Goal: Task Accomplishment & Management: Manage account settings

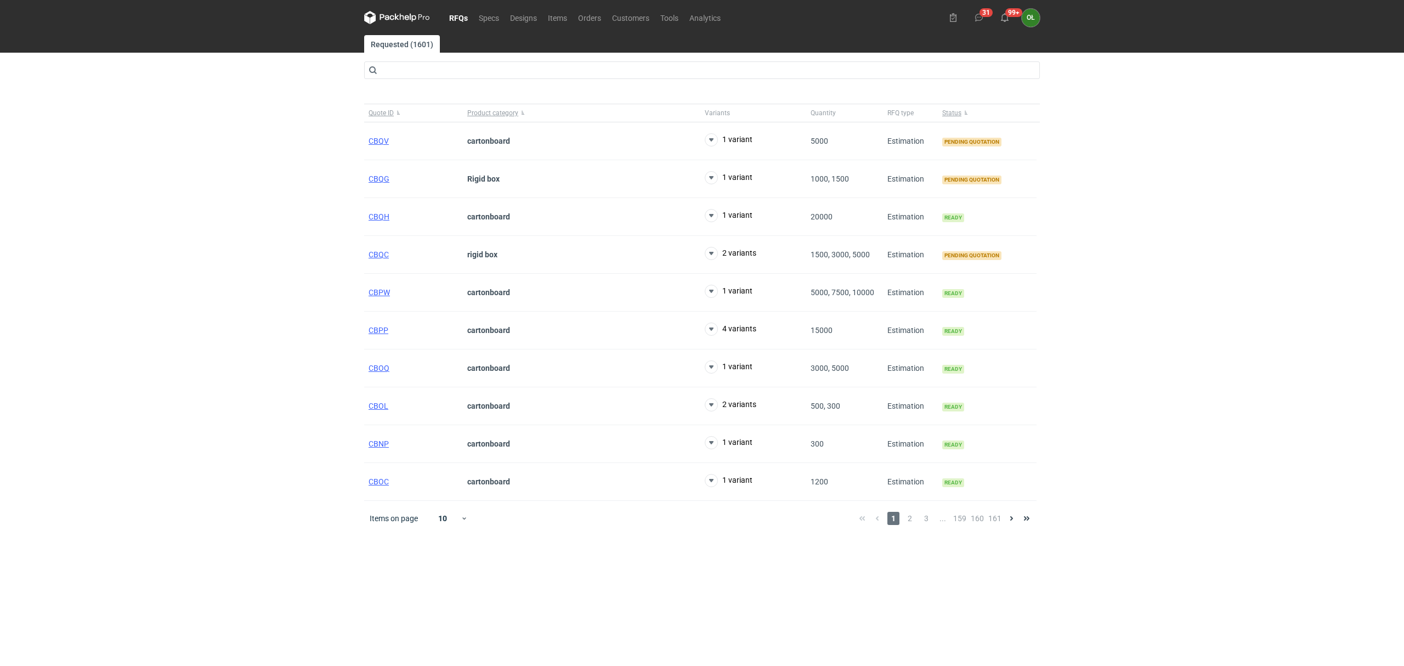
click at [174, 330] on div "RFQs Specs Designs Items Orders Customers Tools Analytics 31 99+ OŁ Olga Łopato…" at bounding box center [702, 333] width 1404 height 666
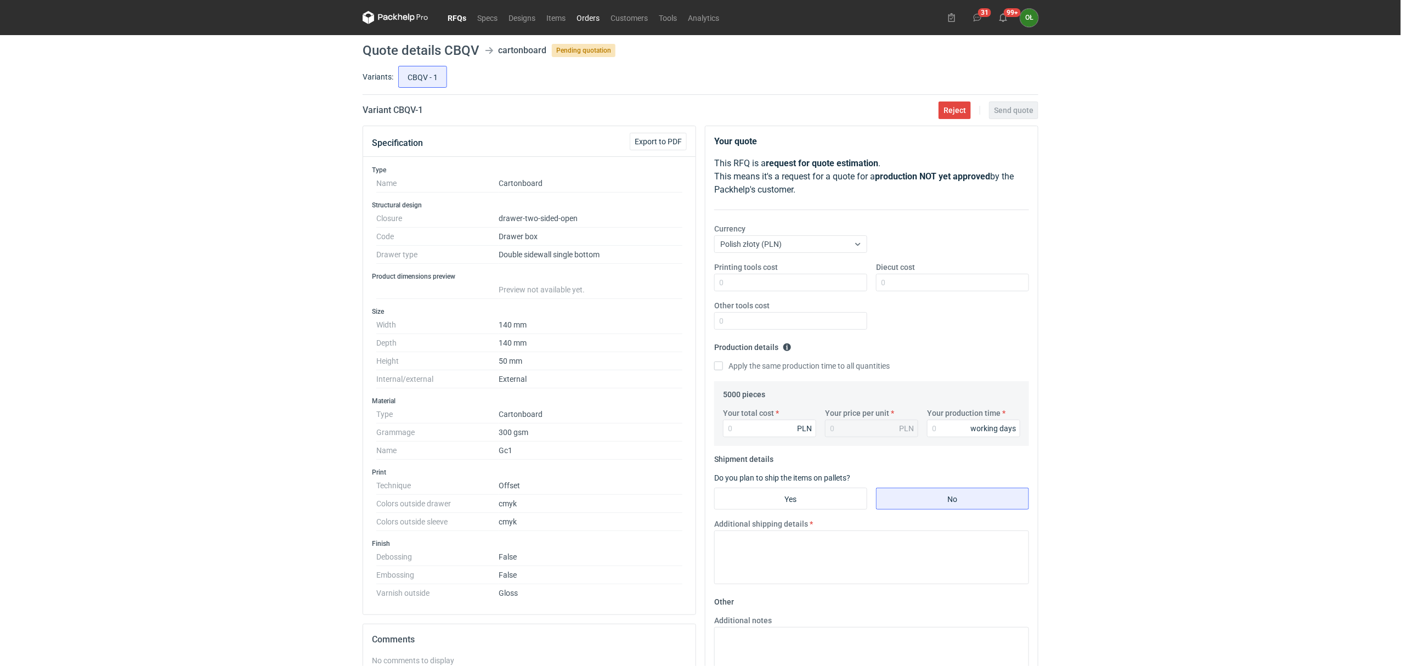
click at [582, 18] on link "Orders" at bounding box center [588, 17] width 34 height 13
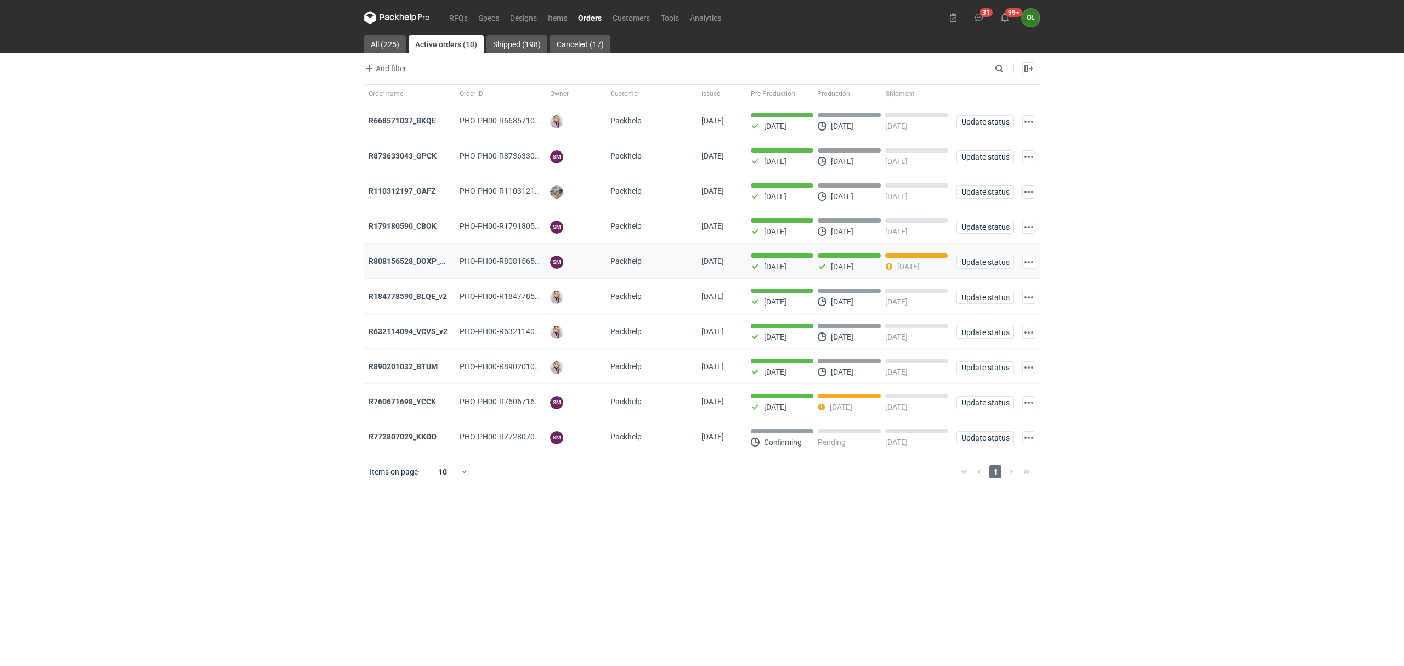
click at [404, 270] on div "R808156528_DOXP_QFAF_BZBP_ZUYK_WQLV_OKHN_JELH_EVFV_FTDR_ZOWV_CHID_YARY_QVFE_PQS…" at bounding box center [409, 261] width 91 height 35
click at [404, 260] on strong "R808156528_DOXP_QFAF_BZBP_ZUYK_WQLV_OKHN_JELH_EVFV_FTDR_ZOWV_CHID_YARY_QVFE_PQS…" at bounding box center [562, 261] width 387 height 9
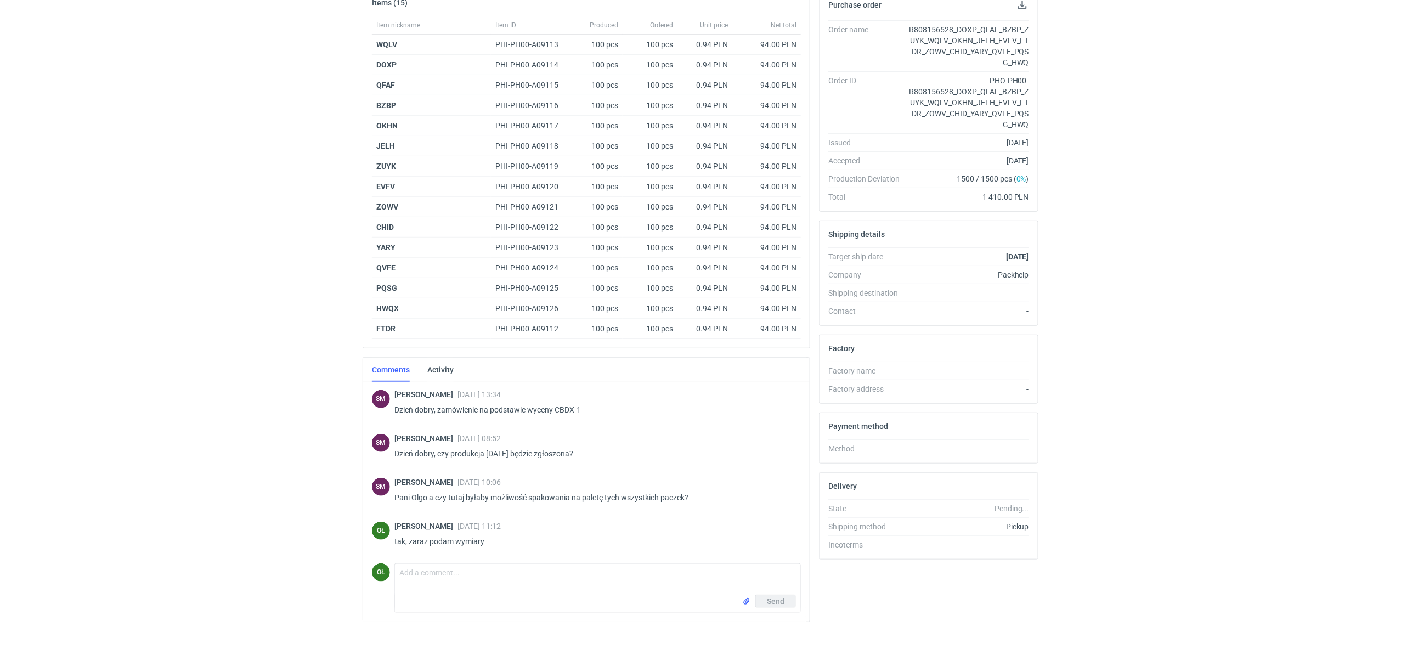
scroll to position [182, 0]
click at [427, 593] on textarea "Comment message" at bounding box center [597, 579] width 405 height 31
paste textarea "1 Paleta (86x54x75) -39kg"
click at [397, 575] on textarea "1 Paleta (86x54x75) -39kg" at bounding box center [597, 579] width 405 height 31
type textarea "Panie Sebastianie, 1 Paleta (86x54x75) -39kg"
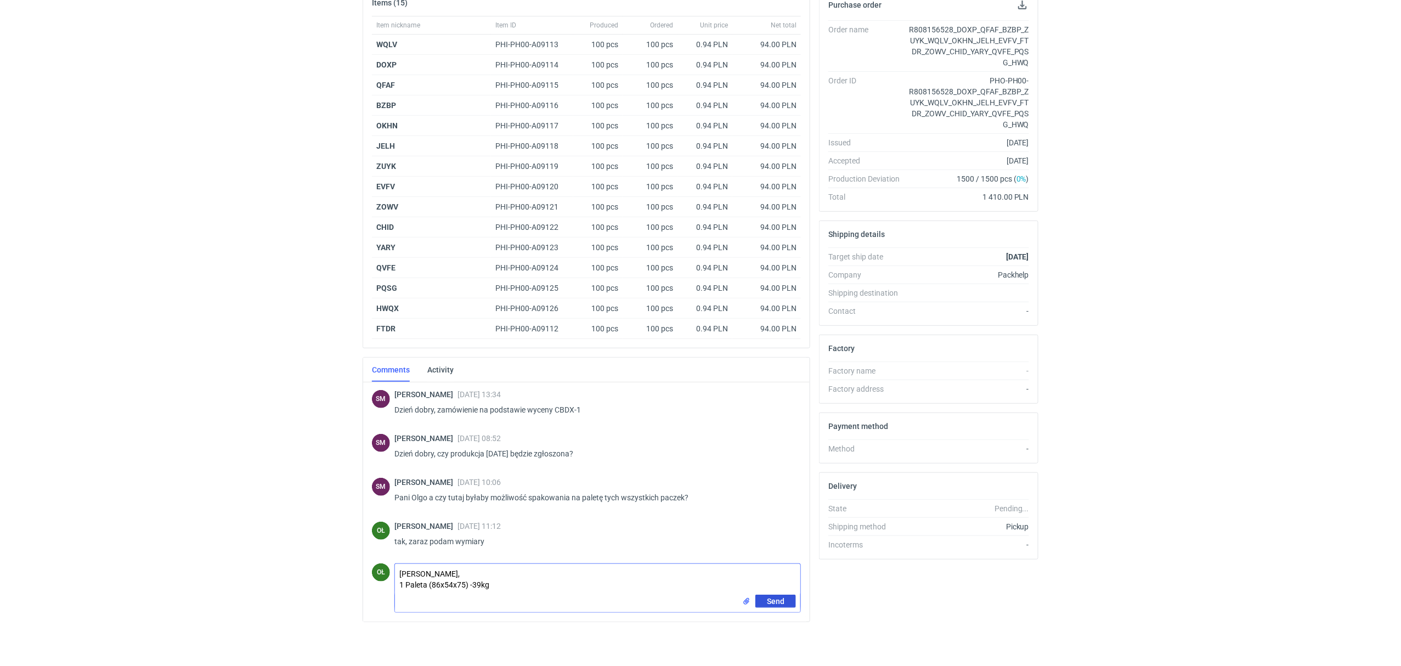
click at [775, 597] on span "Send" at bounding box center [776, 601] width 18 height 8
click at [224, 468] on div "RFQs Specs Designs Items Orders Customers Tools Analytics 31 99+ OŁ Olga Łopato…" at bounding box center [700, 151] width 1401 height 666
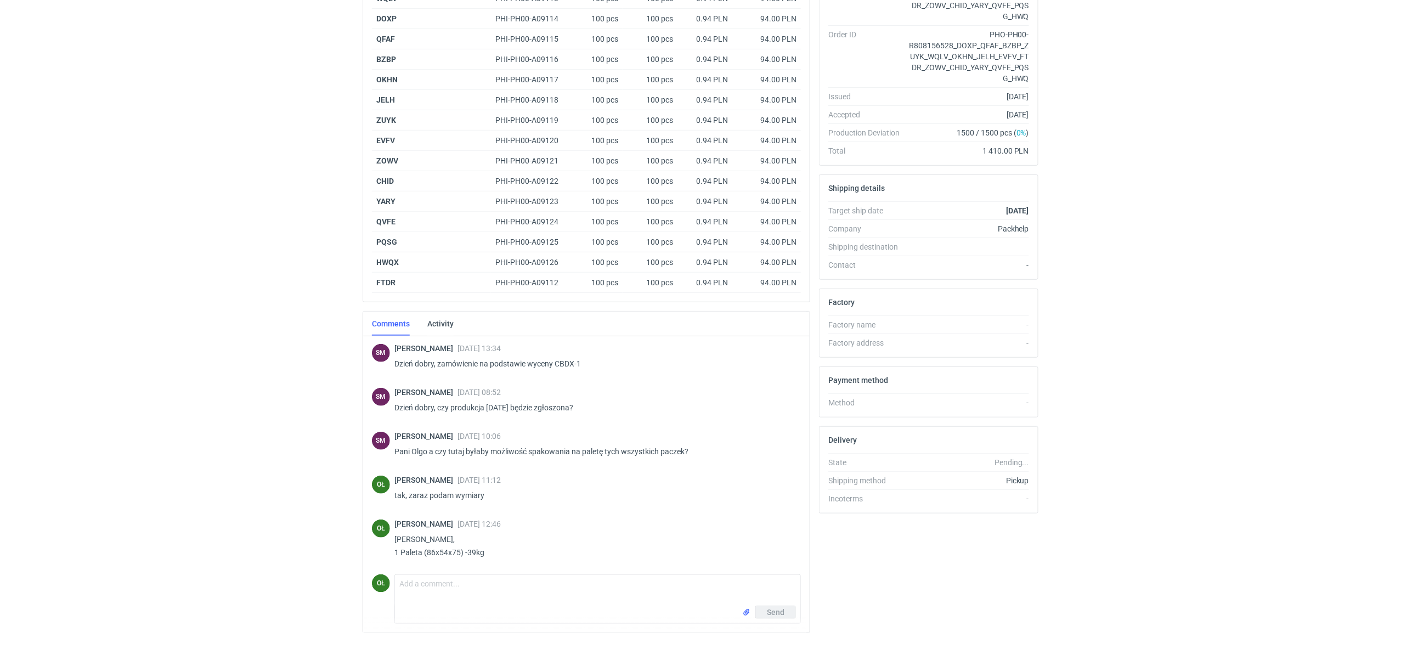
scroll to position [239, 0]
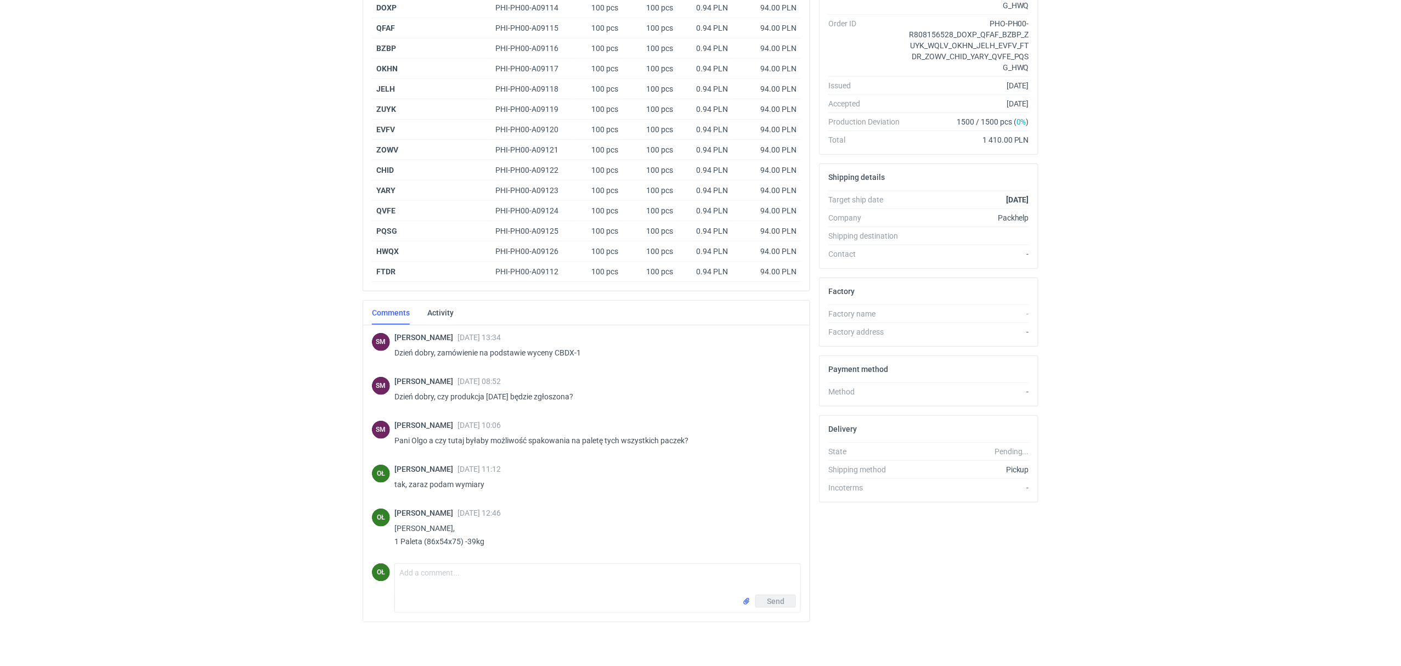
click at [154, 111] on div "RFQs Specs Designs Items Orders Customers Tools Analytics 31 99+ OŁ Olga Łopato…" at bounding box center [700, 98] width 1401 height 666
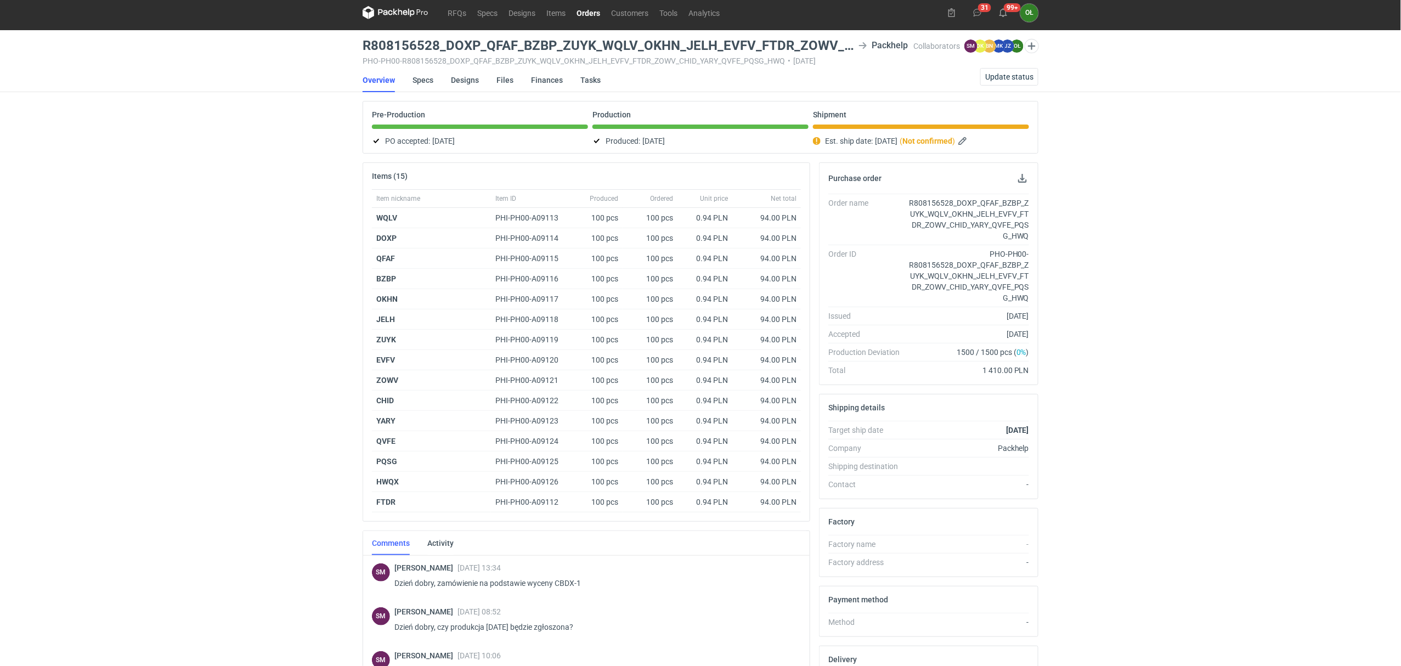
scroll to position [0, 0]
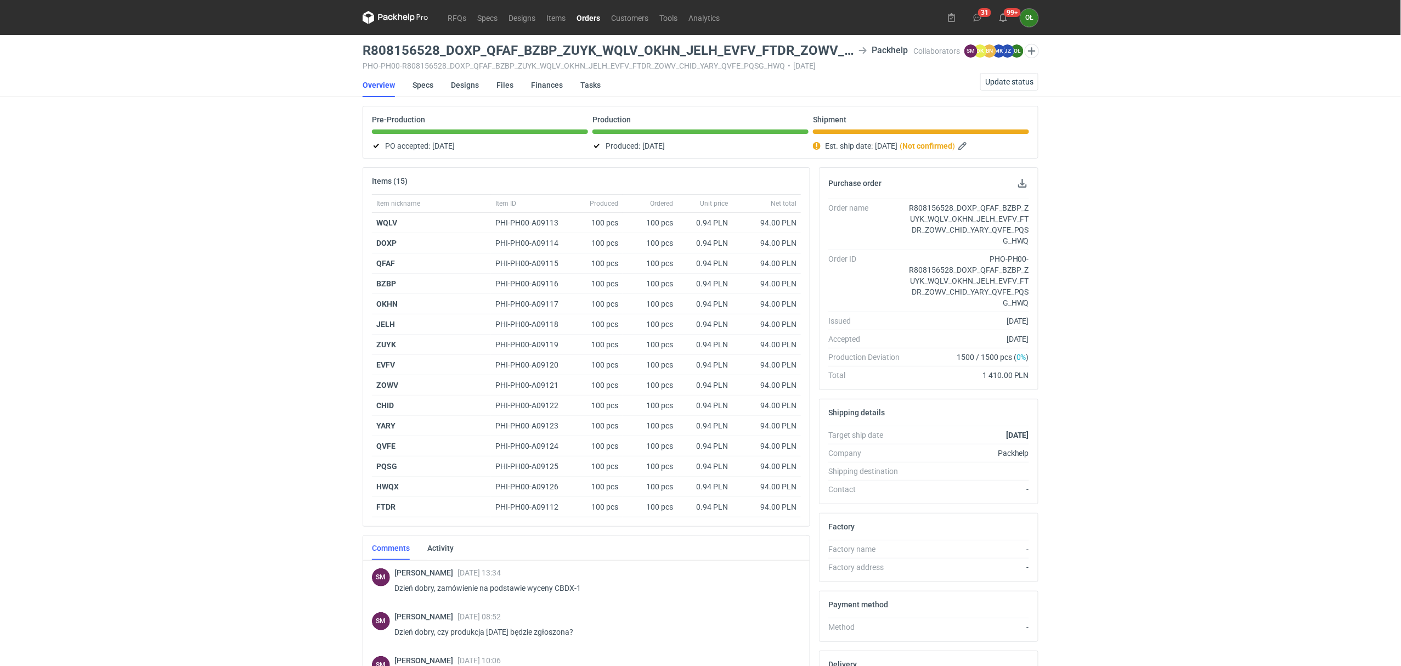
click at [589, 20] on link "Orders" at bounding box center [588, 17] width 35 height 13
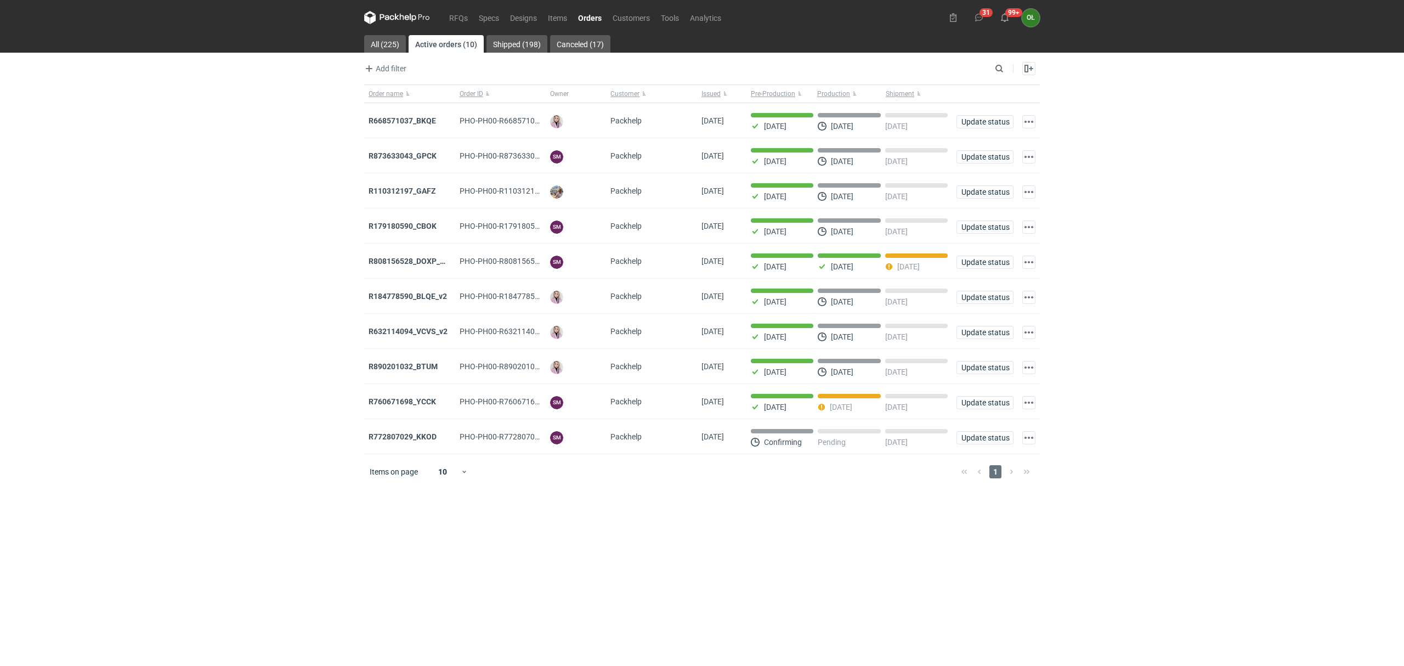
click at [224, 358] on div "RFQs Specs Designs Items Orders Customers Tools Analytics 31 99+ OŁ Olga Łopato…" at bounding box center [702, 333] width 1404 height 666
click at [462, 20] on link "RFQs" at bounding box center [459, 17] width 30 height 13
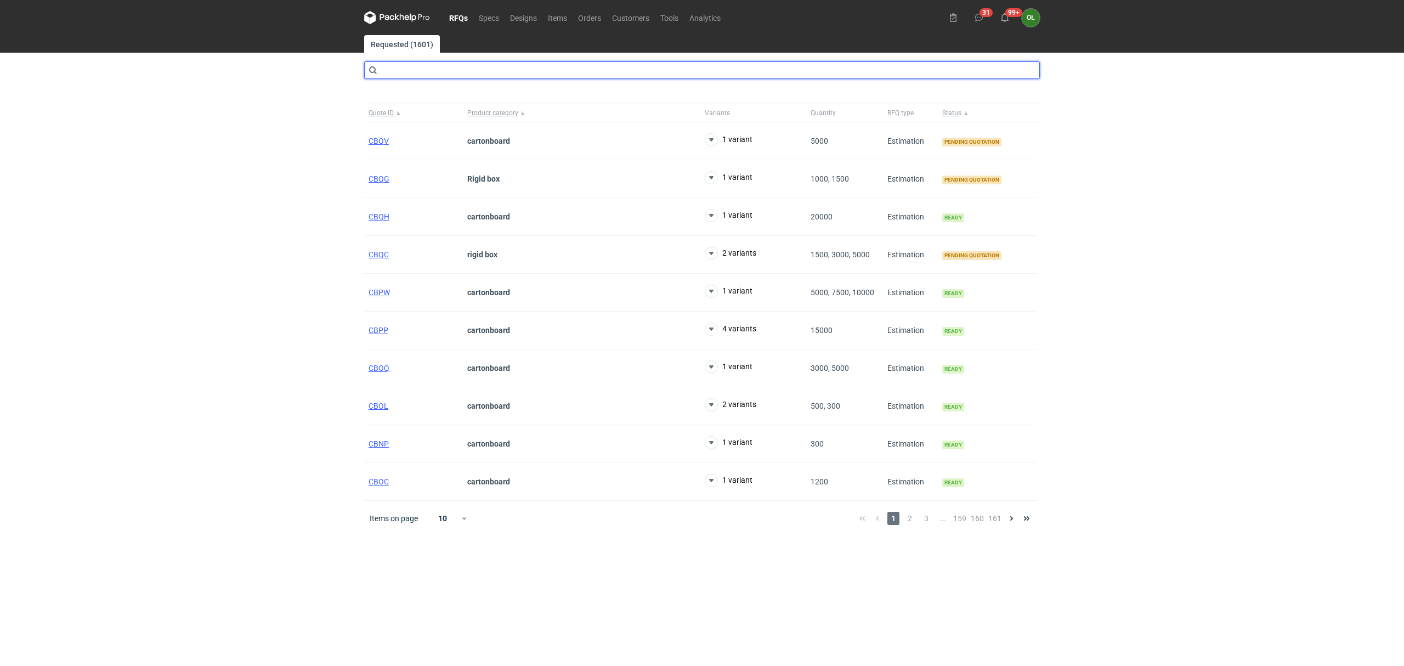
click at [400, 79] on input "text" at bounding box center [702, 70] width 676 height 18
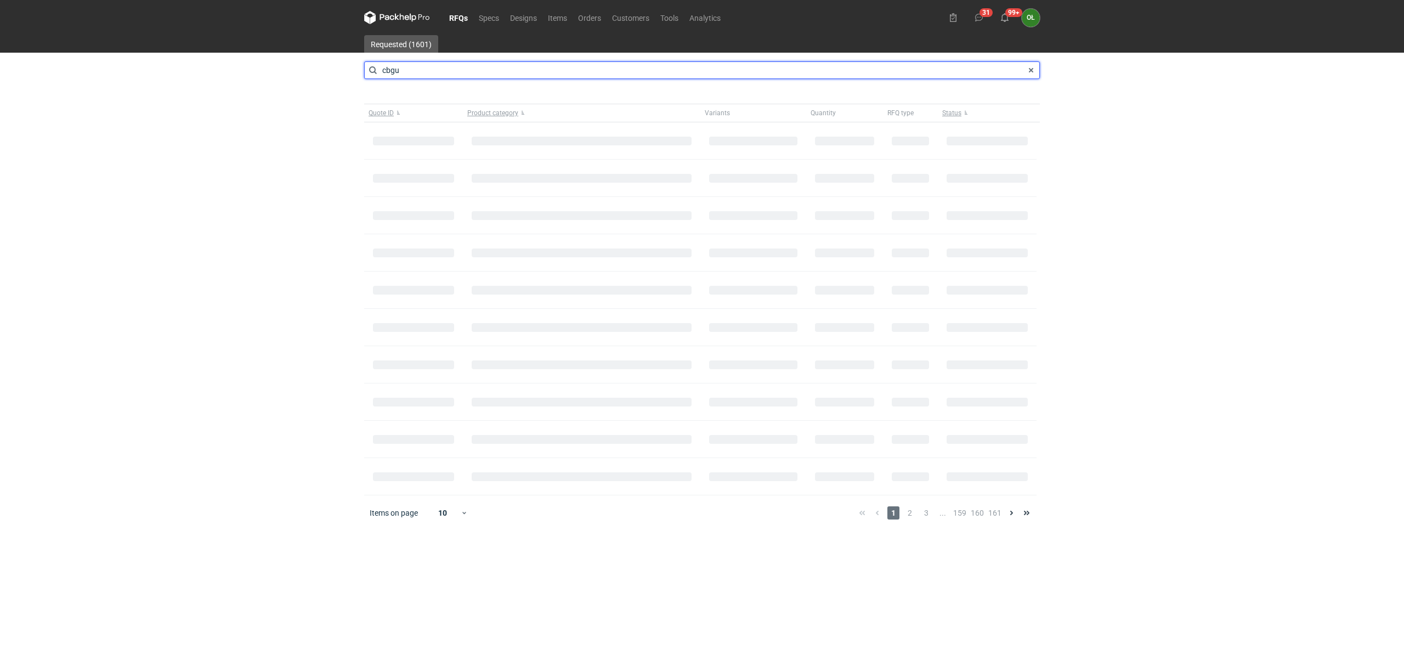
type input "cbgu"
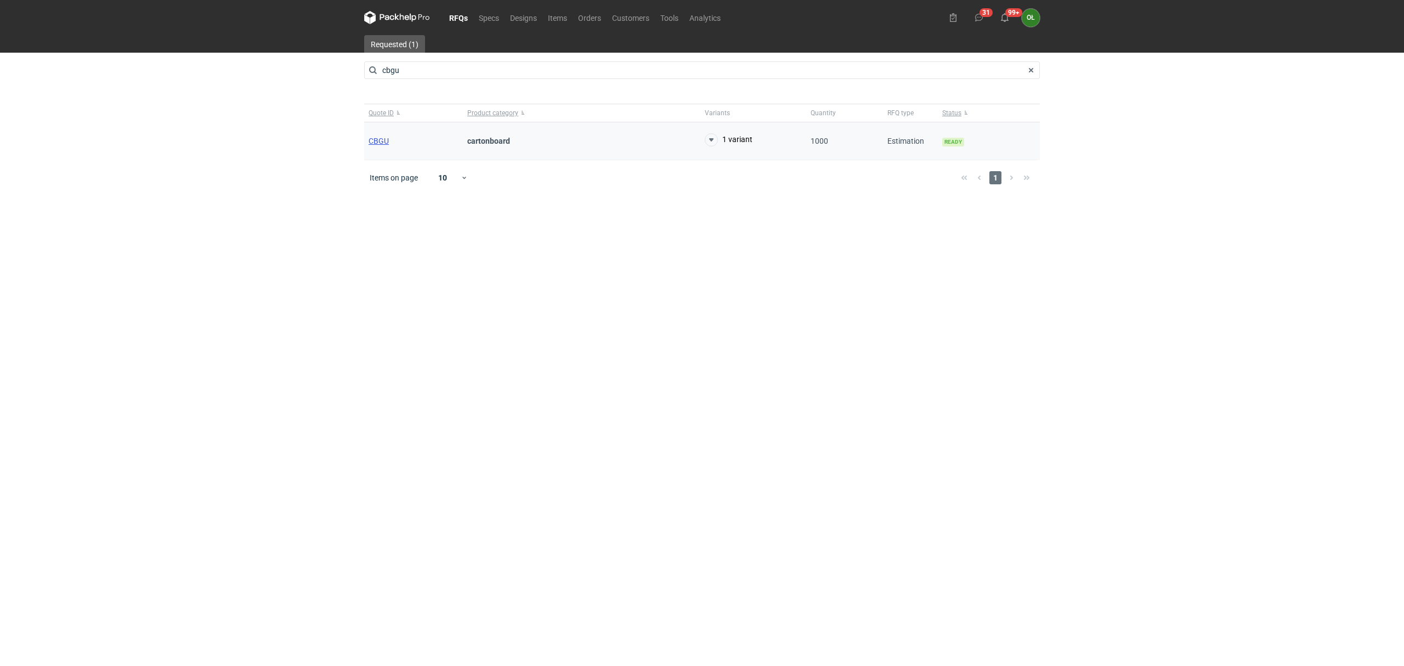
click at [372, 138] on span "CBGU" at bounding box center [379, 141] width 20 height 9
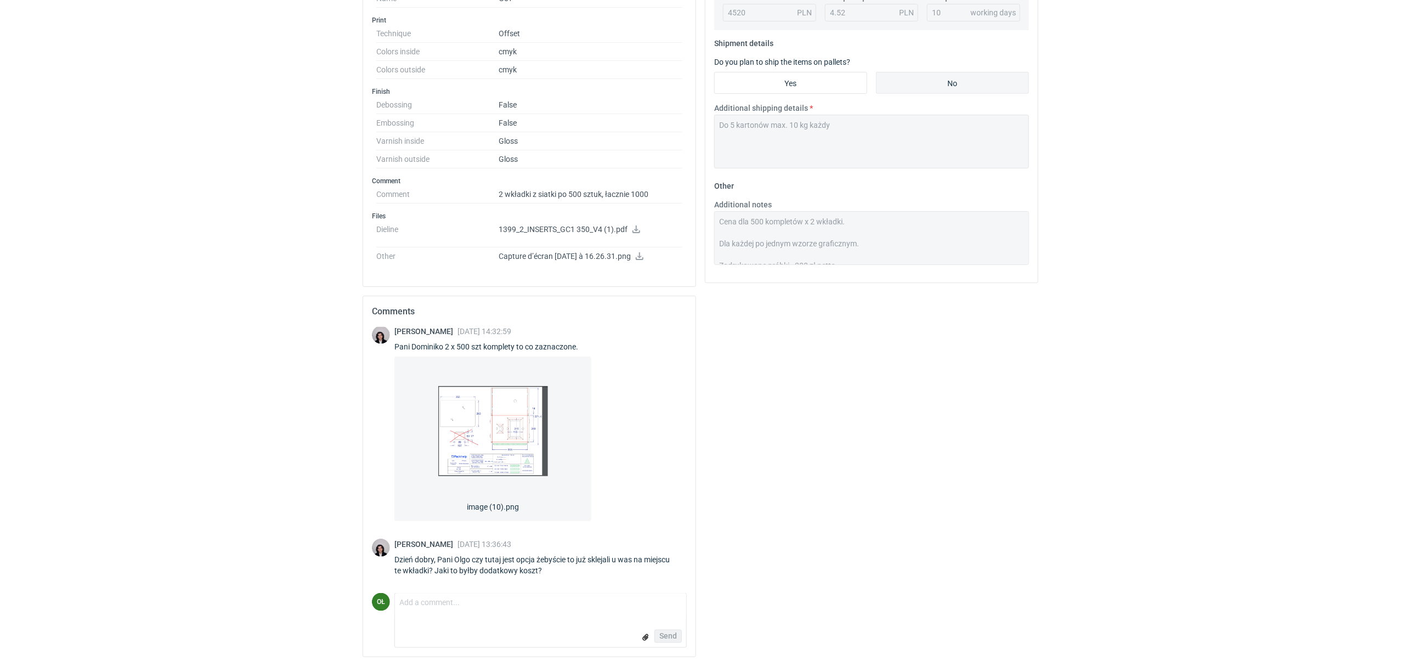
scroll to position [11, 0]
click at [483, 442] on img at bounding box center [493, 431] width 110 height 132
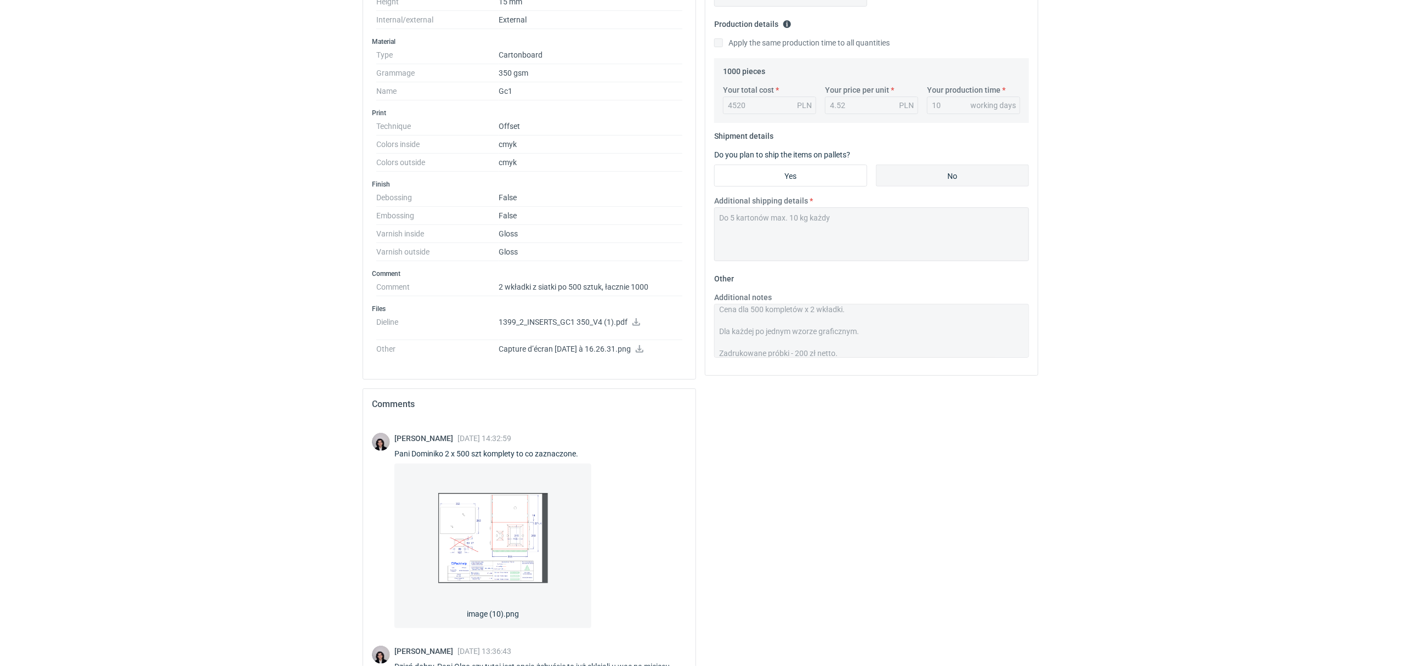
scroll to position [0, 0]
click at [266, 211] on div "RFQs Specs Designs Items Orders Customers Tools Analytics 31 99+ OŁ Olga Łopato…" at bounding box center [700, 10] width 1401 height 666
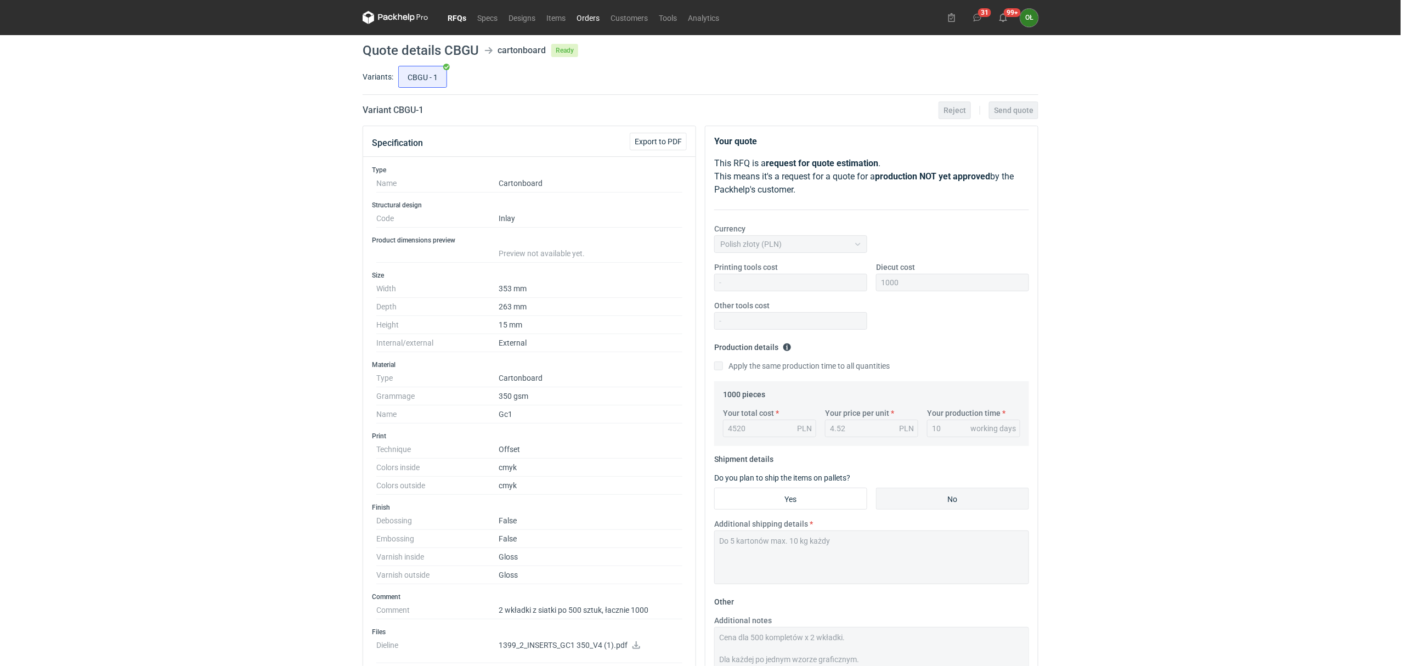
click at [575, 12] on link "Orders" at bounding box center [588, 17] width 34 height 13
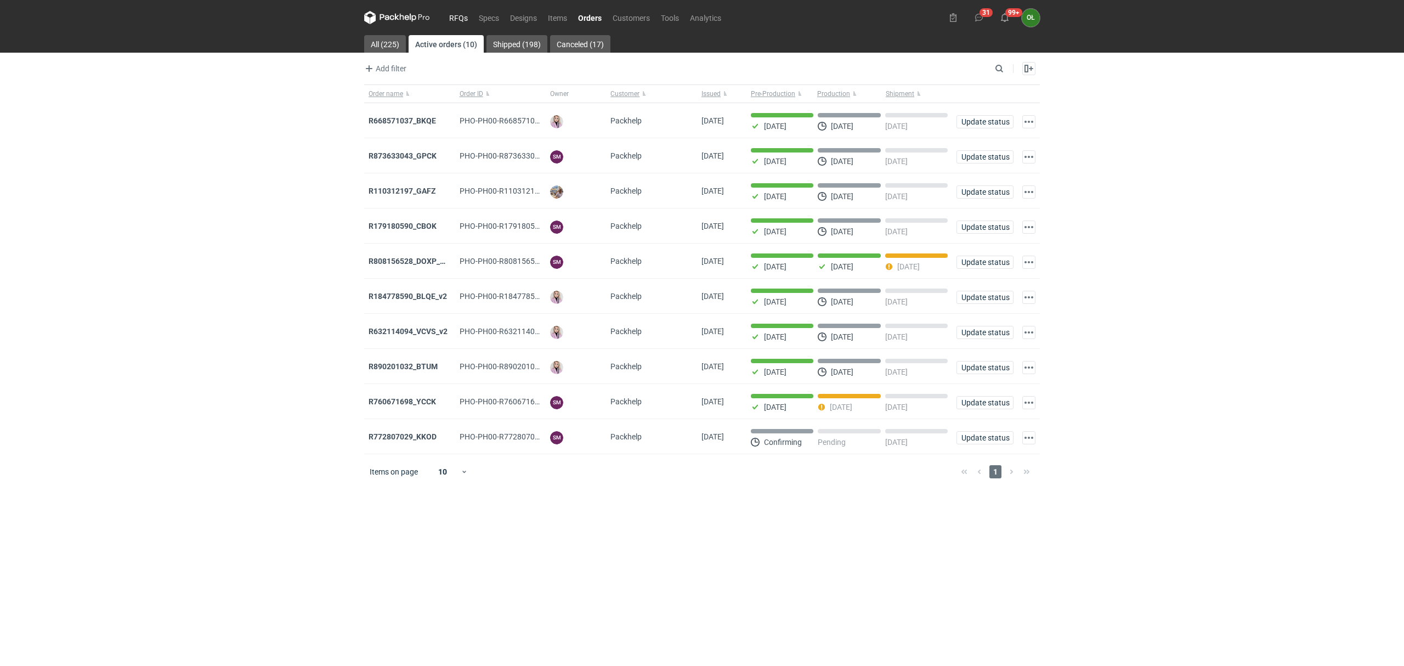
click at [444, 14] on link "RFQs" at bounding box center [459, 17] width 30 height 13
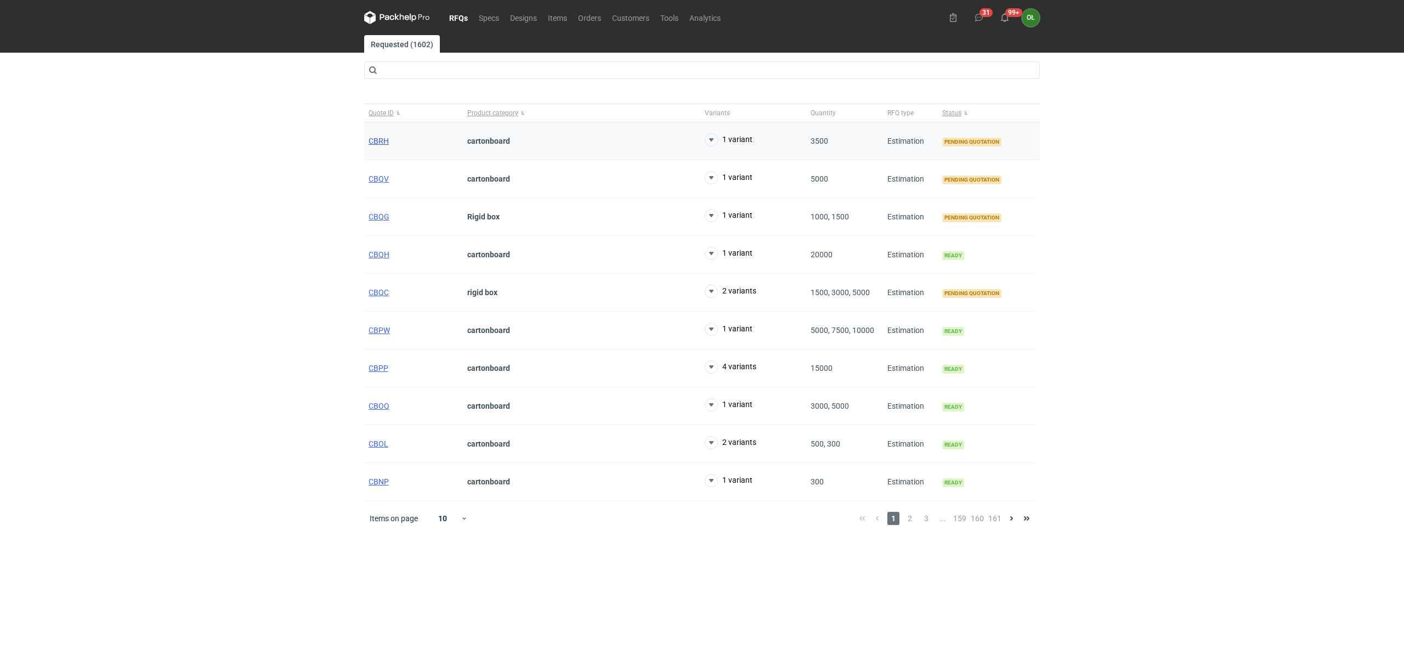
click at [382, 137] on span "CBRH" at bounding box center [379, 141] width 20 height 9
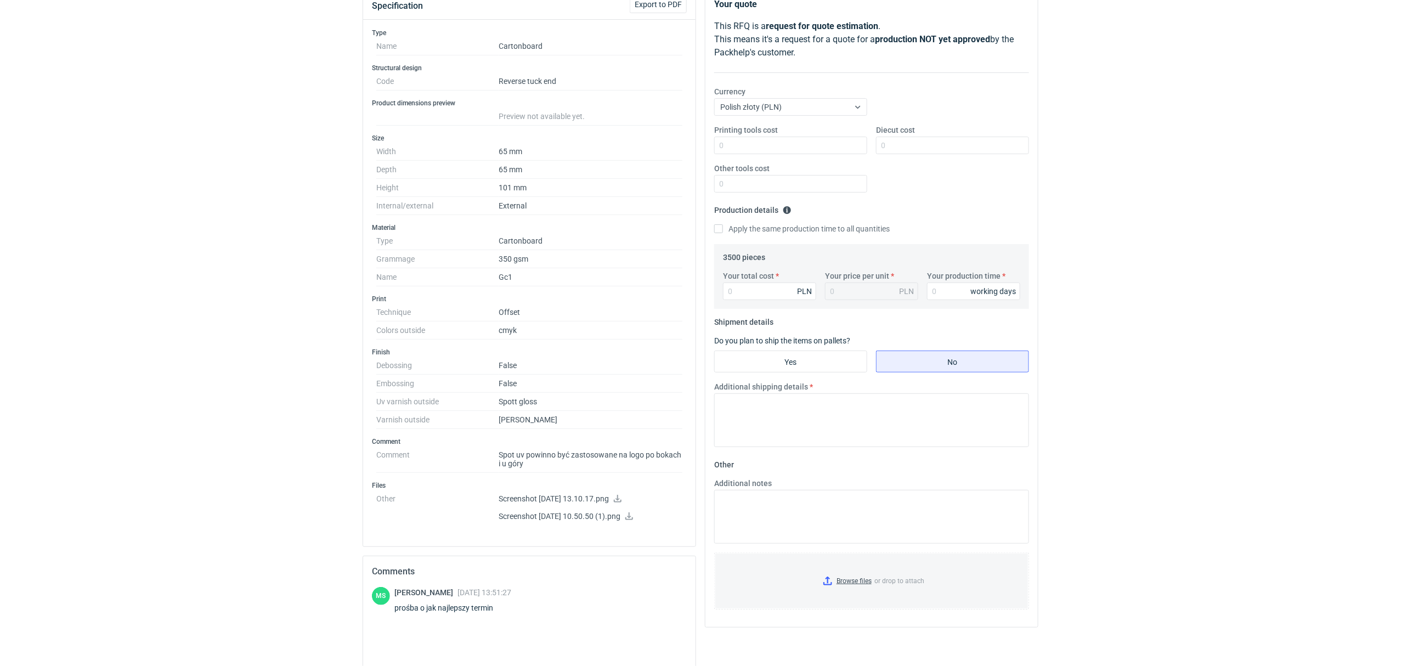
scroll to position [146, 0]
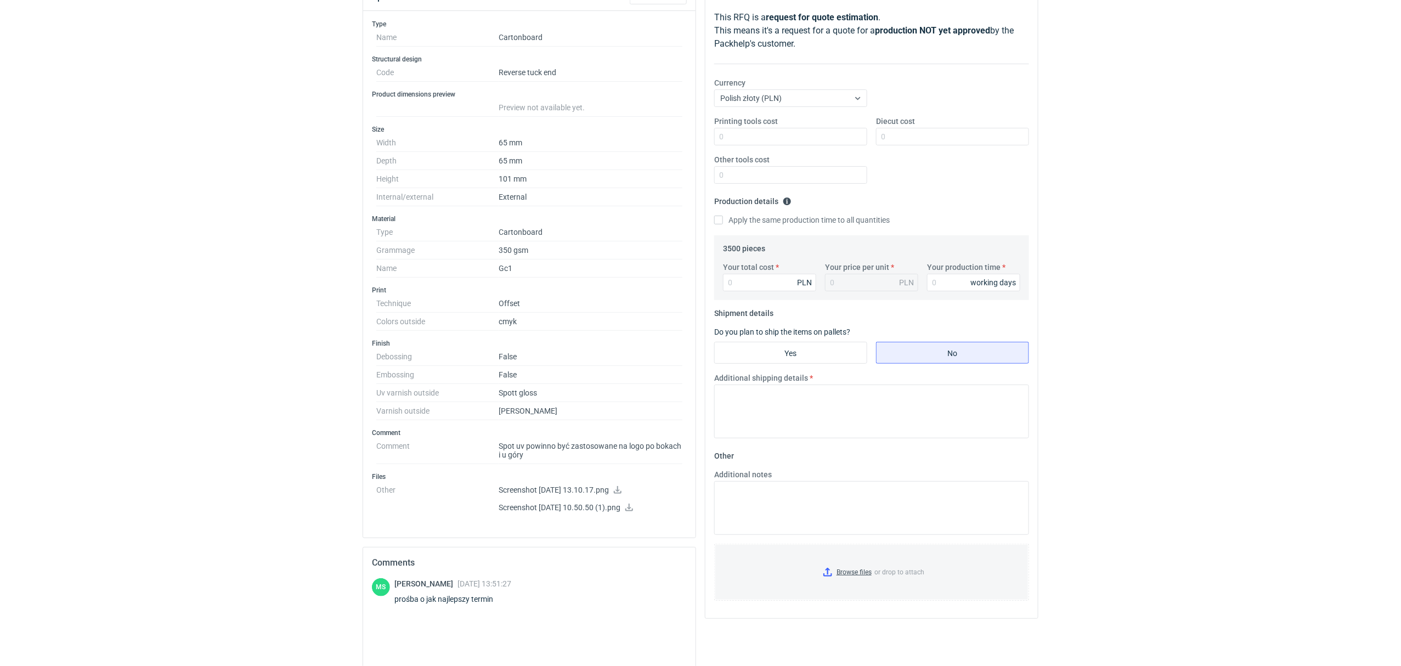
click at [634, 508] on icon at bounding box center [629, 508] width 9 height 8
click at [622, 494] on icon at bounding box center [617, 490] width 9 height 8
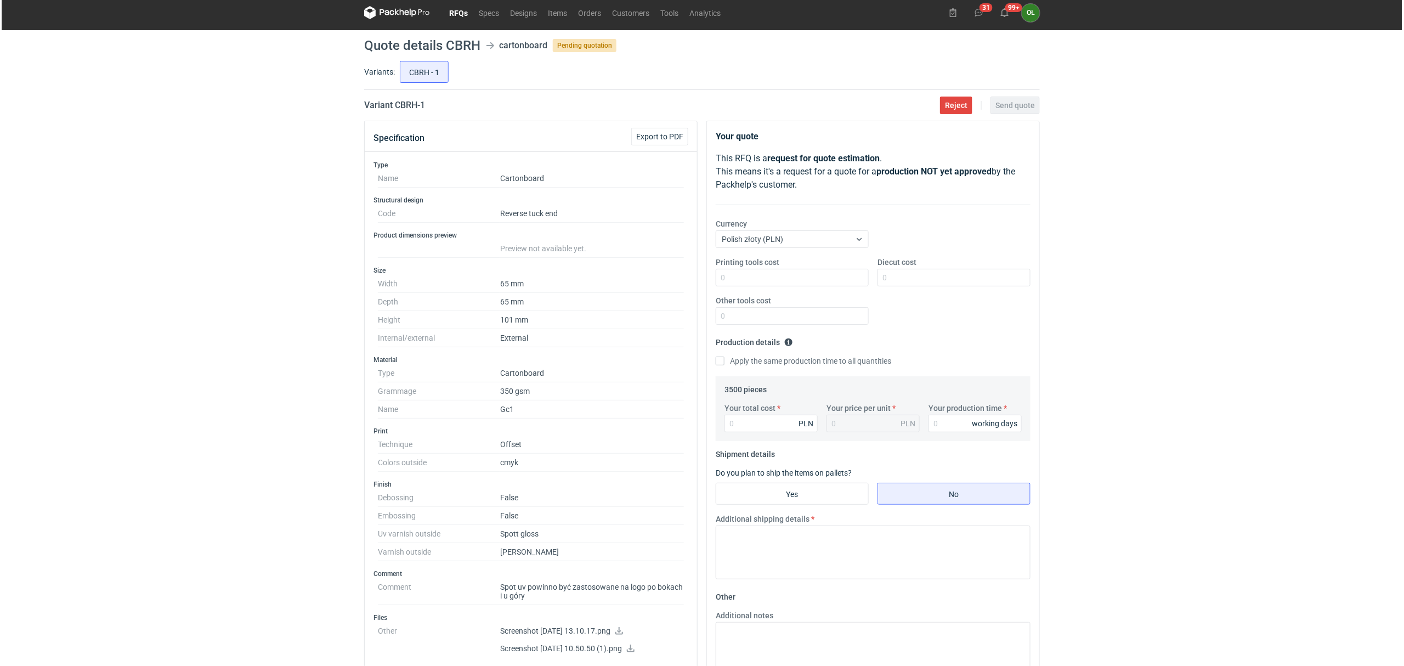
scroll to position [0, 0]
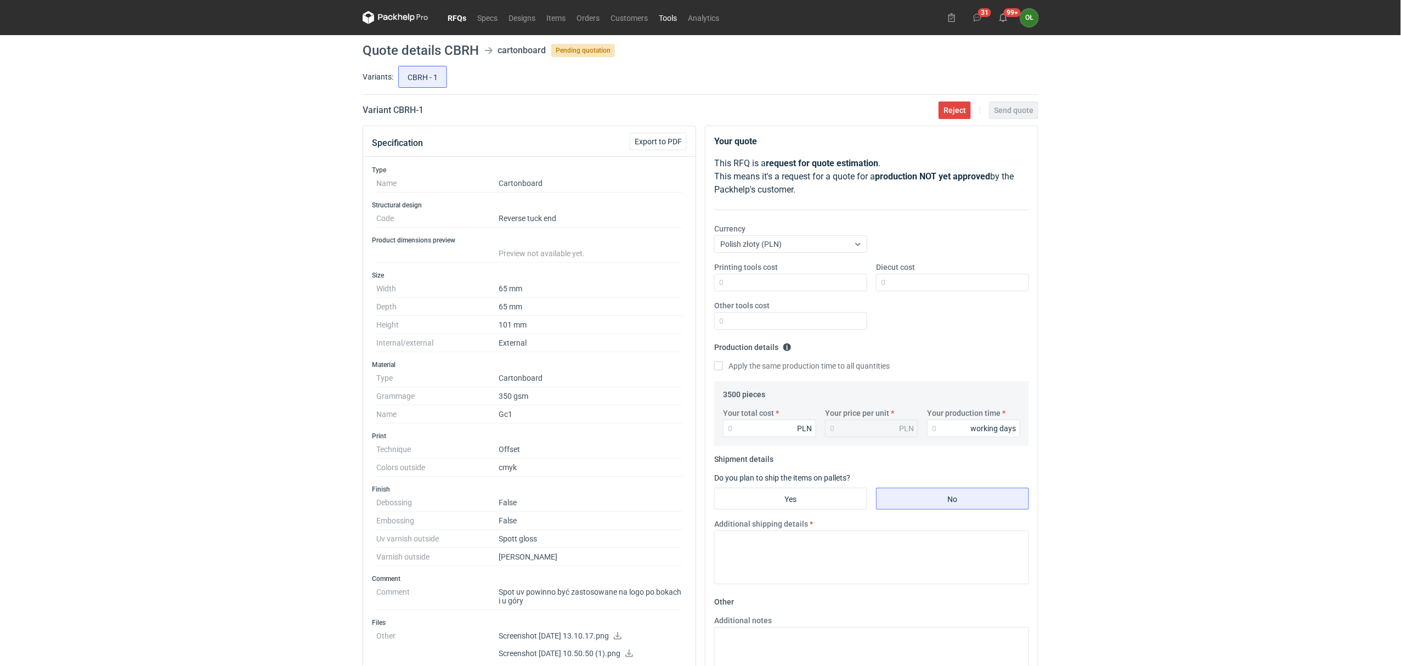
click at [679, 14] on link "Tools" at bounding box center [667, 17] width 29 height 13
click at [47, 371] on div "RFQs Specs Designs Items Orders Customers Tools Analytics 31 99+ OŁ Olga Łopato…" at bounding box center [700, 333] width 1401 height 666
click at [303, 305] on div "RFQs Specs Designs Items Orders Customers Tools Analytics 31 99+ OŁ Olga Łopato…" at bounding box center [700, 333] width 1401 height 666
click at [187, 474] on div "RFQs Specs Designs Items Orders Customers Tools Analytics 31 99+ OŁ Olga Łopato…" at bounding box center [700, 333] width 1401 height 666
click at [463, 14] on link "RFQs" at bounding box center [457, 17] width 30 height 13
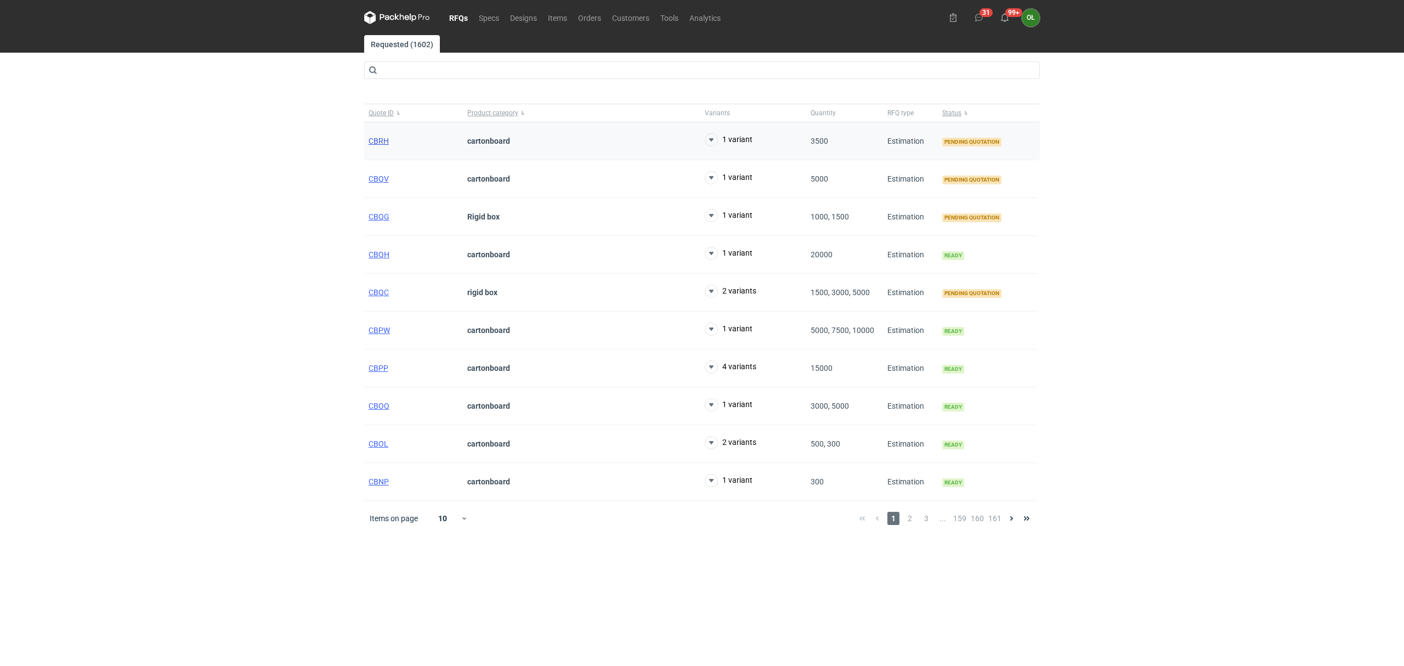
click at [380, 137] on span "CBRH" at bounding box center [379, 141] width 20 height 9
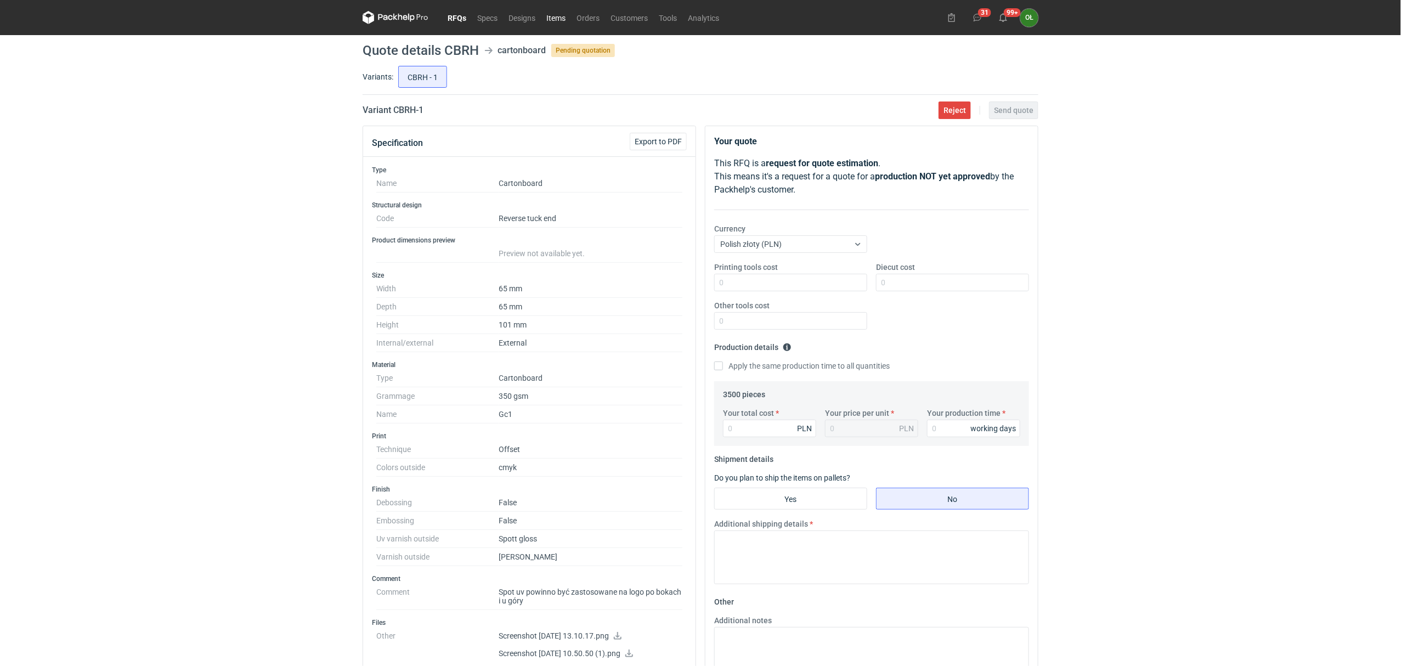
click at [558, 13] on link "Items" at bounding box center [556, 17] width 30 height 13
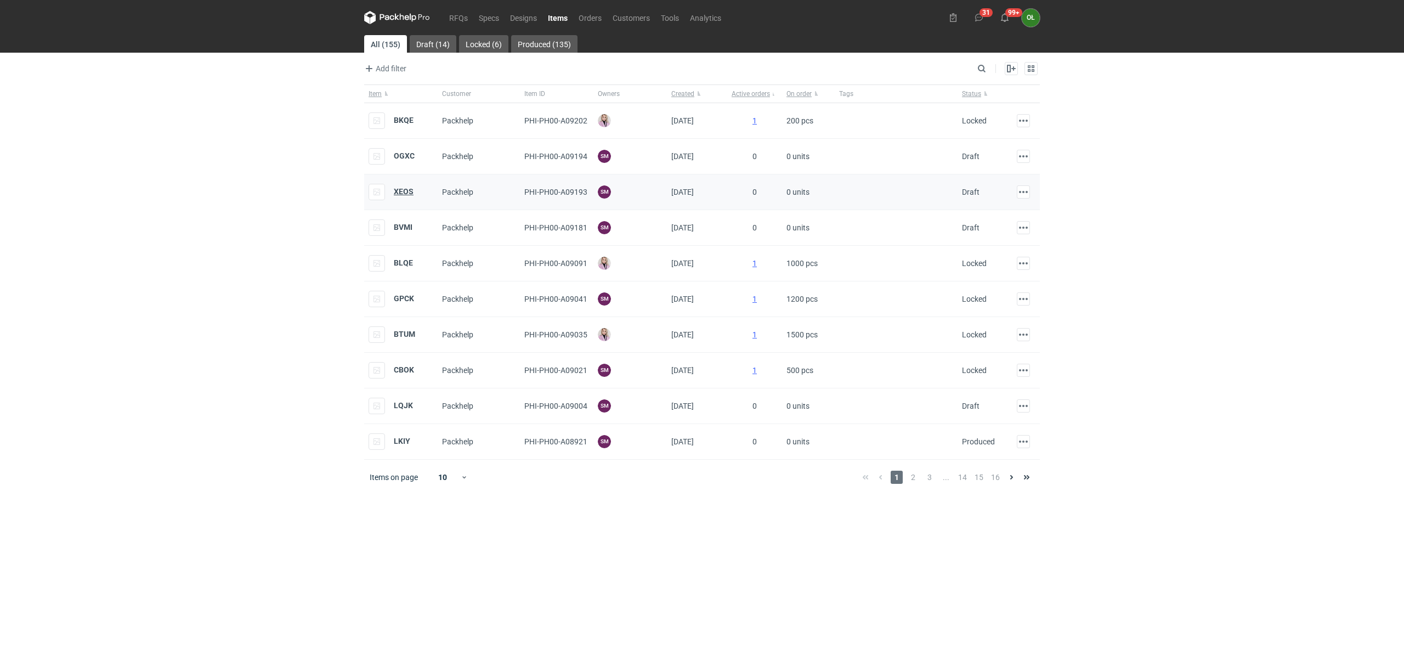
click at [400, 193] on strong "XEOS" at bounding box center [404, 191] width 20 height 9
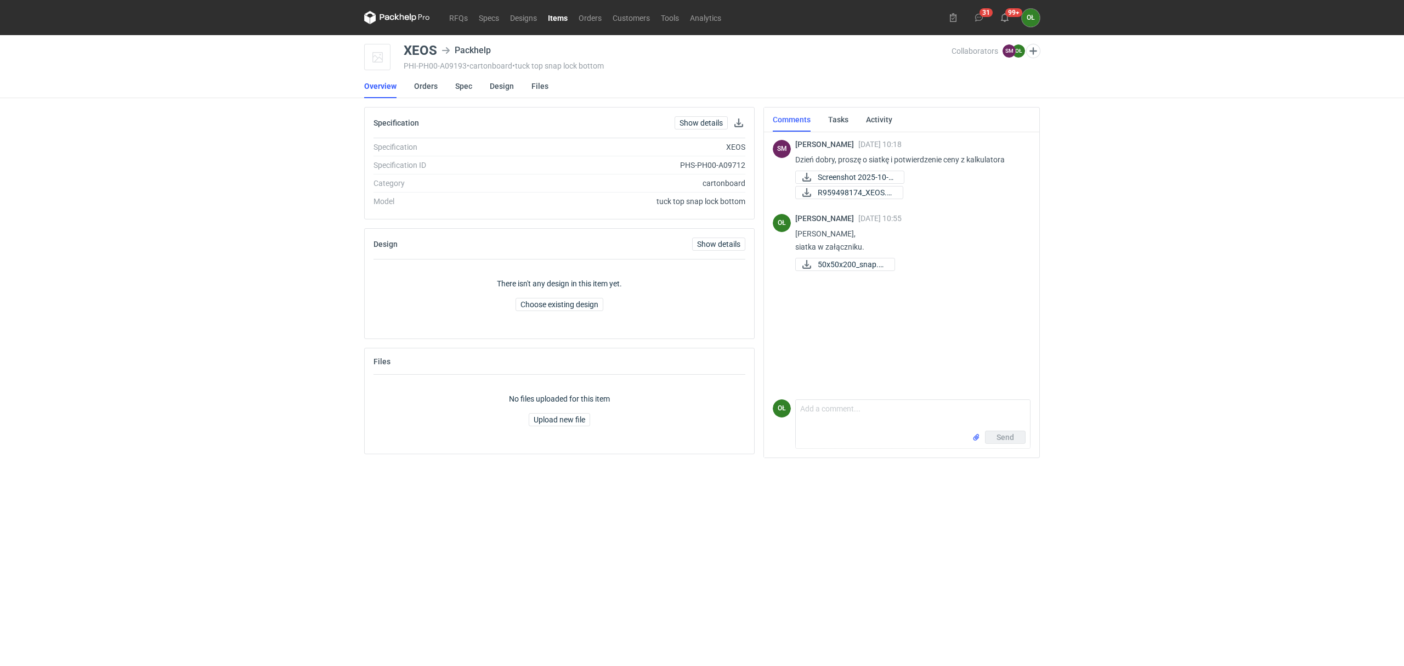
click at [560, 24] on link "Items" at bounding box center [558, 17] width 31 height 13
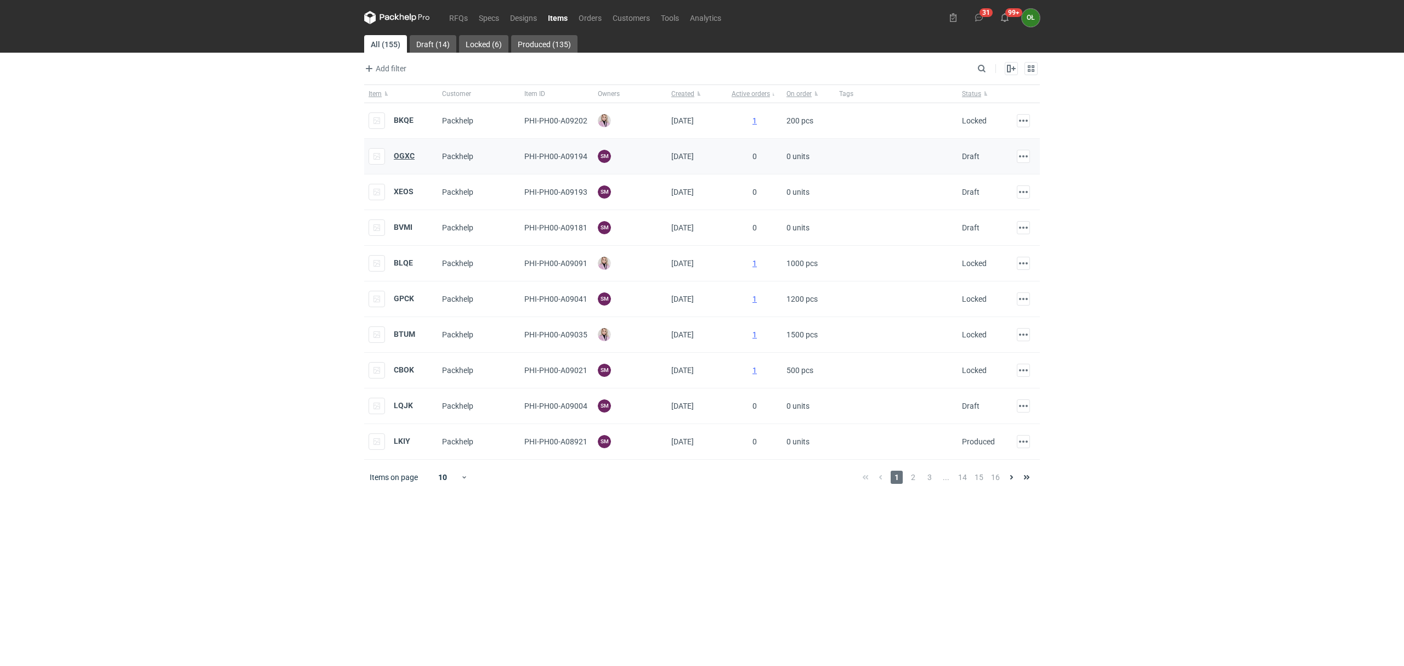
click at [411, 160] on strong "OGXC" at bounding box center [404, 155] width 21 height 9
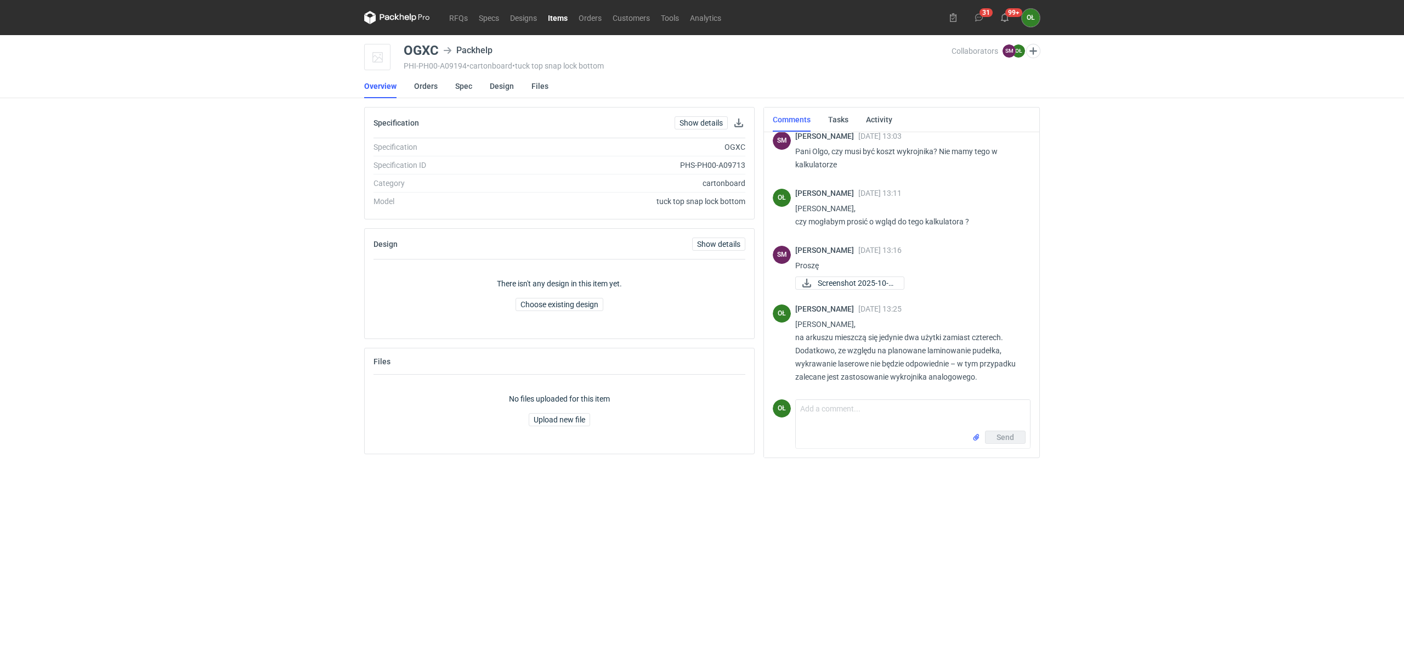
scroll to position [229, 0]
click at [564, 14] on link "Items" at bounding box center [558, 17] width 31 height 13
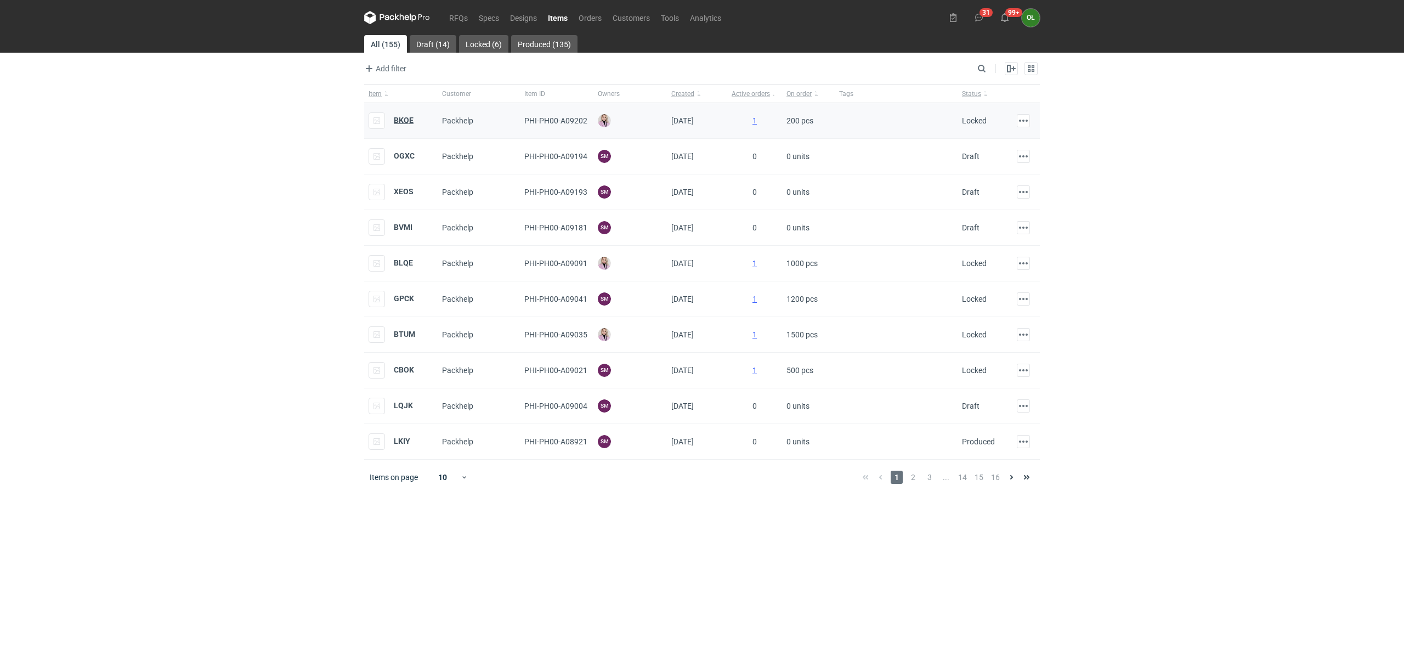
click at [404, 123] on strong "BKQE" at bounding box center [404, 120] width 20 height 9
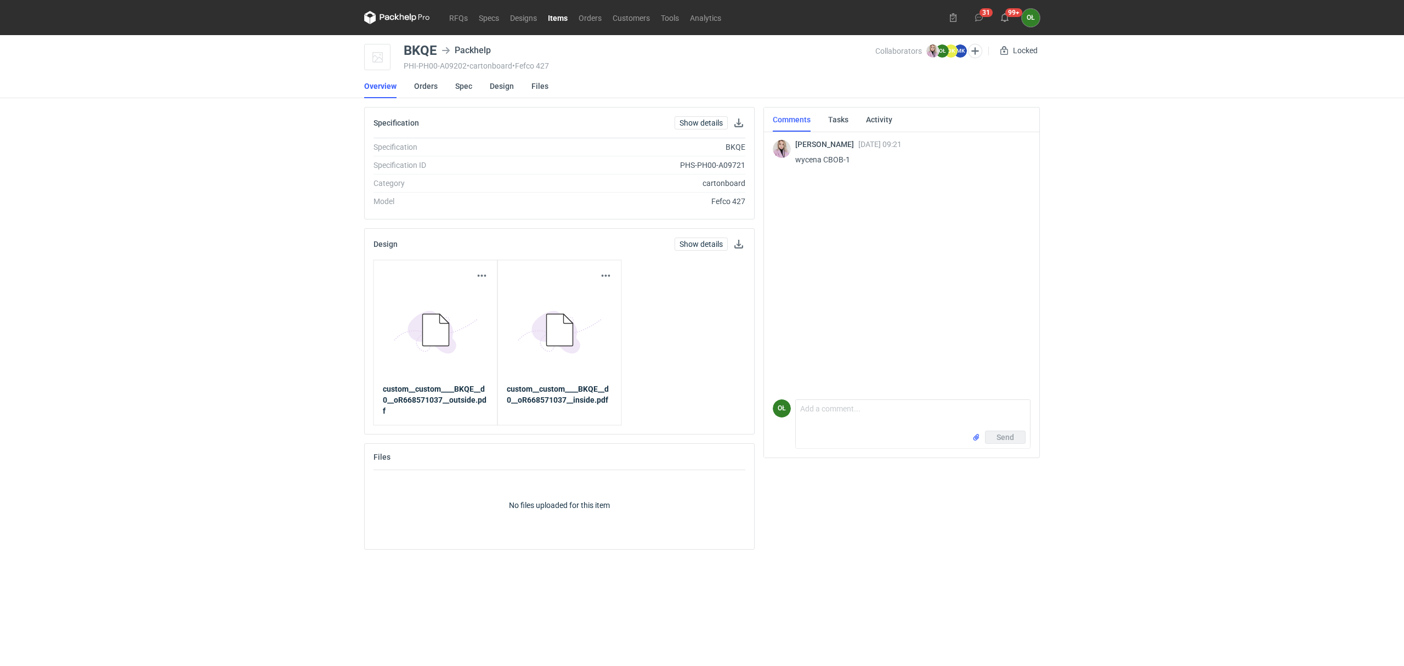
click at [556, 18] on link "Items" at bounding box center [558, 17] width 31 height 13
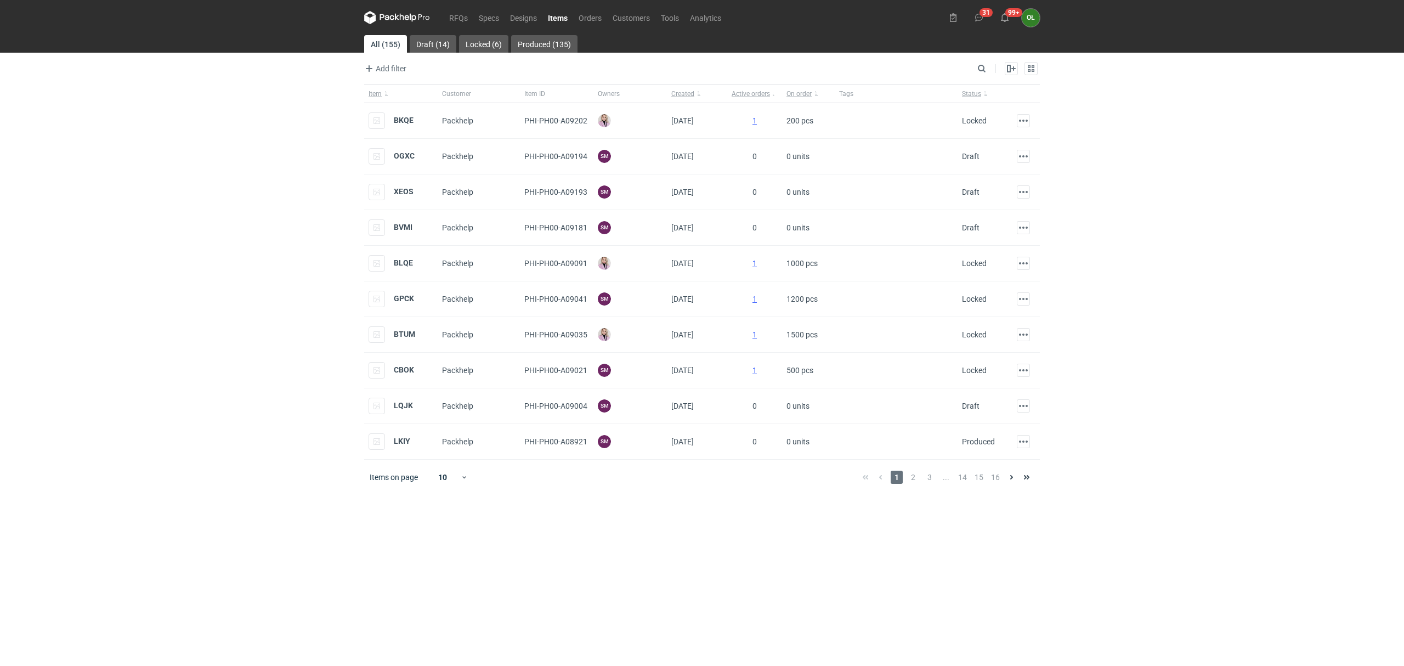
click at [554, 14] on link "Items" at bounding box center [558, 17] width 31 height 13
drag, startPoint x: 989, startPoint y: 66, endPoint x: 986, endPoint y: 73, distance: 7.6
click at [986, 73] on div "Add filter Owner first name Owner last name Created Search Enable all Disable a…" at bounding box center [702, 72] width 676 height 23
click at [986, 73] on input "Search" at bounding box center [934, 68] width 109 height 13
type input "vnsh"
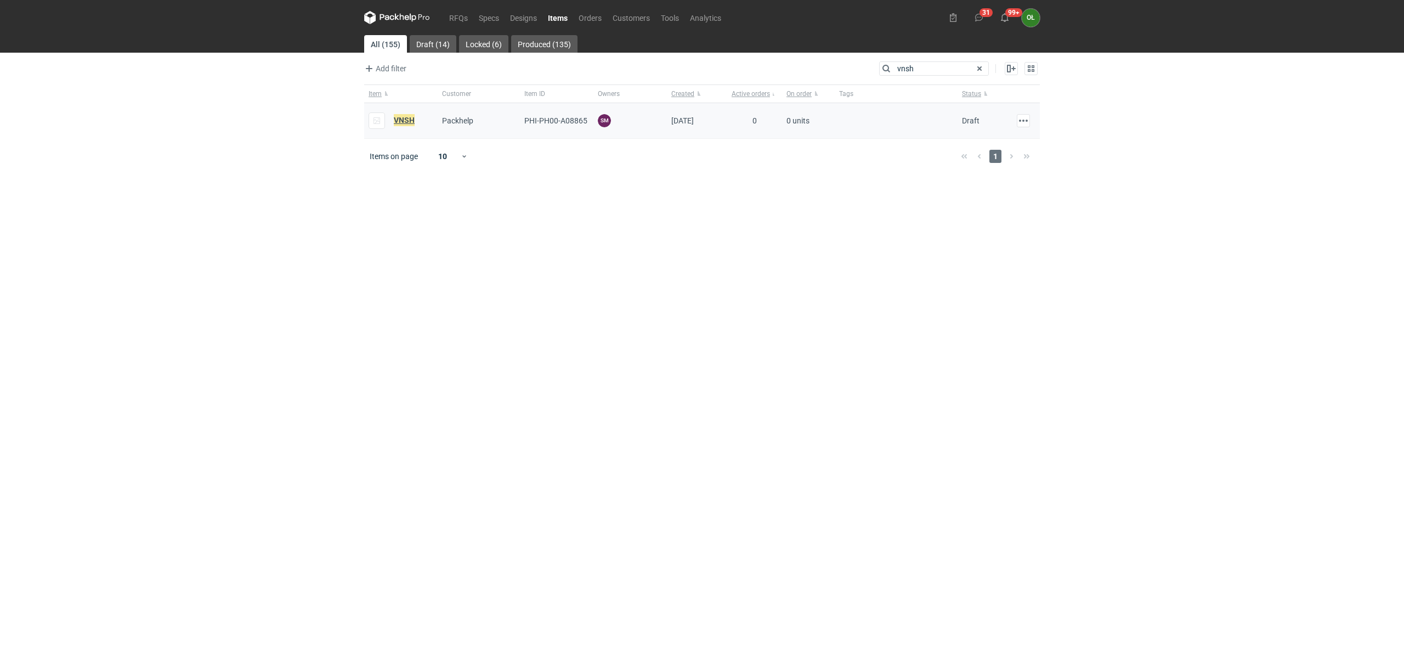
click at [400, 121] on em "VNSH" at bounding box center [404, 120] width 21 height 12
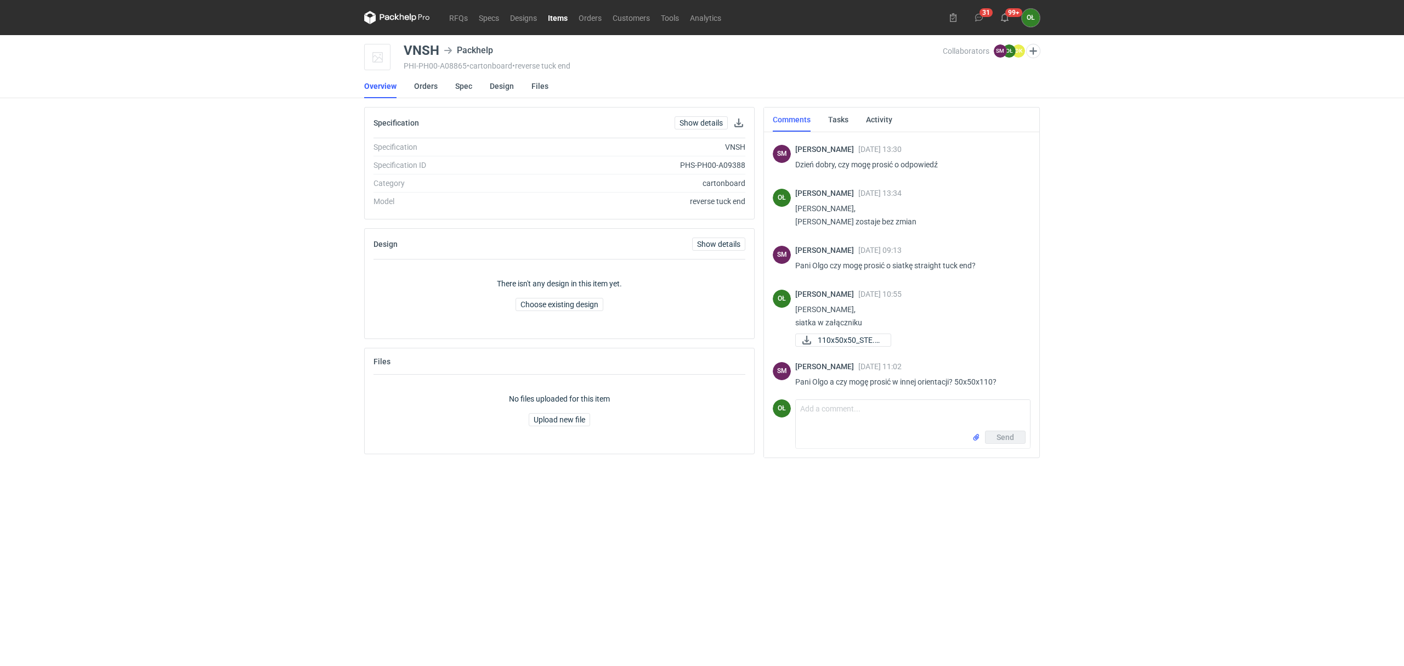
scroll to position [780, 0]
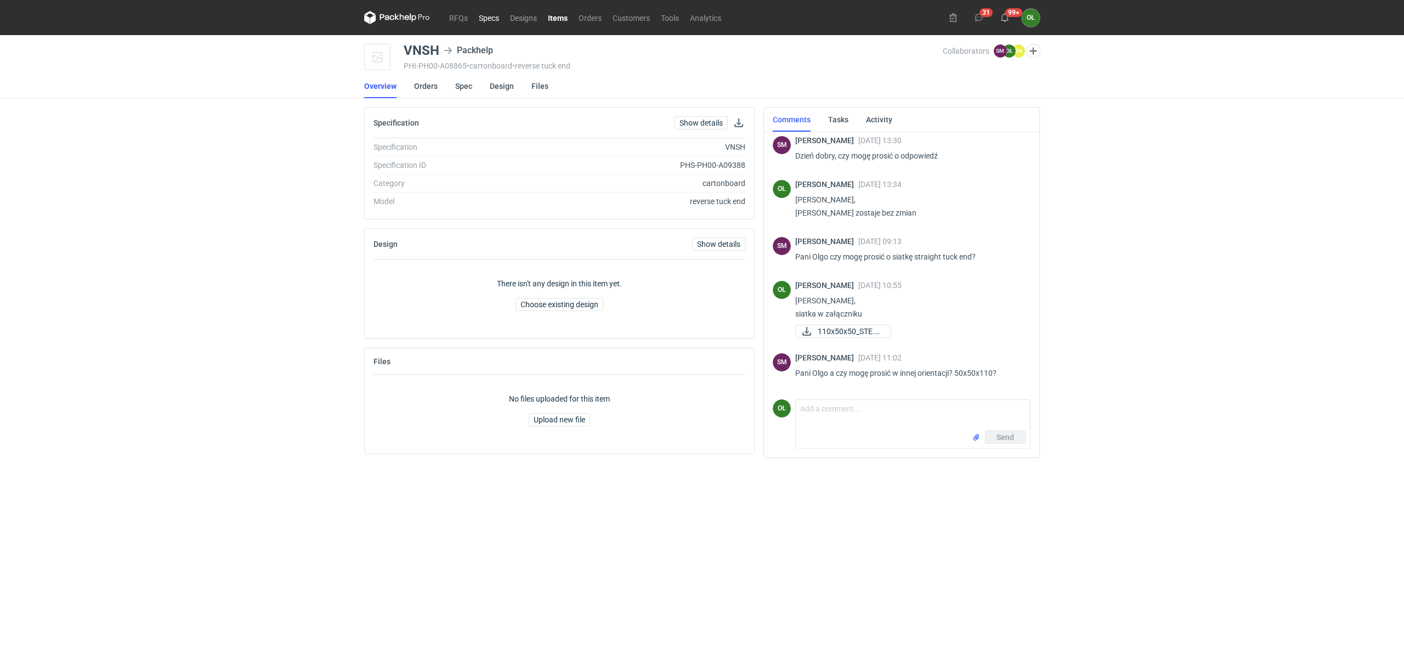
click at [473, 14] on link "Specs" at bounding box center [488, 17] width 31 height 13
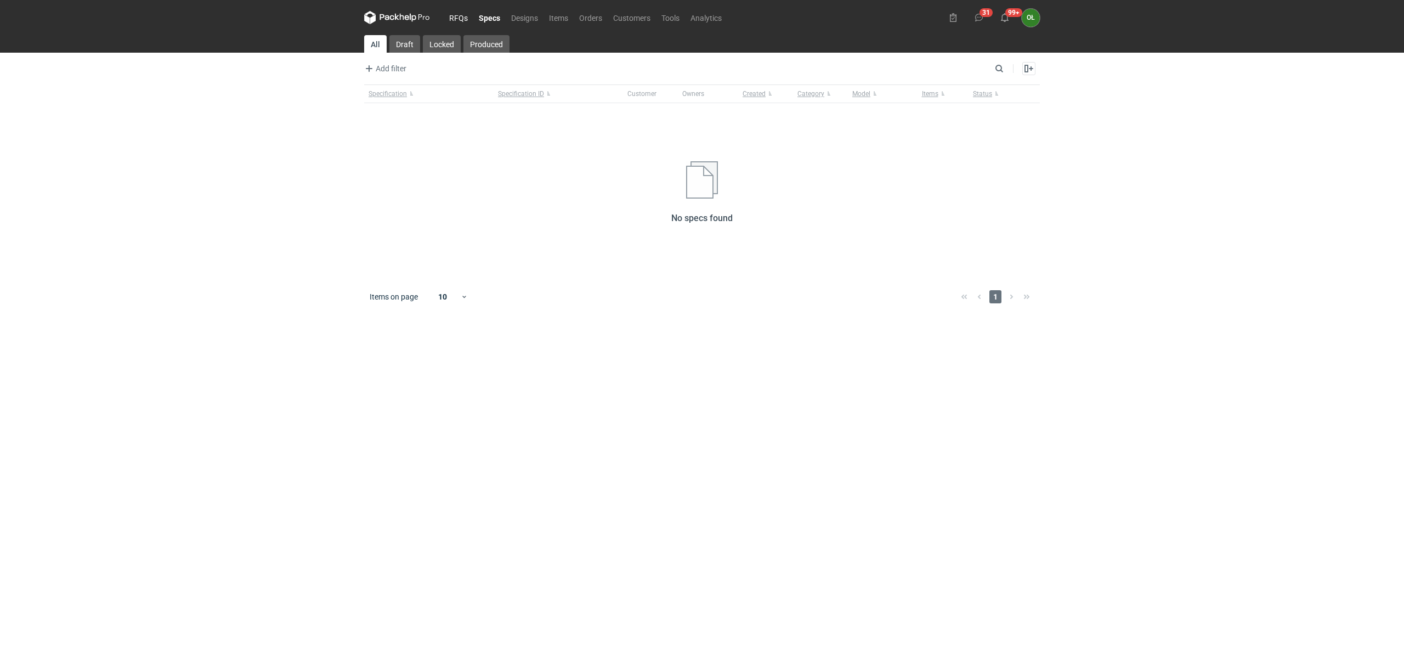
click at [463, 15] on link "RFQs" at bounding box center [459, 17] width 30 height 13
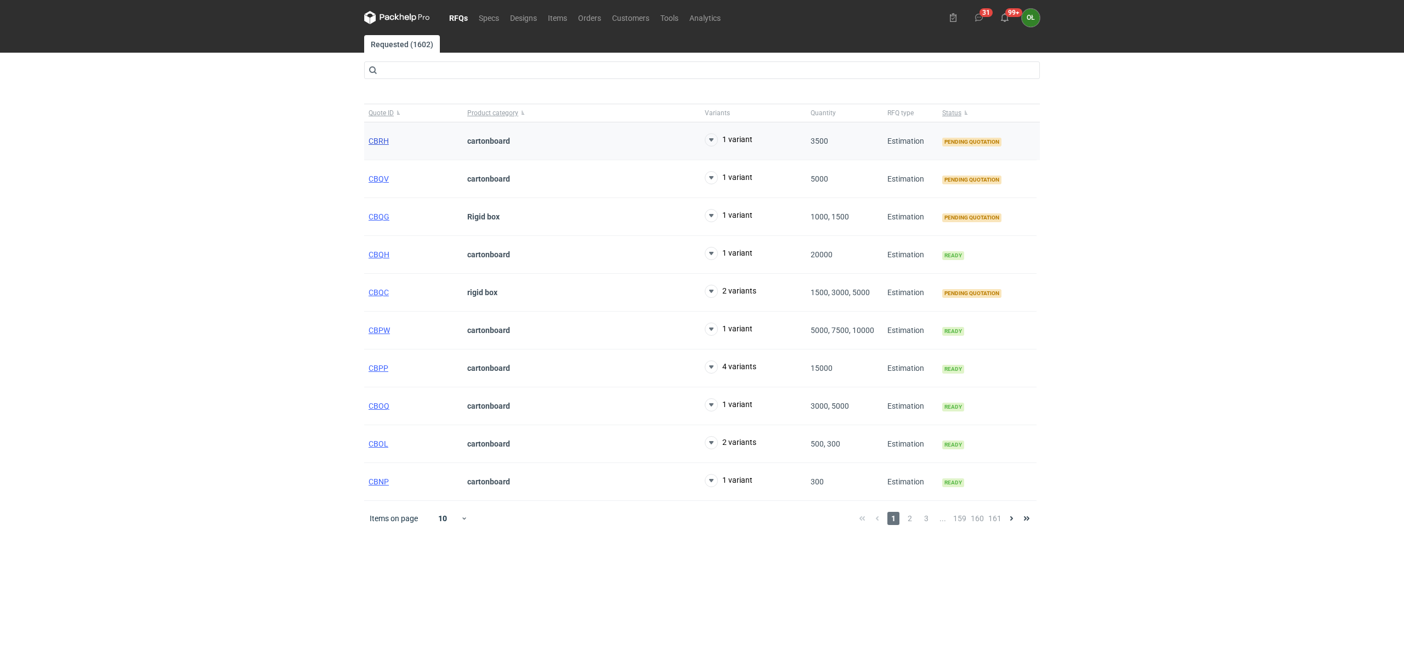
click at [375, 139] on span "CBRH" at bounding box center [379, 141] width 20 height 9
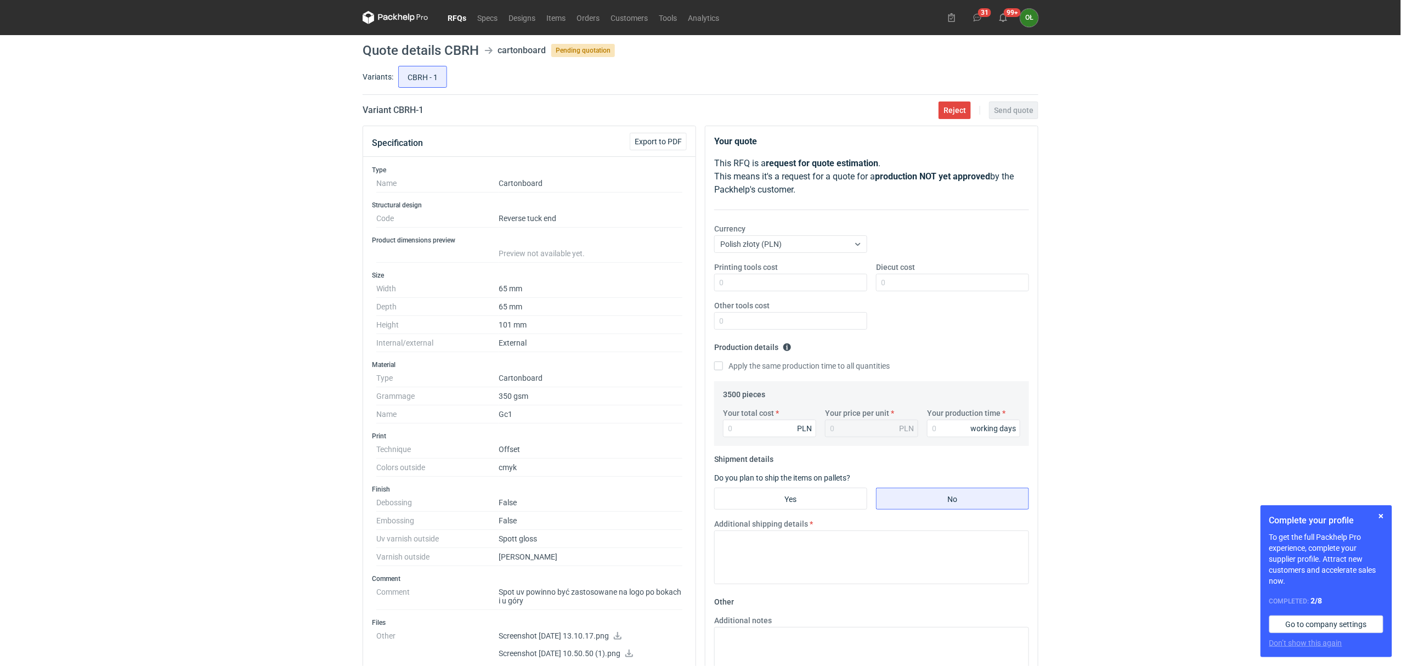
click at [453, 15] on link "RFQs" at bounding box center [457, 17] width 30 height 13
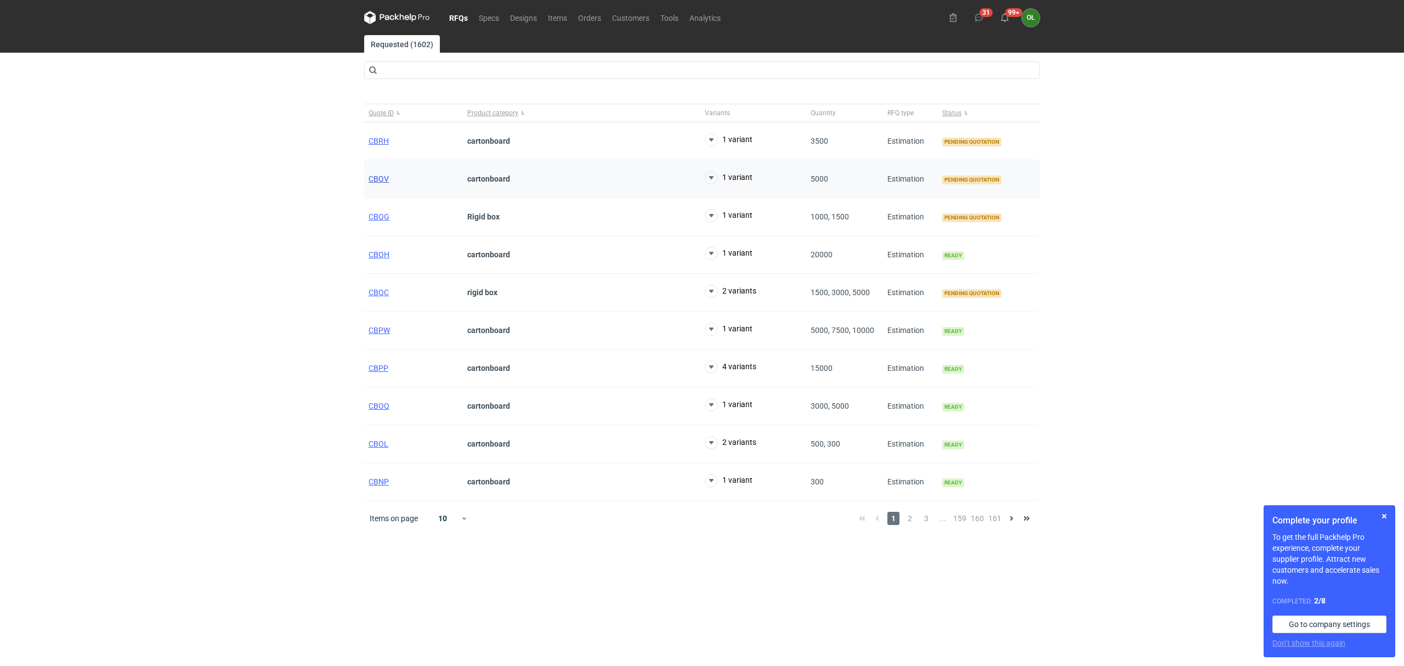
click at [372, 178] on span "CBQV" at bounding box center [379, 178] width 20 height 9
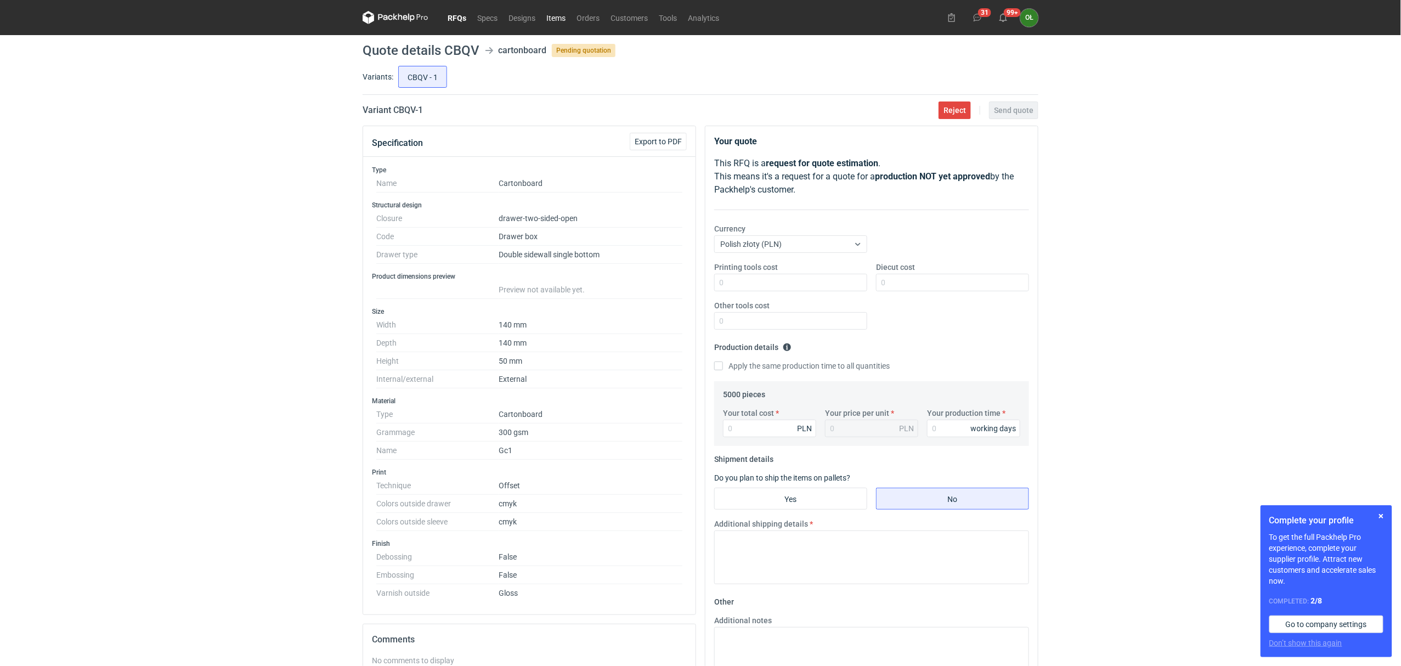
click at [550, 15] on link "Items" at bounding box center [556, 17] width 30 height 13
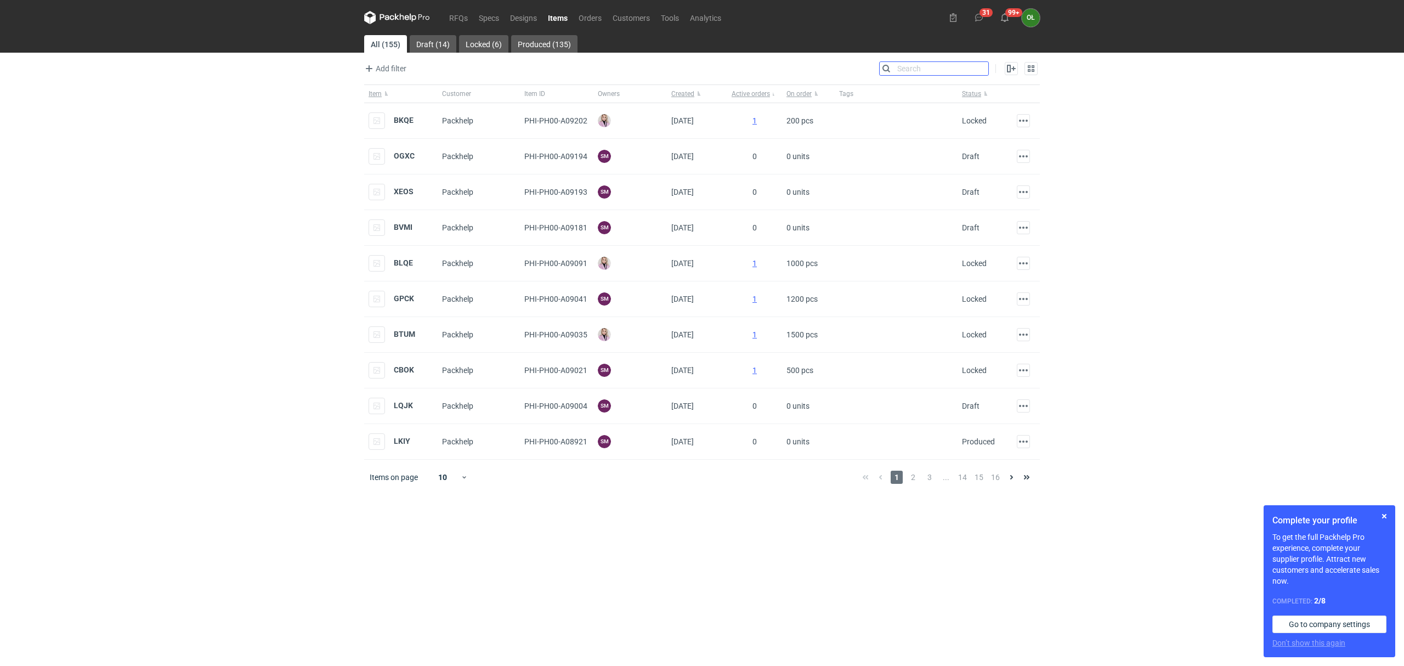
click at [984, 67] on input "Search" at bounding box center [934, 68] width 109 height 13
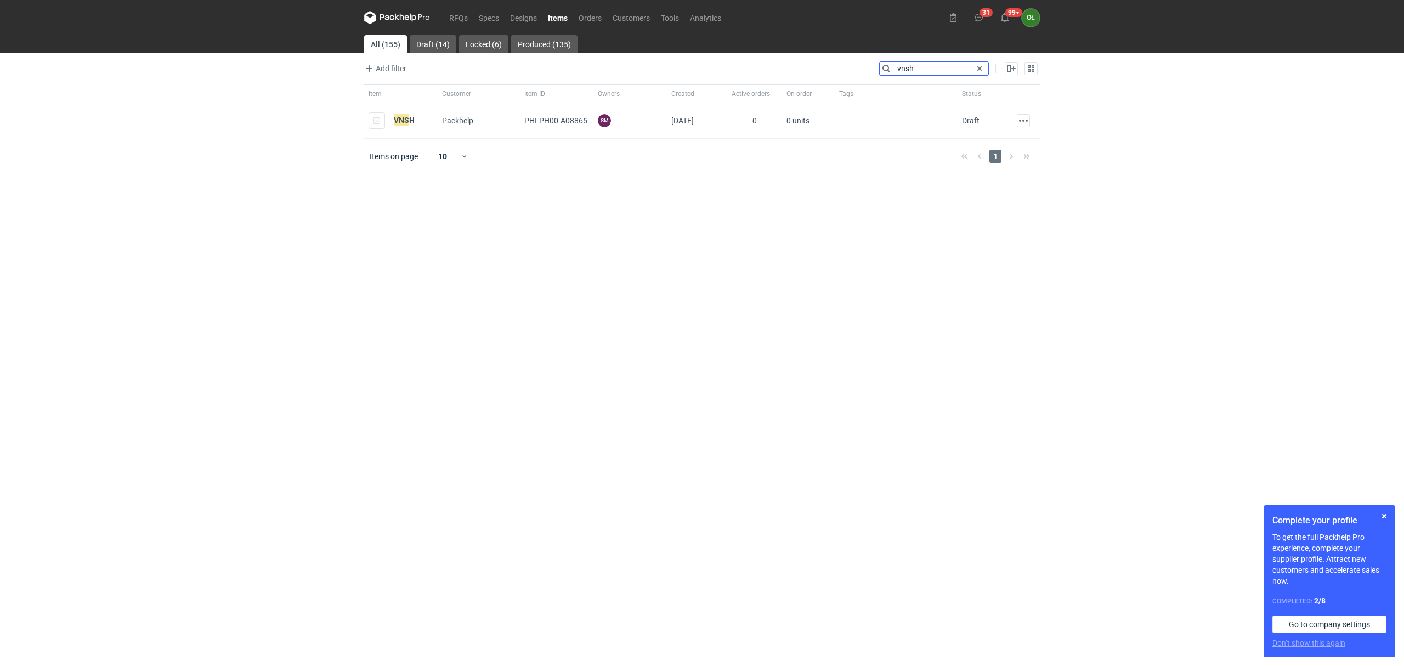
type input "vnsh"
click at [396, 117] on em "VNSH" at bounding box center [404, 120] width 21 height 12
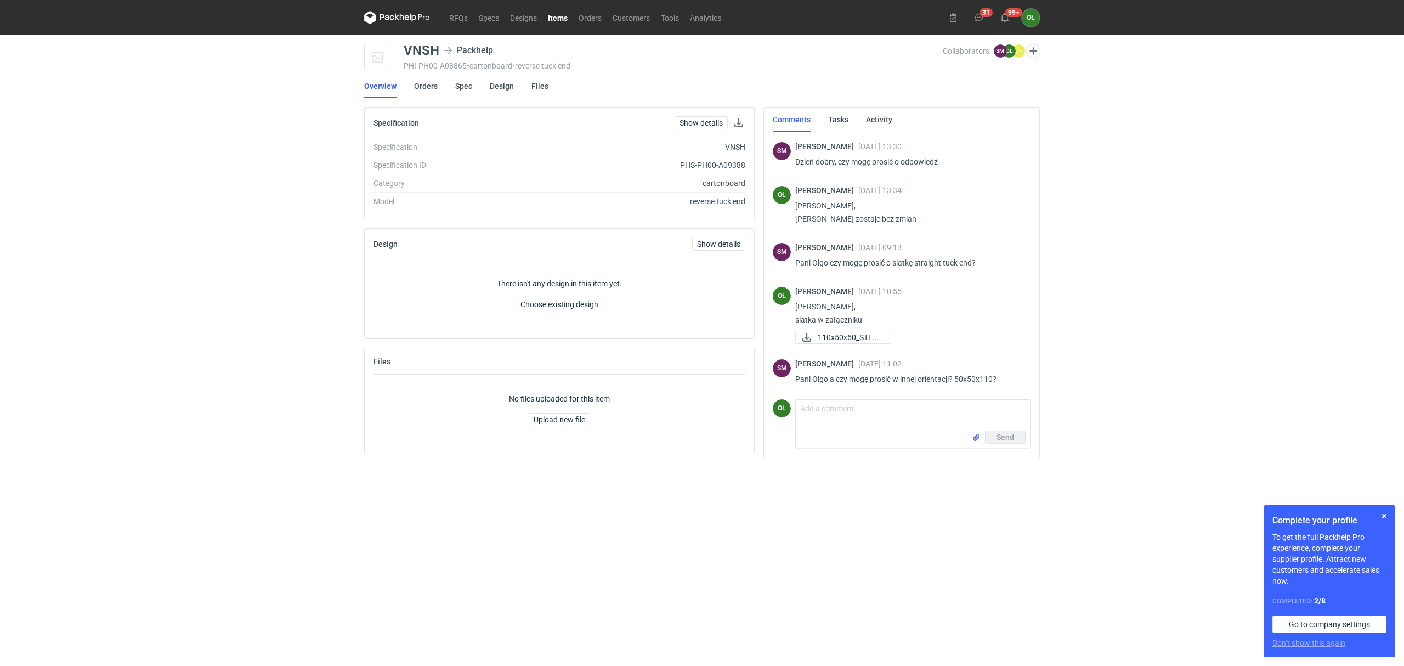
scroll to position [780, 0]
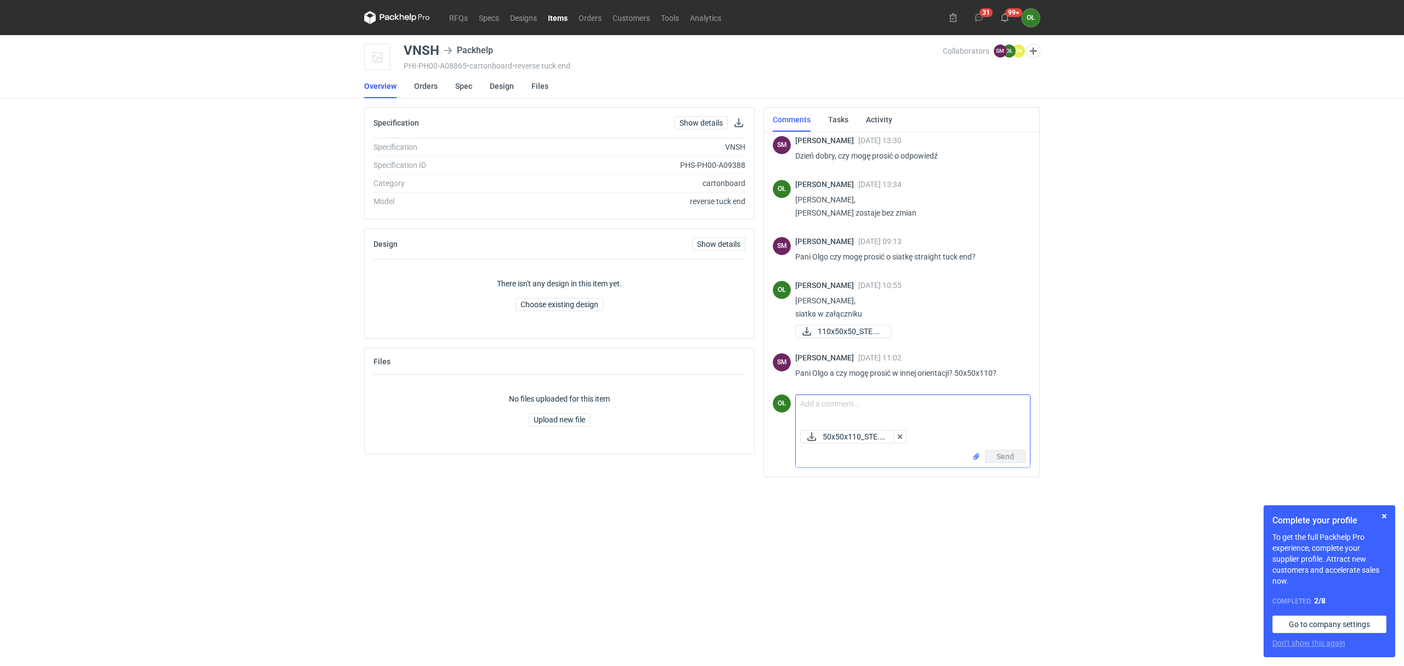
click at [812, 409] on textarea "Comment message" at bounding box center [913, 410] width 234 height 31
type textarea "Panie Sebastianie, siatka w załączniku."
click at [1021, 462] on button "Send" at bounding box center [1005, 456] width 41 height 13
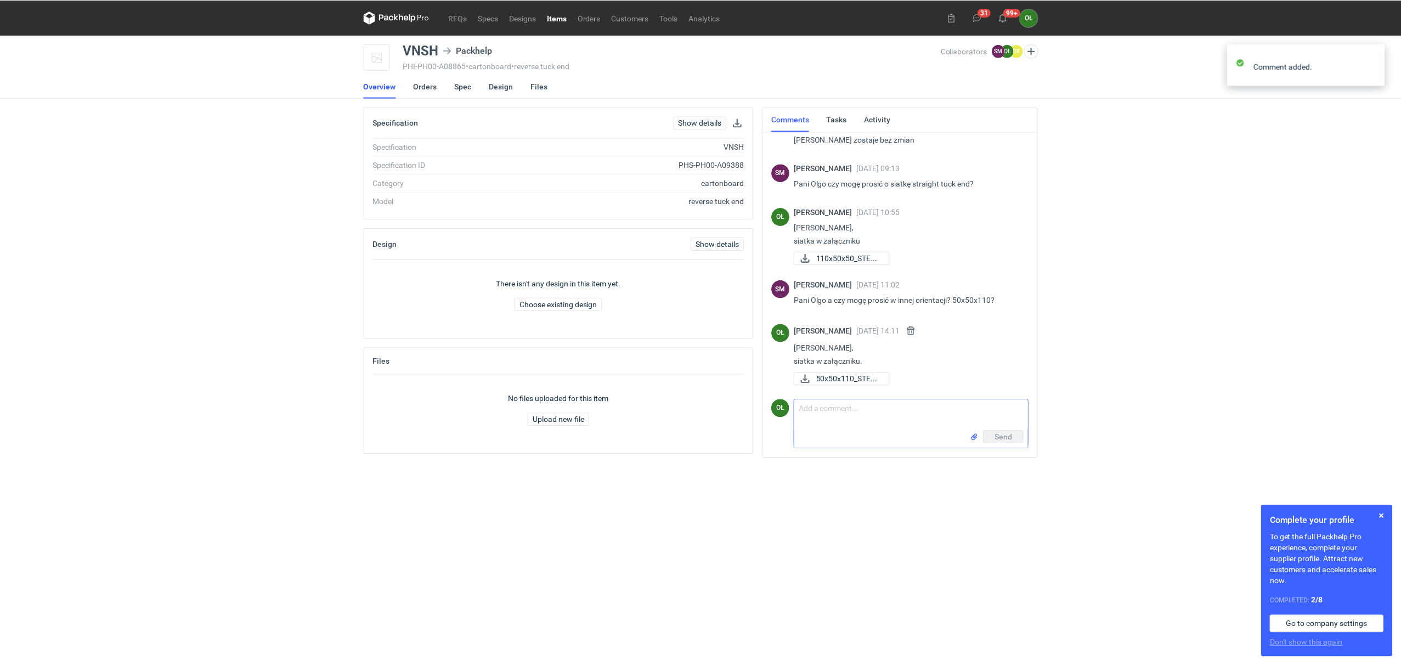
scroll to position [856, 0]
click at [563, 16] on link "Items" at bounding box center [558, 17] width 31 height 13
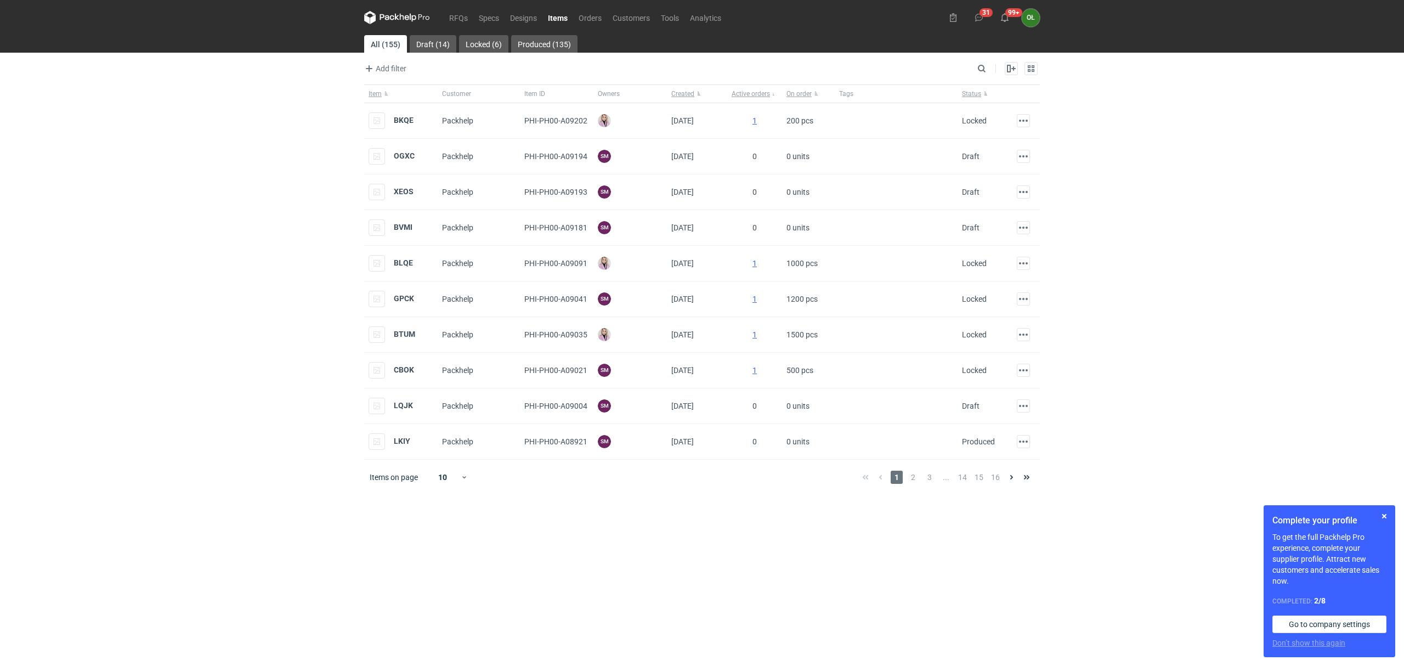
click at [567, 14] on link "Items" at bounding box center [558, 17] width 31 height 13
click at [493, 16] on link "Specs" at bounding box center [488, 17] width 31 height 13
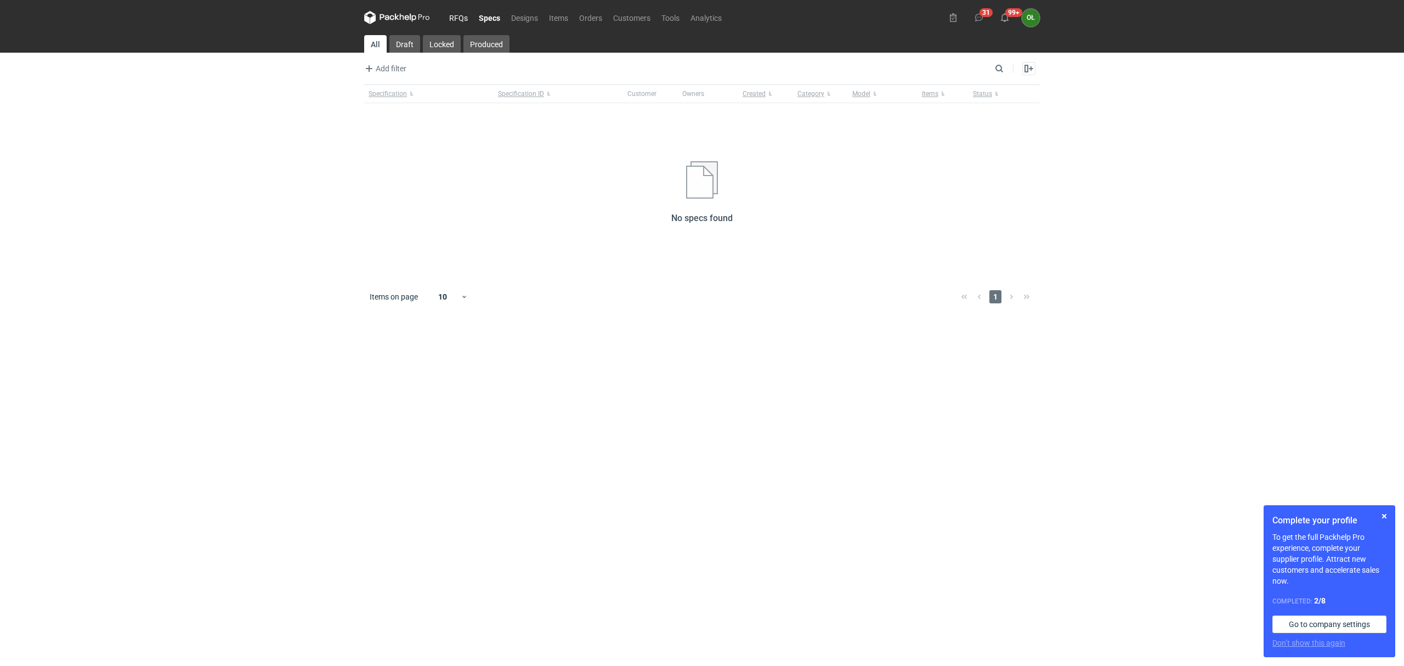
click at [455, 14] on link "RFQs" at bounding box center [459, 17] width 30 height 13
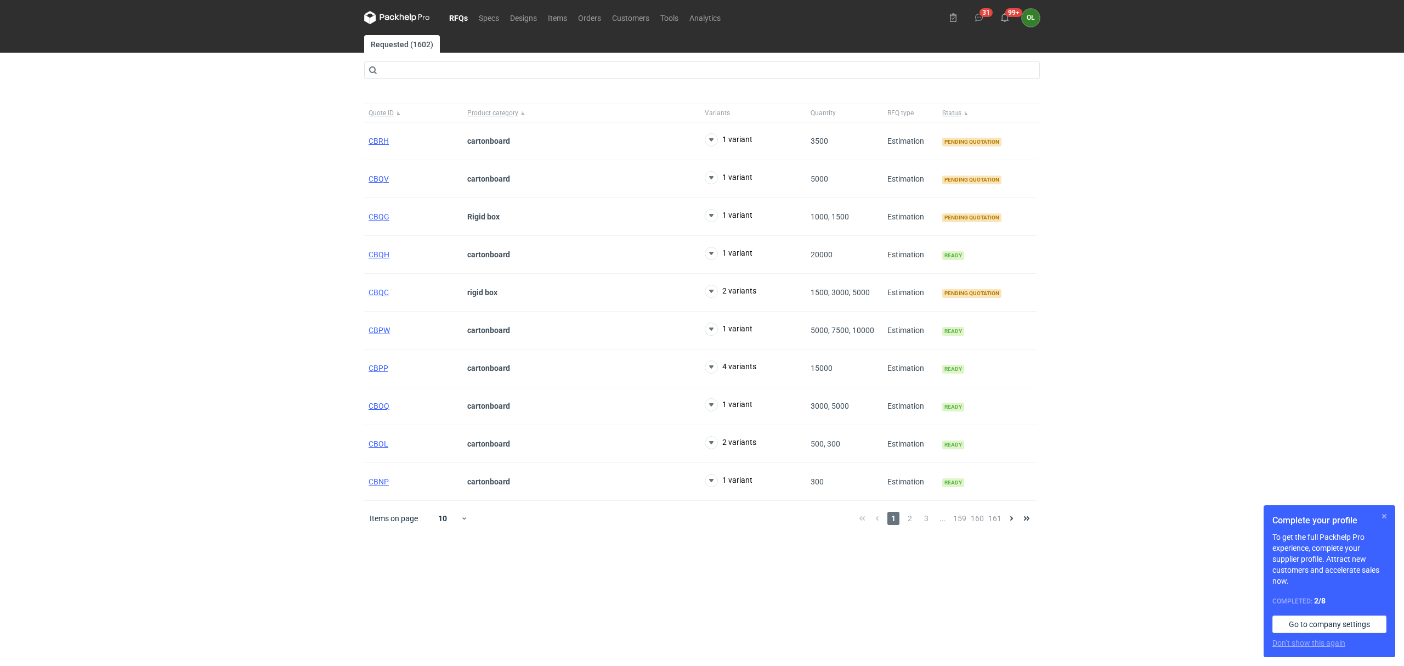
click at [1381, 516] on button "button" at bounding box center [1384, 516] width 13 height 13
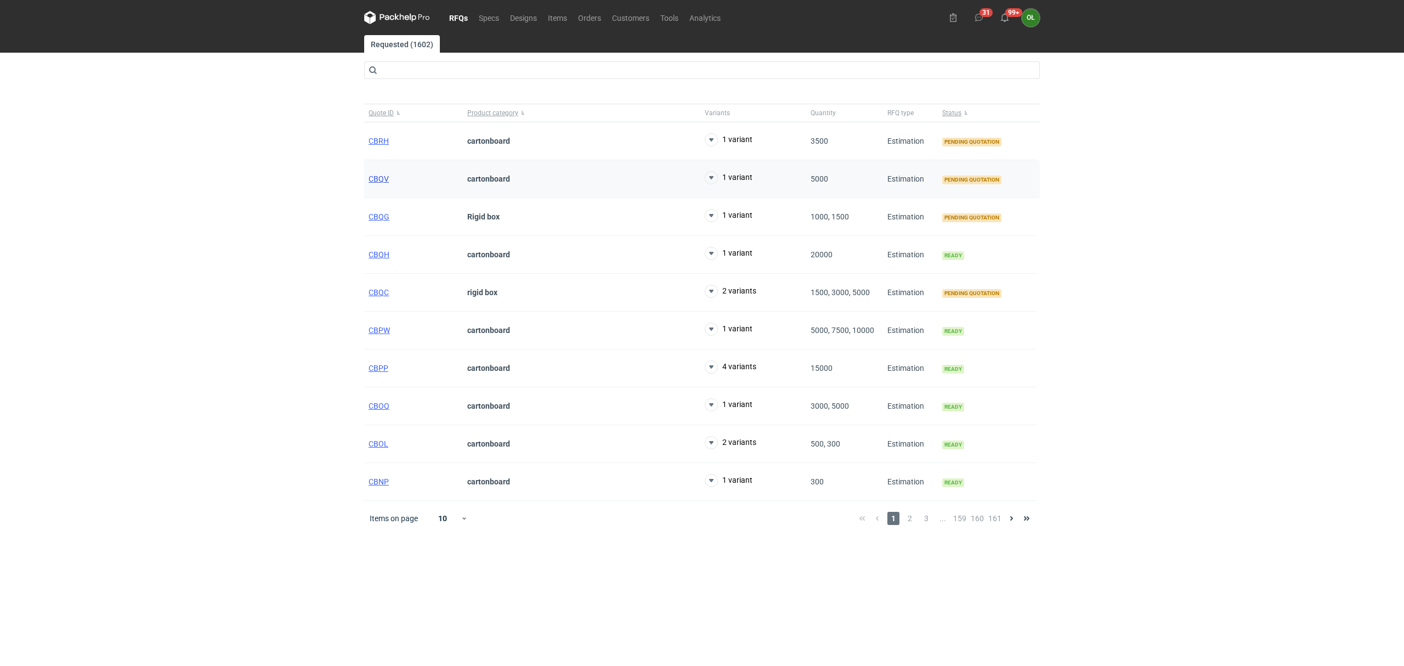
click at [379, 182] on span "CBQV" at bounding box center [379, 178] width 20 height 9
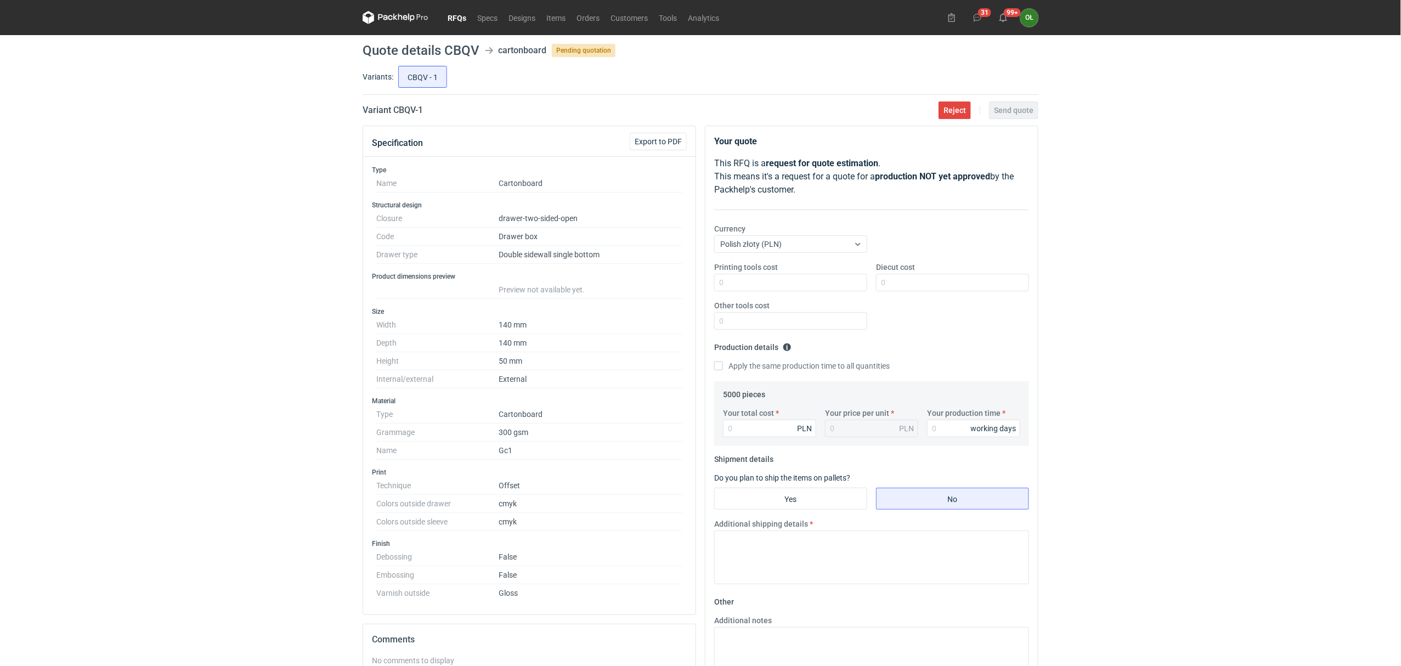
click at [231, 406] on div "RFQs Specs Designs Items Orders Customers Tools Analytics 31 99+ OŁ Olga Łopato…" at bounding box center [700, 333] width 1401 height 666
click at [749, 437] on input "Your total cost" at bounding box center [769, 429] width 93 height 18
type input "8490"
type input "1.7"
type input "8490"
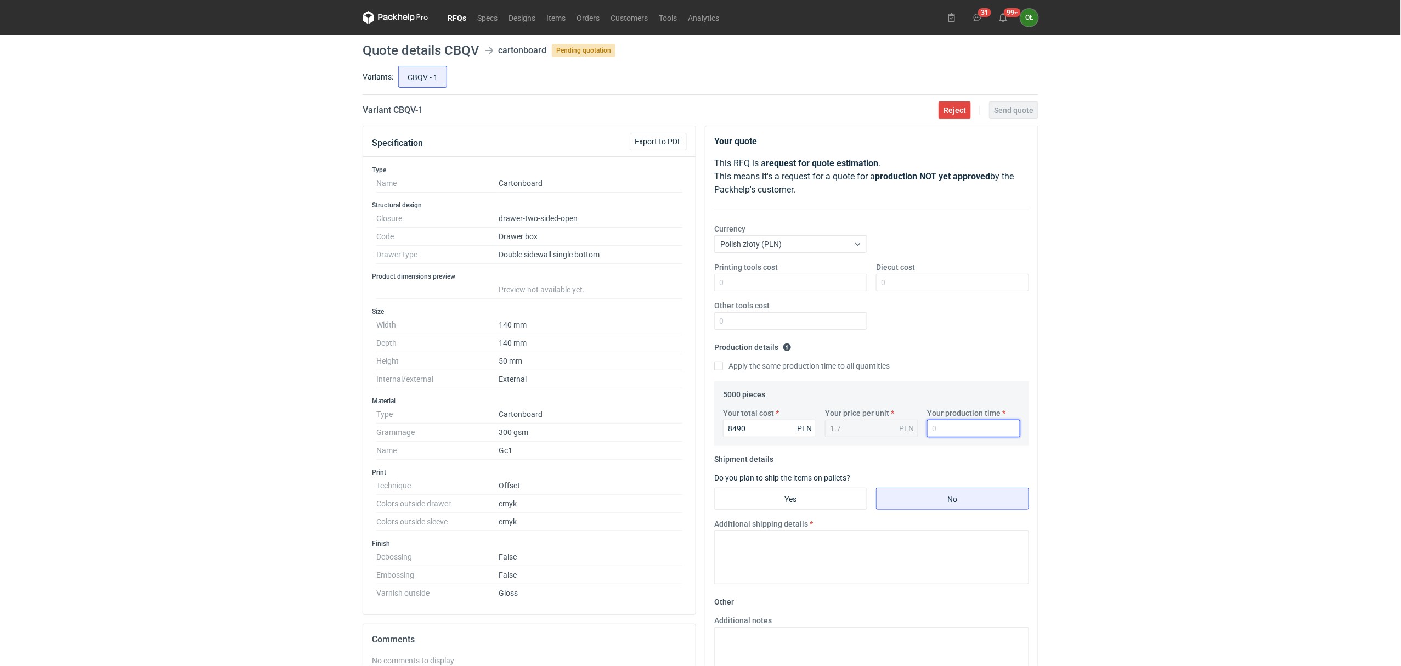
click at [942, 428] on input "Your production time" at bounding box center [973, 429] width 93 height 18
type input "14"
drag, startPoint x: 0, startPoint y: 303, endPoint x: 220, endPoint y: 328, distance: 221.3
click at [1, 303] on div "RFQs Specs Designs Items Orders Customers Tools Analytics 31 99+ OŁ Olga Łopato…" at bounding box center [700, 333] width 1401 height 666
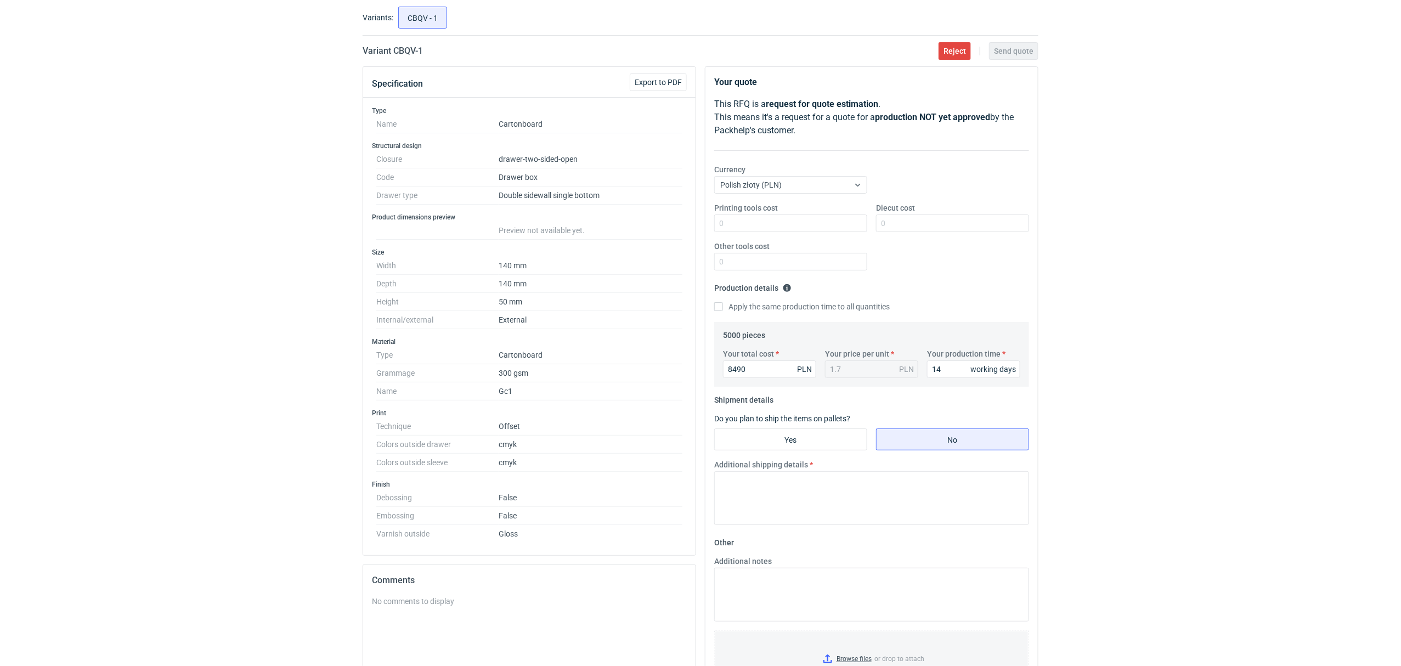
scroll to position [49, 0]
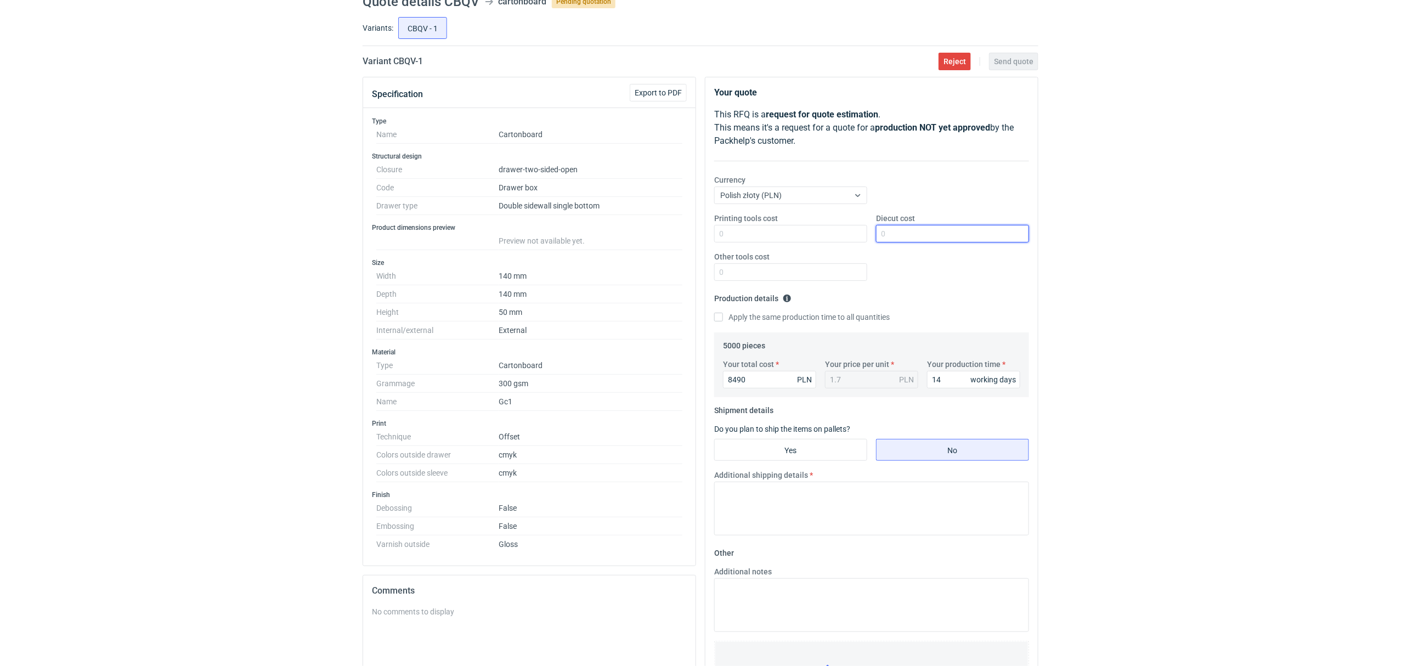
click at [883, 231] on input "Diecut cost" at bounding box center [952, 234] width 153 height 18
type input "900"
click at [906, 264] on div "Printing tools cost Diecut cost 900 Other tools cost" at bounding box center [872, 251] width 324 height 77
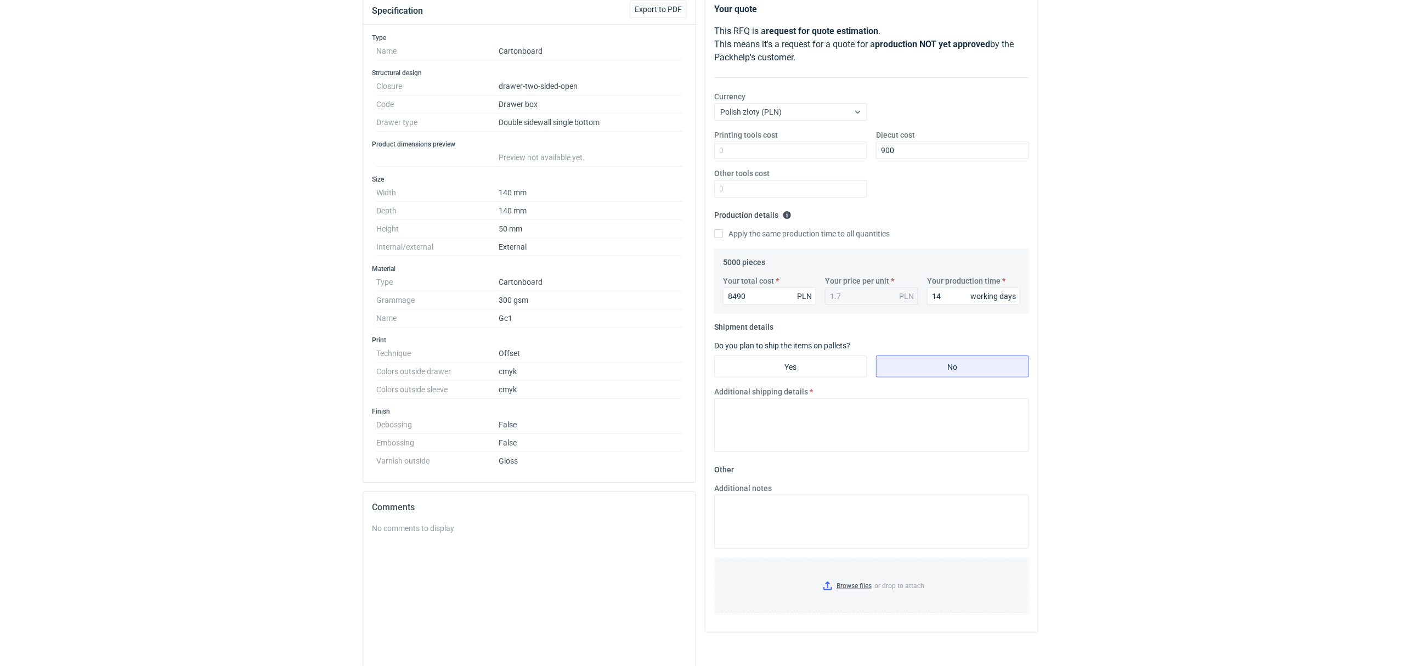
scroll to position [146, 0]
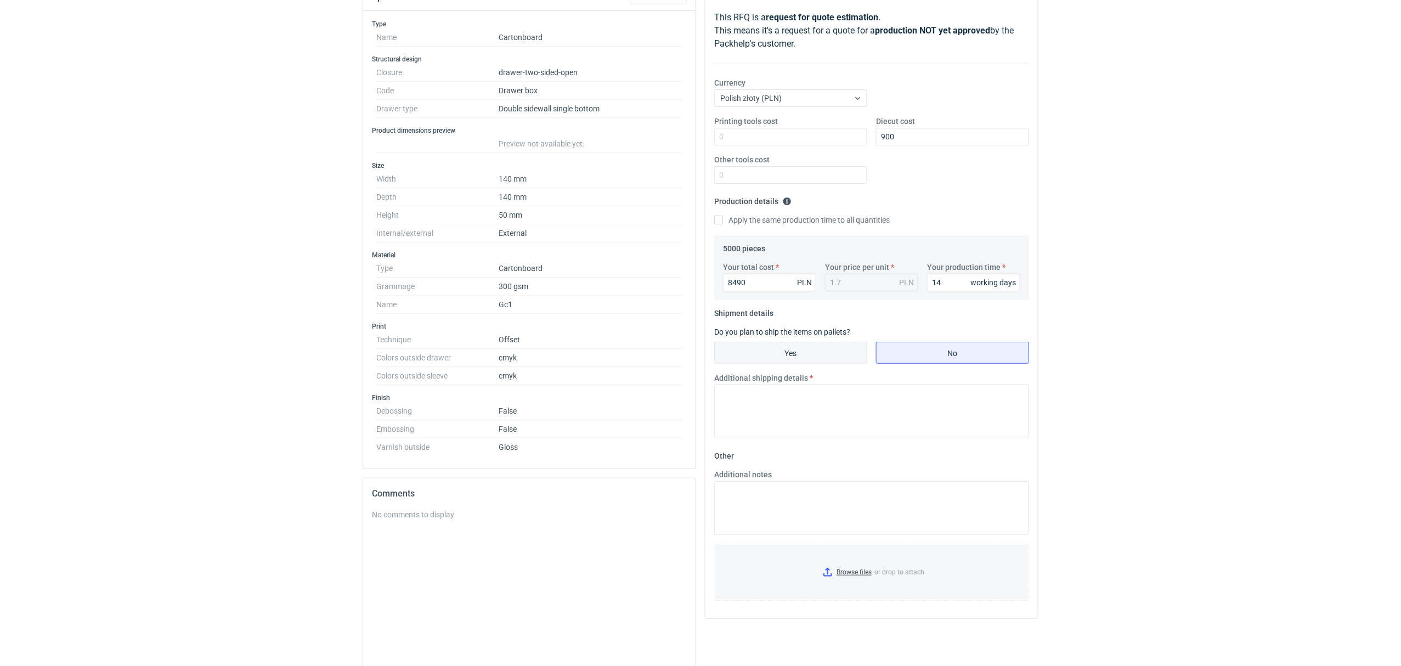
click at [788, 355] on input "Yes" at bounding box center [791, 352] width 152 height 21
radio input "true"
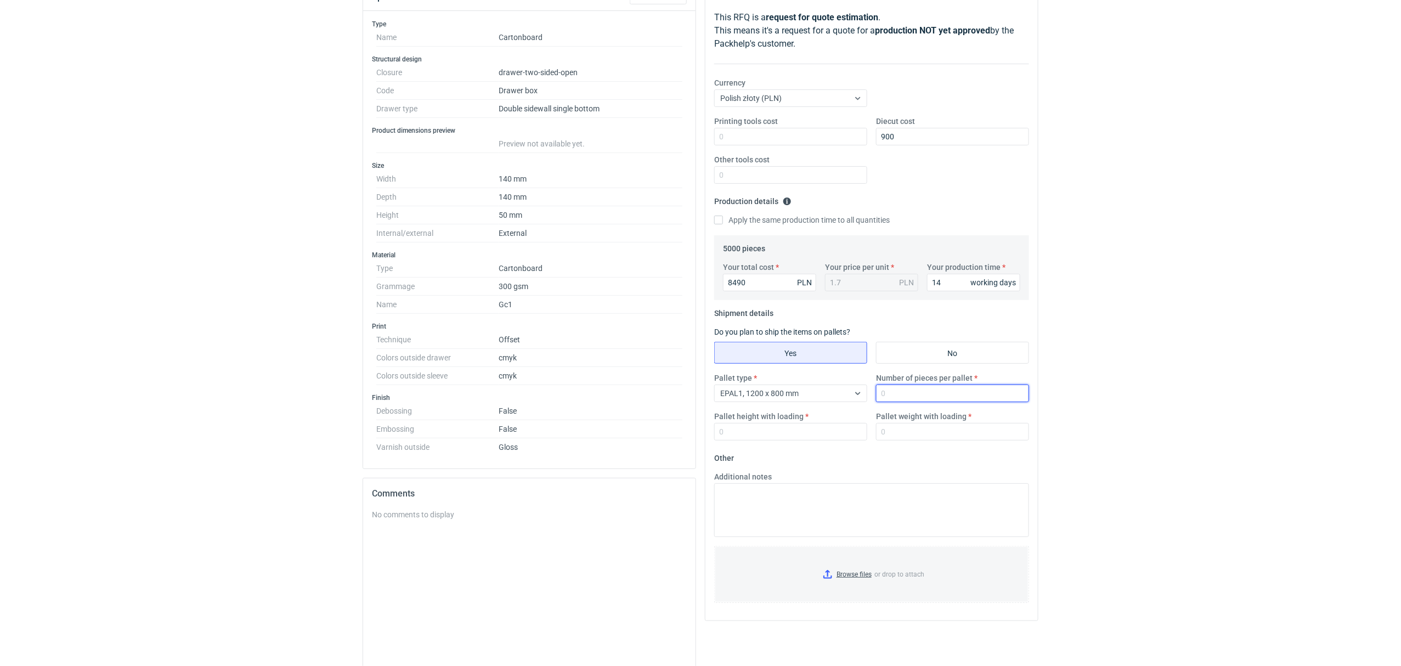
click at [894, 392] on input "Number of pieces per pallet" at bounding box center [952, 394] width 153 height 18
type input "2500"
type input "1500"
type input "250"
click at [236, 343] on div "RFQs Specs Designs Items Orders Customers Tools Analytics 31 99+ OŁ Olga Łopato…" at bounding box center [700, 187] width 1401 height 666
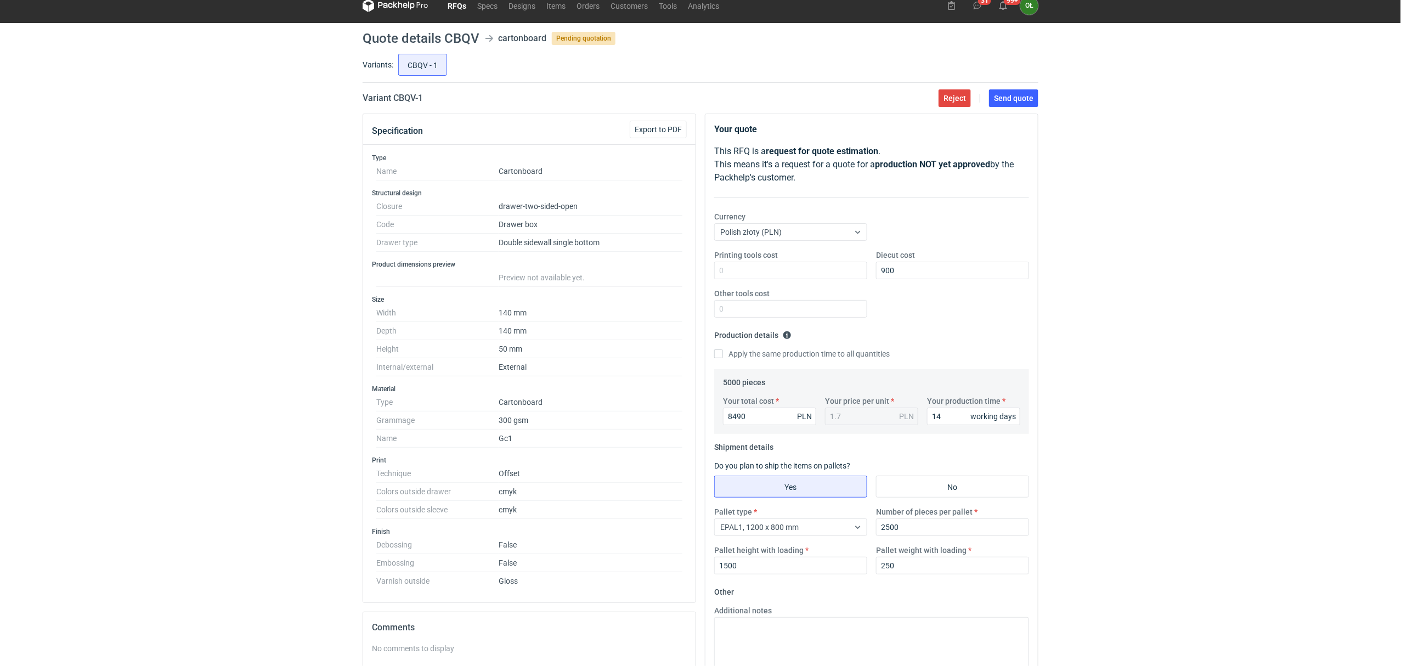
scroll to position [0, 0]
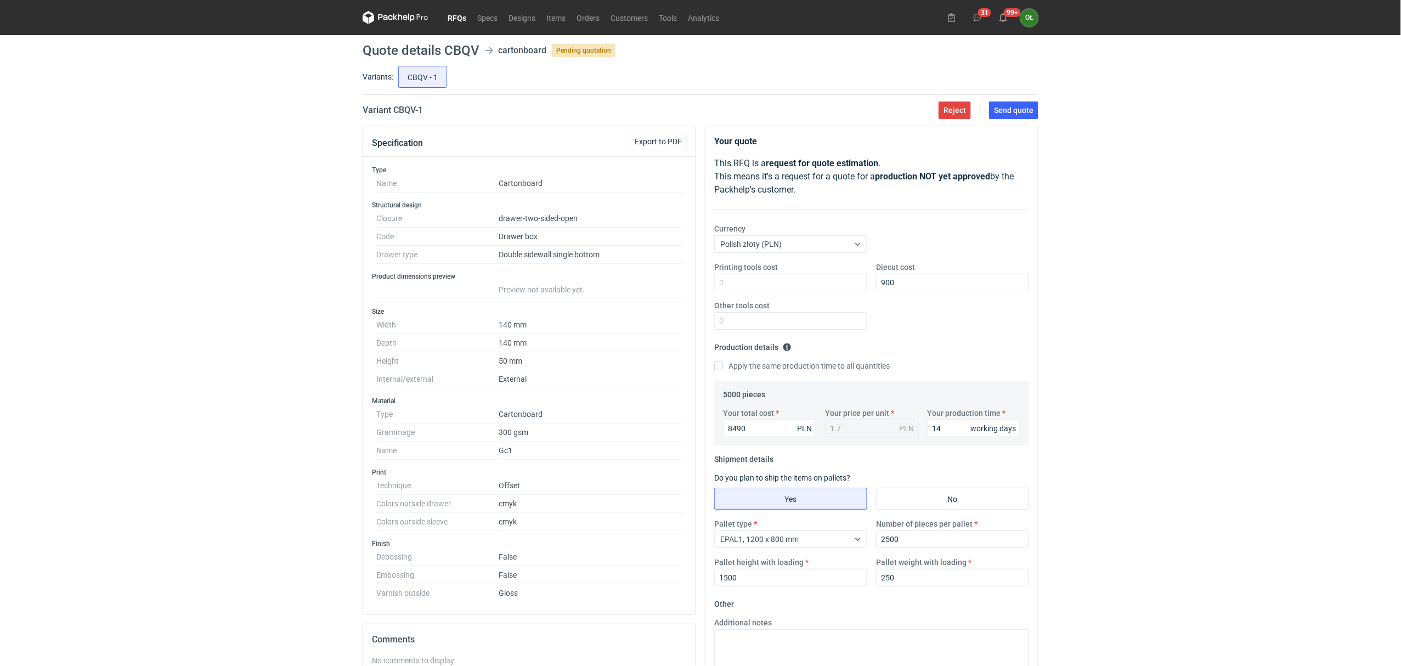
click at [965, 253] on div "Currency Polish złoty (PLN)" at bounding box center [872, 242] width 324 height 38
click at [1027, 106] on span "Send quote" at bounding box center [1013, 110] width 39 height 8
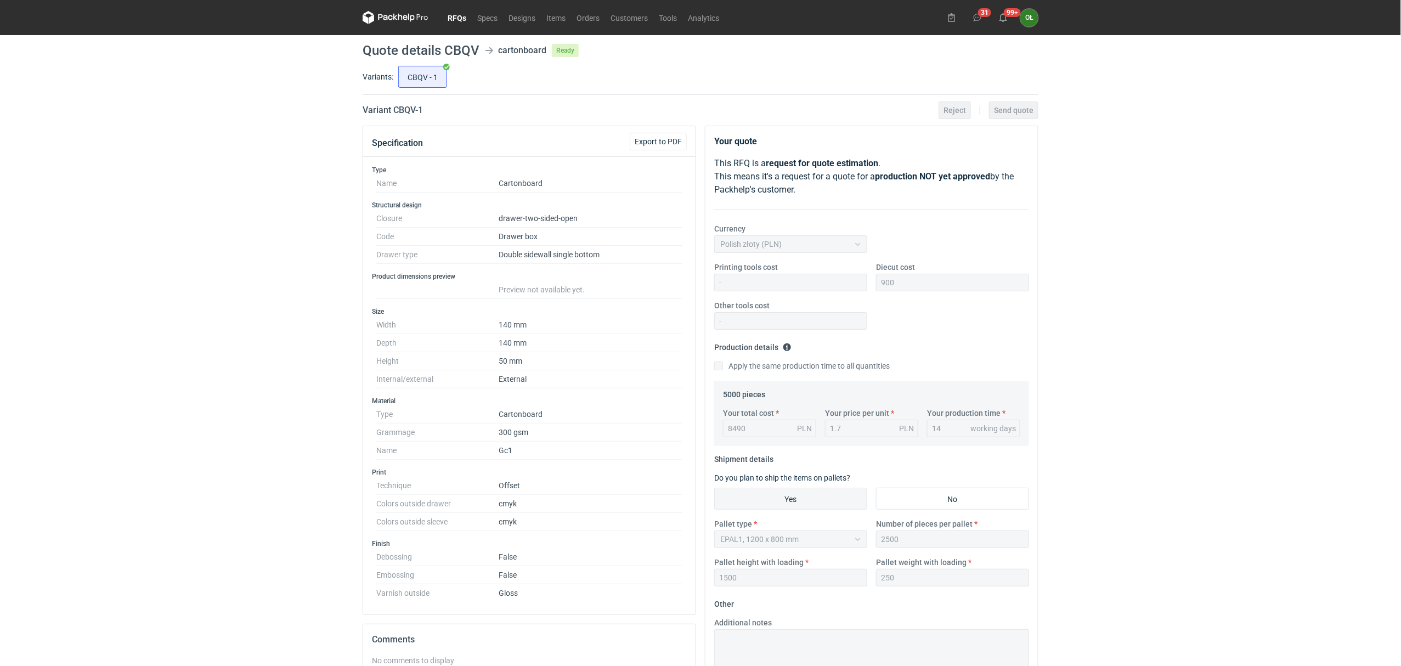
click at [454, 16] on link "RFQs" at bounding box center [457, 17] width 30 height 13
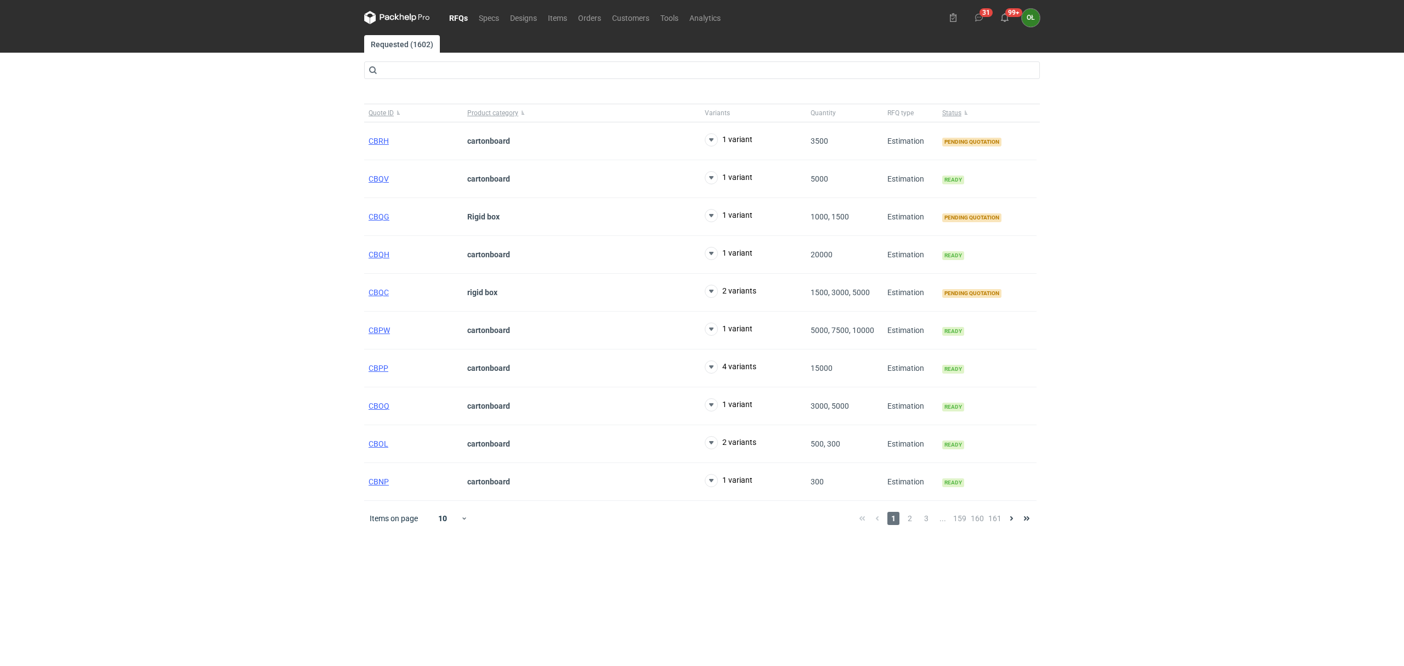
click at [328, 223] on div "RFQs Specs Designs Items Orders Customers Tools Analytics 31 99+ OŁ Olga Łopato…" at bounding box center [702, 333] width 1404 height 666
click at [377, 141] on span "CBRH" at bounding box center [379, 141] width 20 height 9
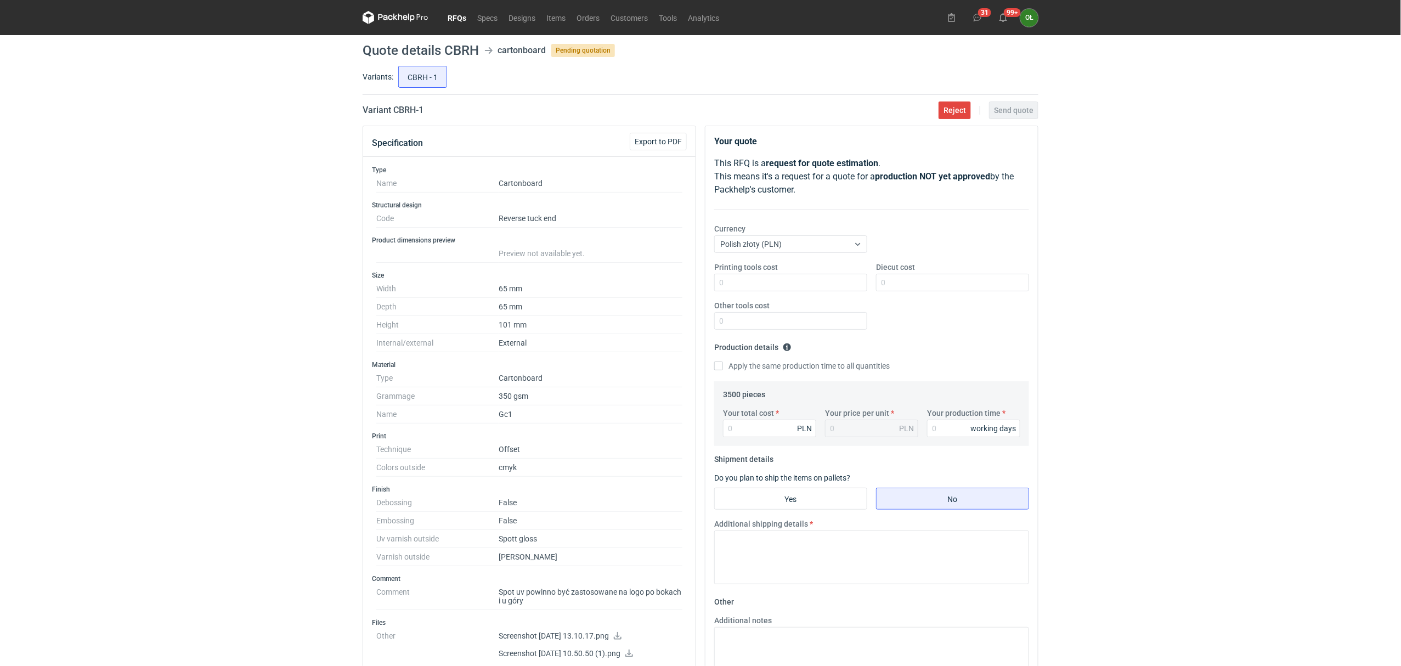
click at [191, 161] on div "RFQs Specs Designs Items Orders Customers Tools Analytics 31 99+ OŁ Olga Łopato…" at bounding box center [700, 333] width 1401 height 666
click at [560, 14] on link "Items" at bounding box center [556, 17] width 30 height 13
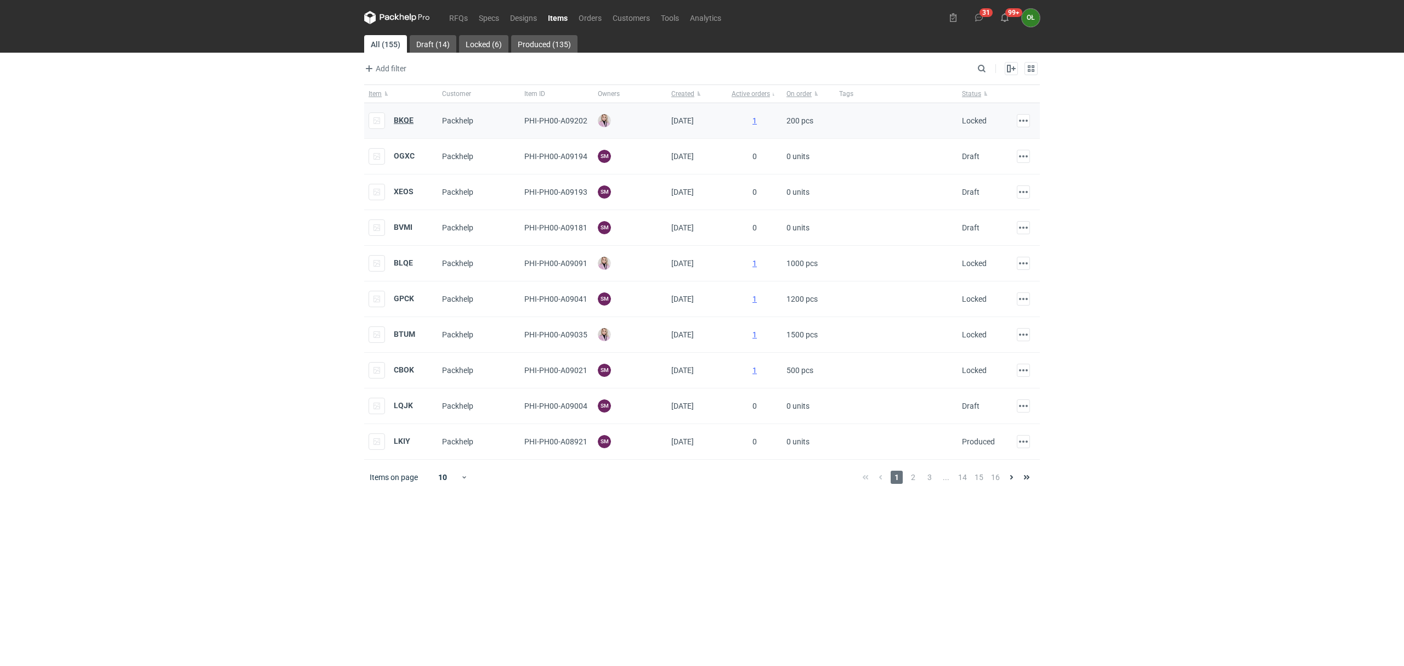
click at [411, 121] on strong "BKQE" at bounding box center [404, 120] width 20 height 9
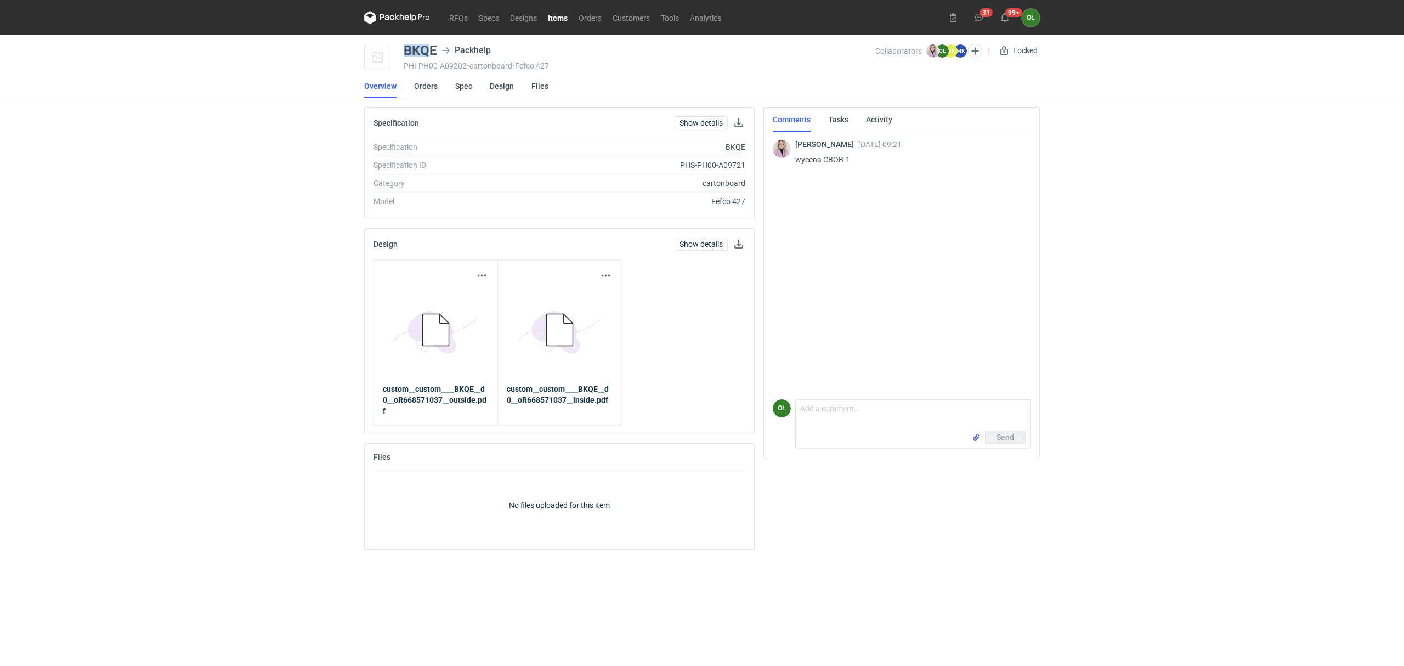
drag, startPoint x: 406, startPoint y: 52, endPoint x: 433, endPoint y: 53, distance: 26.4
click at [433, 53] on div "BKQE" at bounding box center [420, 50] width 33 height 13
click at [597, 14] on link "Orders" at bounding box center [590, 17] width 34 height 13
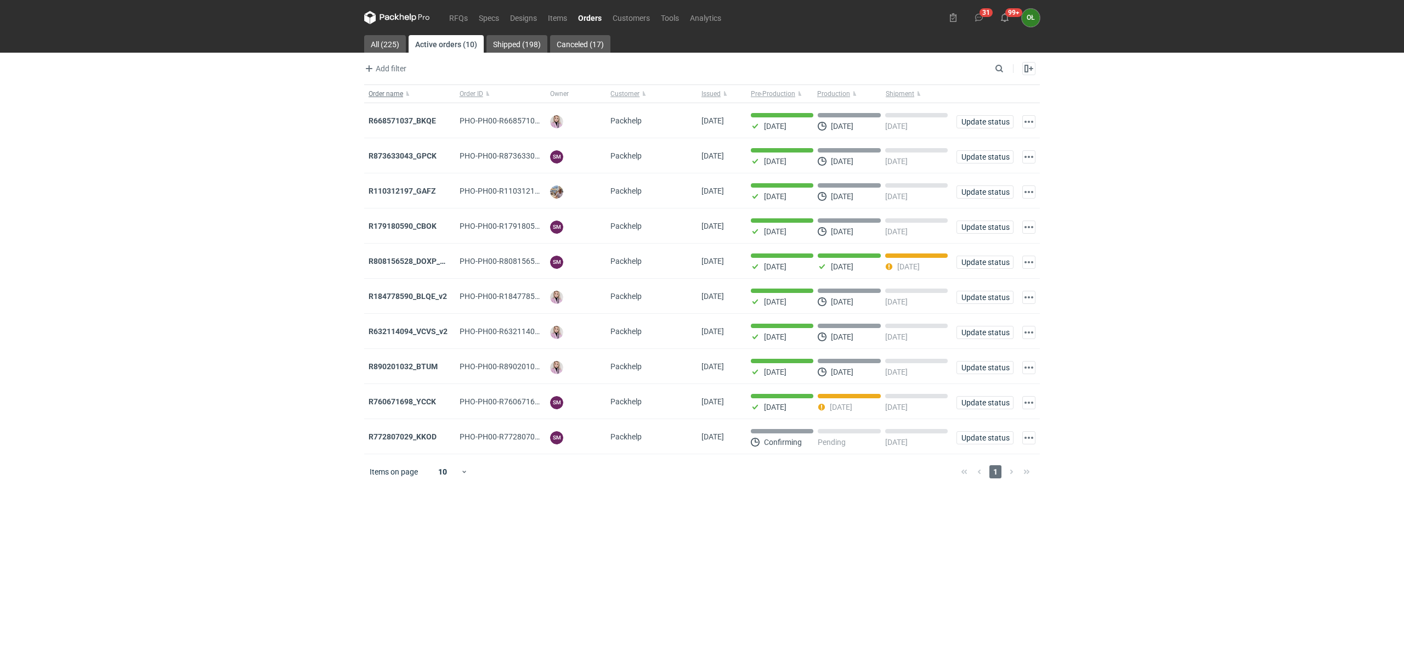
click at [396, 125] on strong "R668571037_BKQE" at bounding box center [402, 120] width 67 height 9
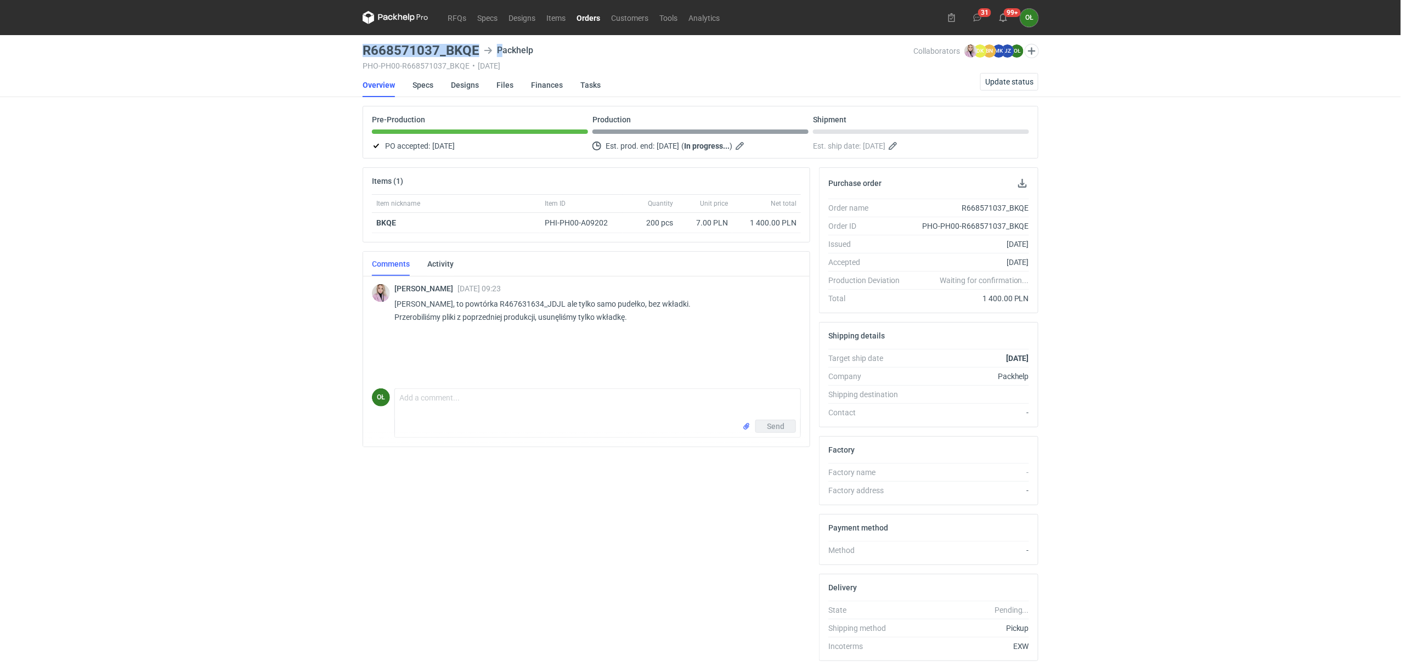
drag, startPoint x: 363, startPoint y: 49, endPoint x: 501, endPoint y: 50, distance: 138.8
click at [501, 50] on div "R668571037_BKQE Packhelp" at bounding box center [638, 50] width 551 height 13
click at [207, 133] on div "RFQs Specs Designs Items Orders Customers Tools Analytics 31 99+ OŁ Olga Łopato…" at bounding box center [700, 333] width 1401 height 666
click at [589, 11] on link "Orders" at bounding box center [588, 17] width 35 height 13
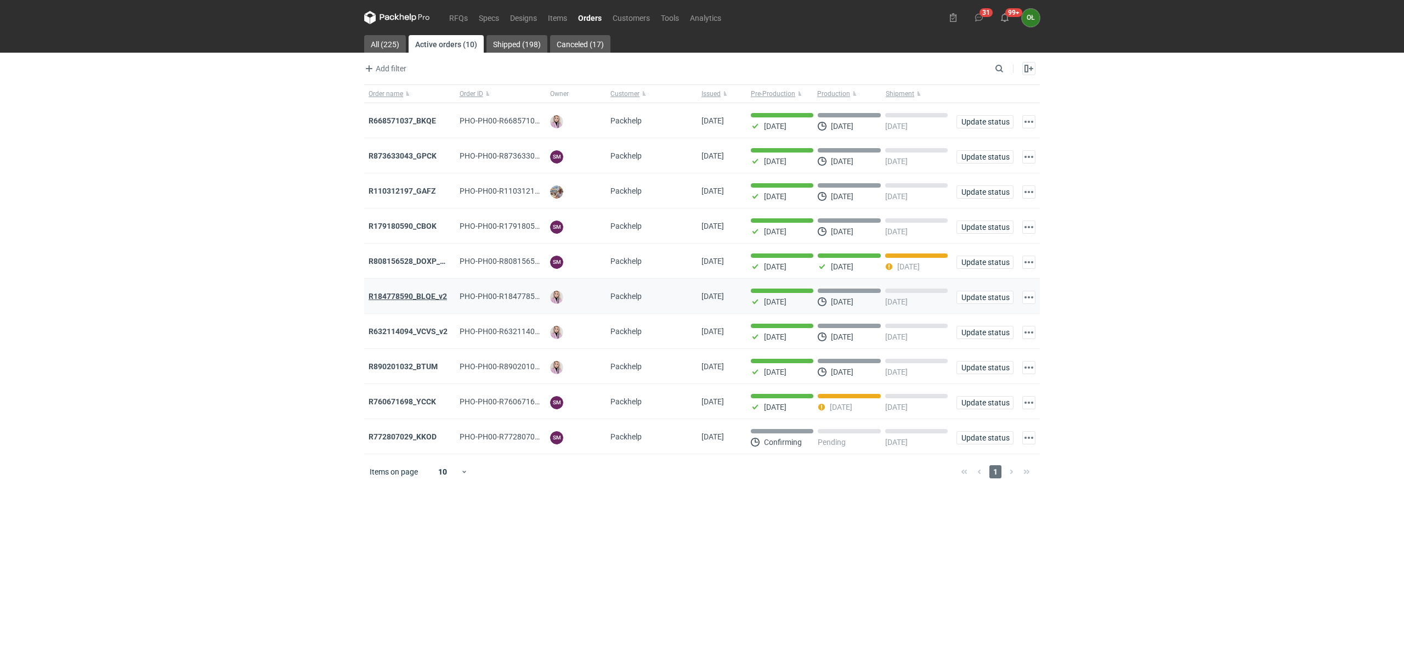
click at [384, 294] on strong "R184778590_BLQE_v2" at bounding box center [408, 296] width 78 height 9
click at [405, 336] on strong "R632114094_VCVS_v2" at bounding box center [408, 331] width 79 height 9
click at [420, 345] on div "R632114094_VCVS_v2" at bounding box center [409, 331] width 91 height 35
click at [420, 340] on div "R632114094_VCVS_v2" at bounding box center [409, 331] width 91 height 35
click at [420, 336] on strong "R632114094_VCVS_v2" at bounding box center [408, 331] width 79 height 9
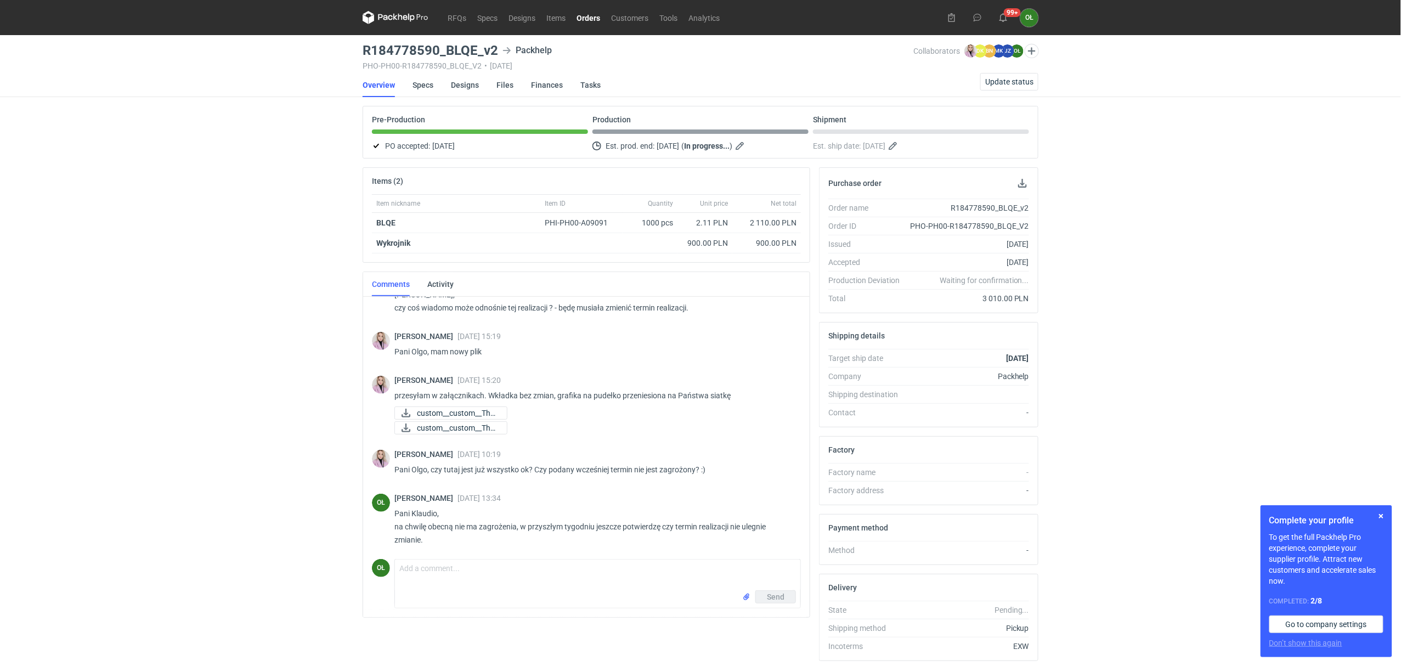
scroll to position [174, 0]
drag, startPoint x: 360, startPoint y: 50, endPoint x: 477, endPoint y: 47, distance: 116.9
click at [477, 47] on main "R184778590_BLQE_v2 Packhelp PHO-PH00-R184778590_BLQE_V2 • [DATE] Collaborators …" at bounding box center [700, 370] width 685 height 670
copy h3 "R184778590_BLQE"
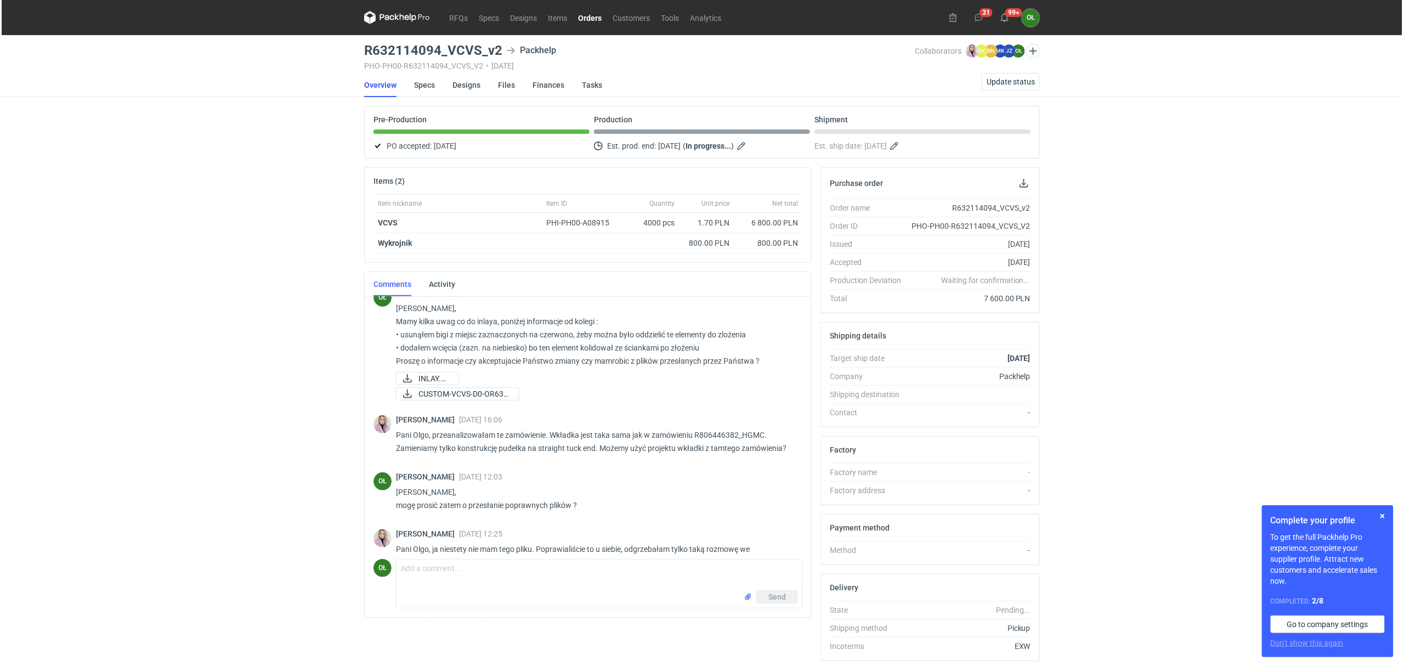
scroll to position [155, 0]
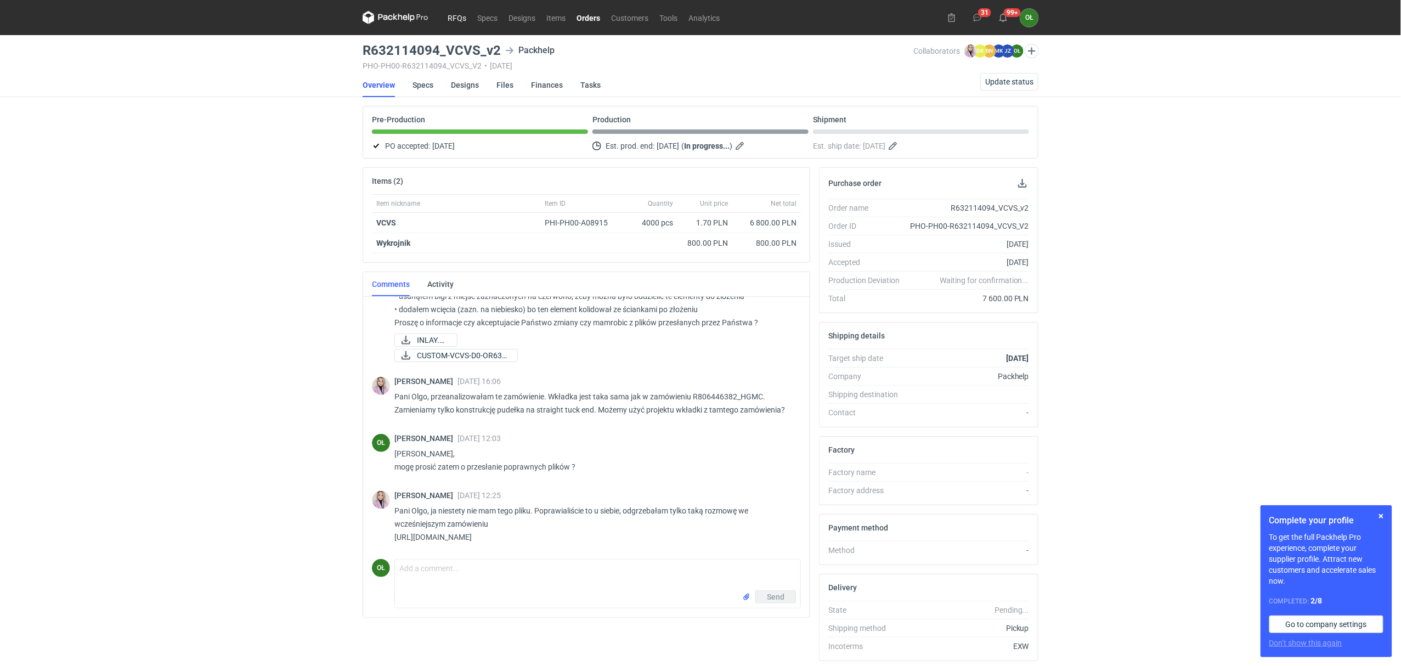
click at [449, 22] on link "RFQs" at bounding box center [457, 17] width 30 height 13
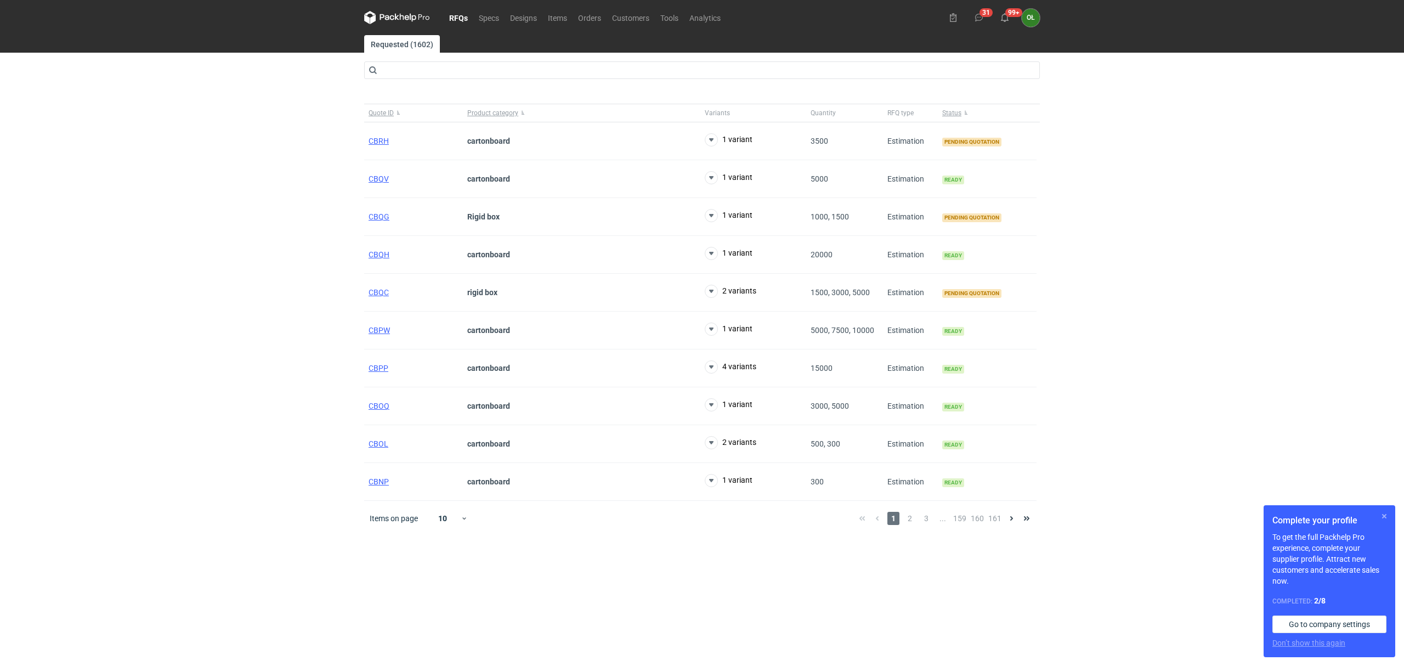
click at [1379, 517] on button "button" at bounding box center [1384, 516] width 13 height 13
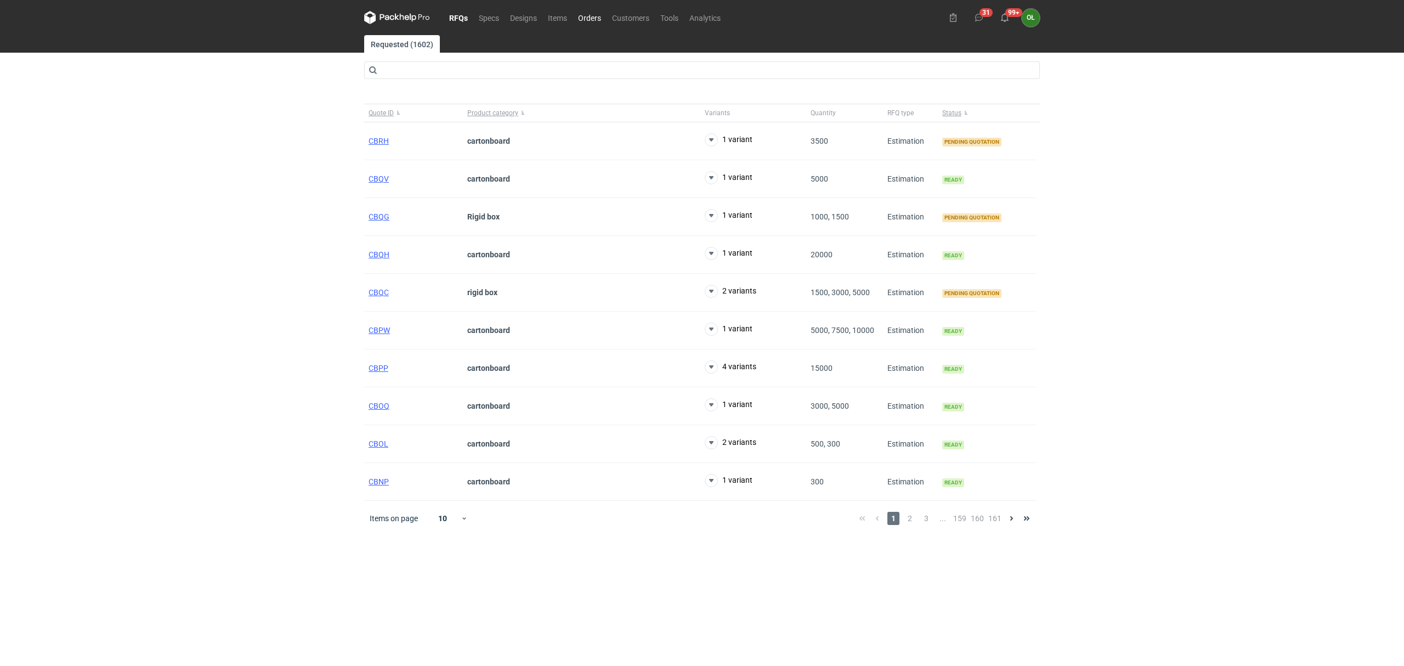
click at [590, 19] on link "Orders" at bounding box center [590, 17] width 34 height 13
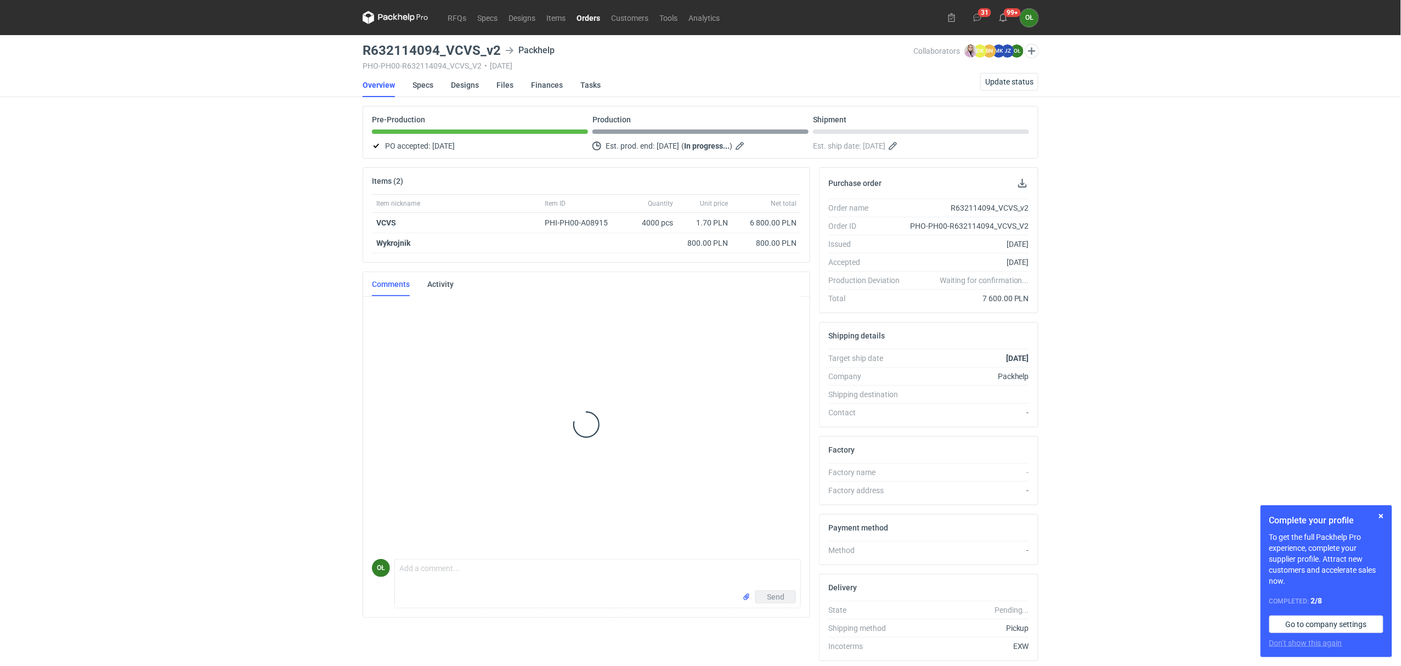
scroll to position [155, 0]
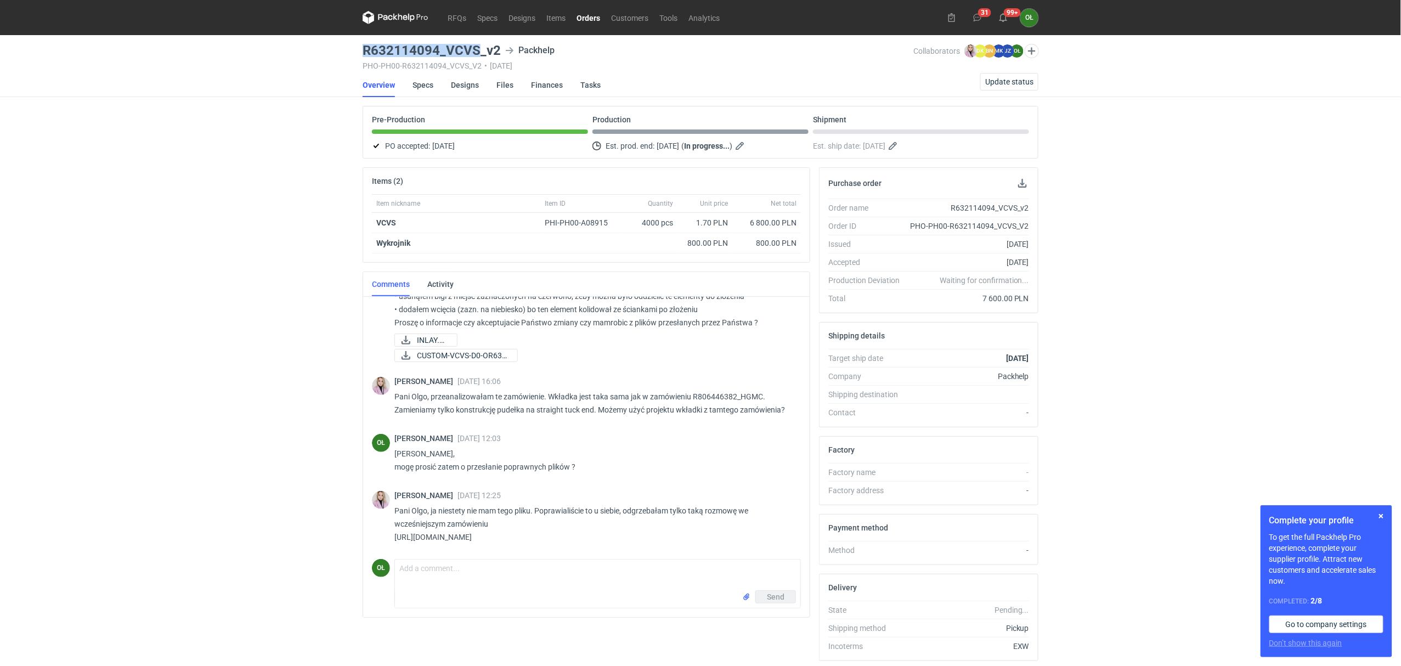
drag, startPoint x: 357, startPoint y: 49, endPoint x: 477, endPoint y: 52, distance: 120.2
click at [477, 52] on div "RFQs Specs Designs Items Orders Customers Tools Analytics 31 99+ OŁ Olga Łopato…" at bounding box center [700, 333] width 1401 height 666
copy h3 "R632114094_VCVS"
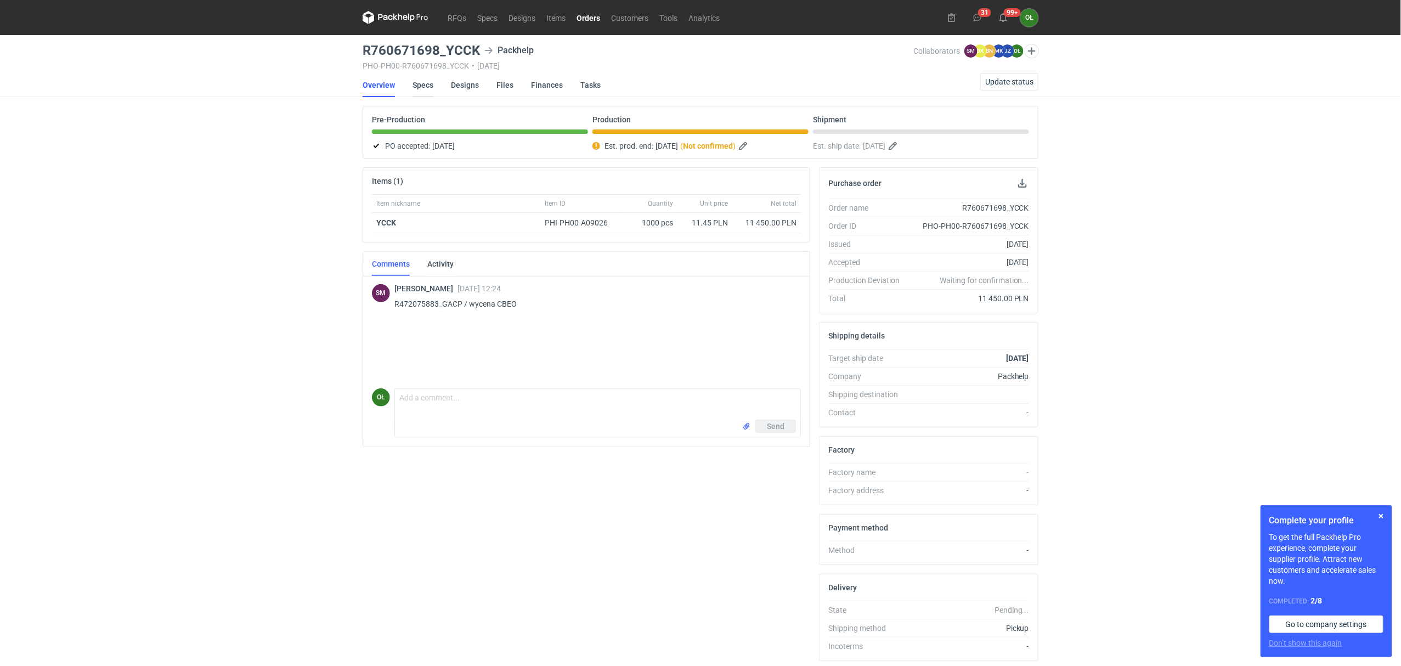
click at [426, 82] on link "Specs" at bounding box center [423, 85] width 21 height 24
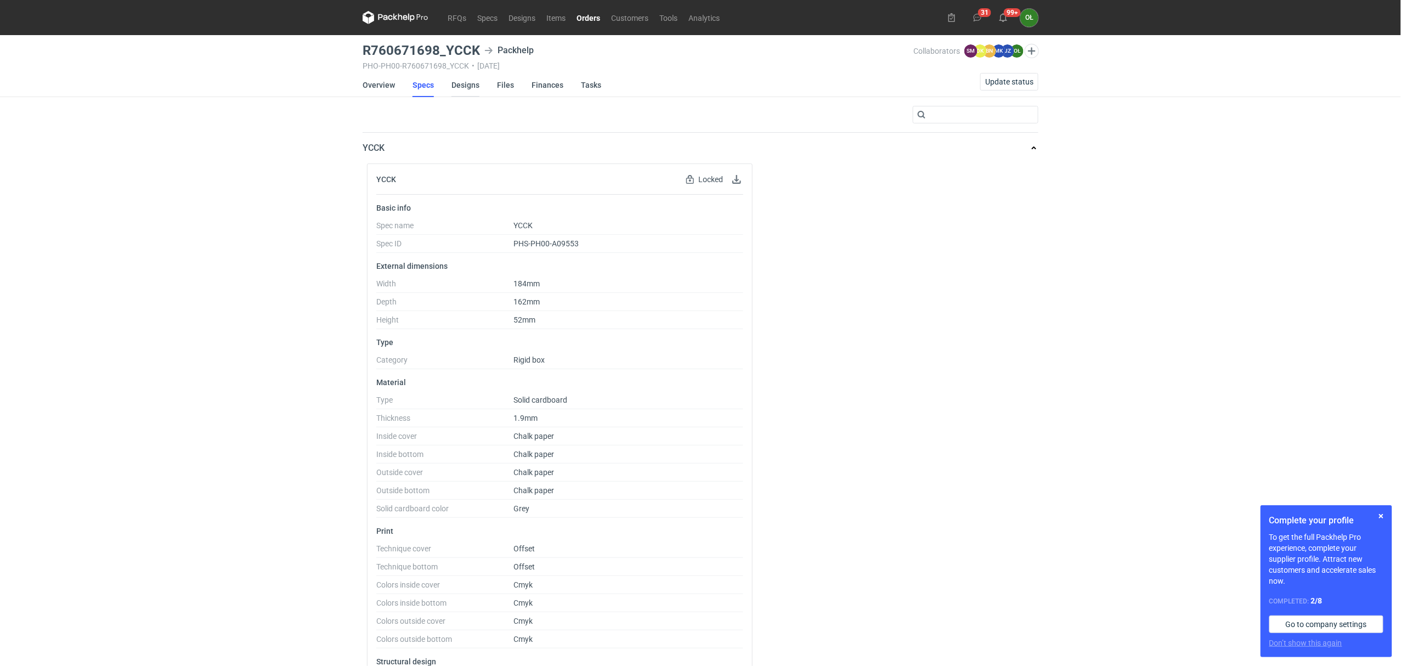
click at [455, 86] on link "Designs" at bounding box center [465, 85] width 28 height 24
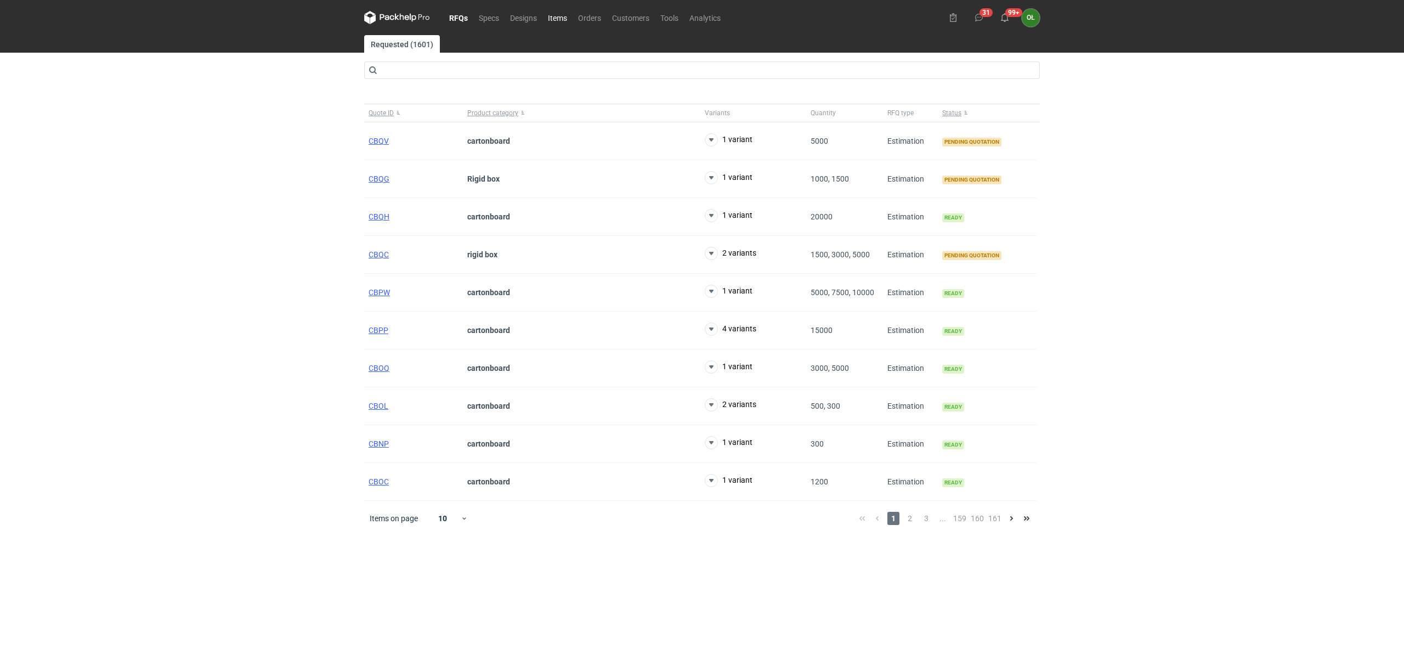
click at [564, 18] on link "Items" at bounding box center [558, 17] width 30 height 13
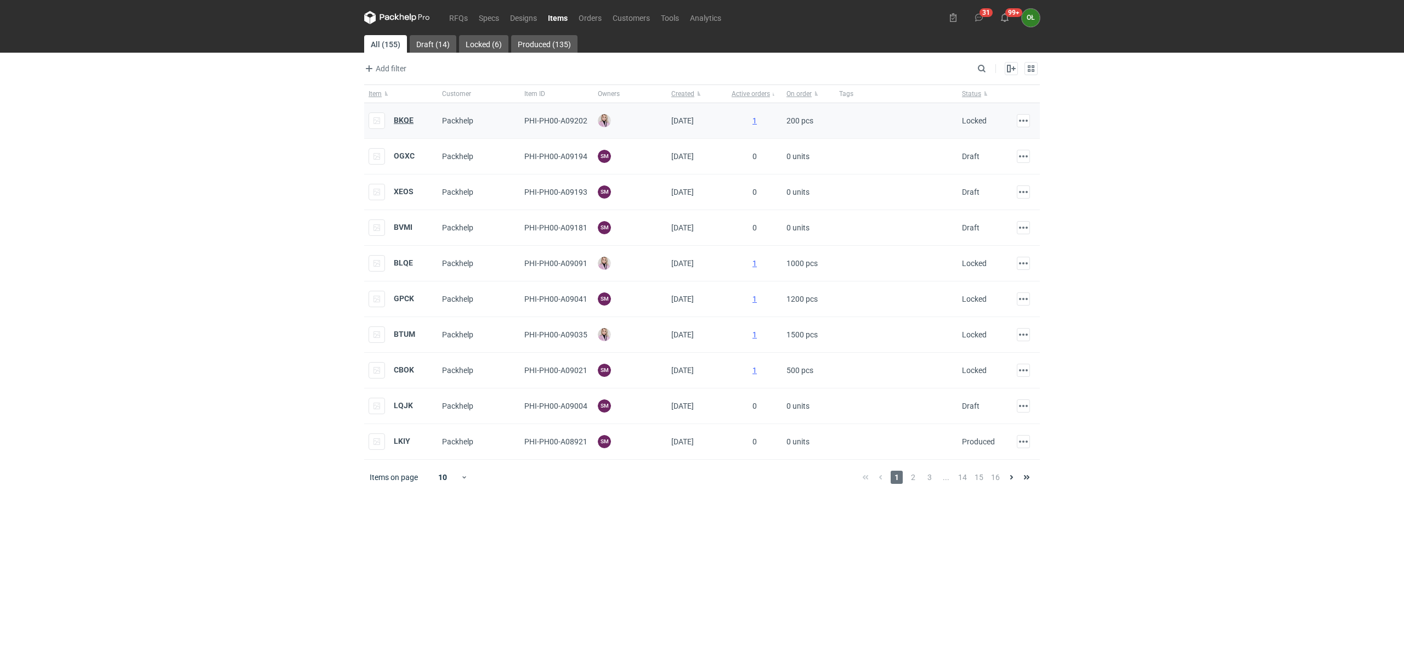
click at [411, 121] on strong "BKQE" at bounding box center [404, 120] width 20 height 9
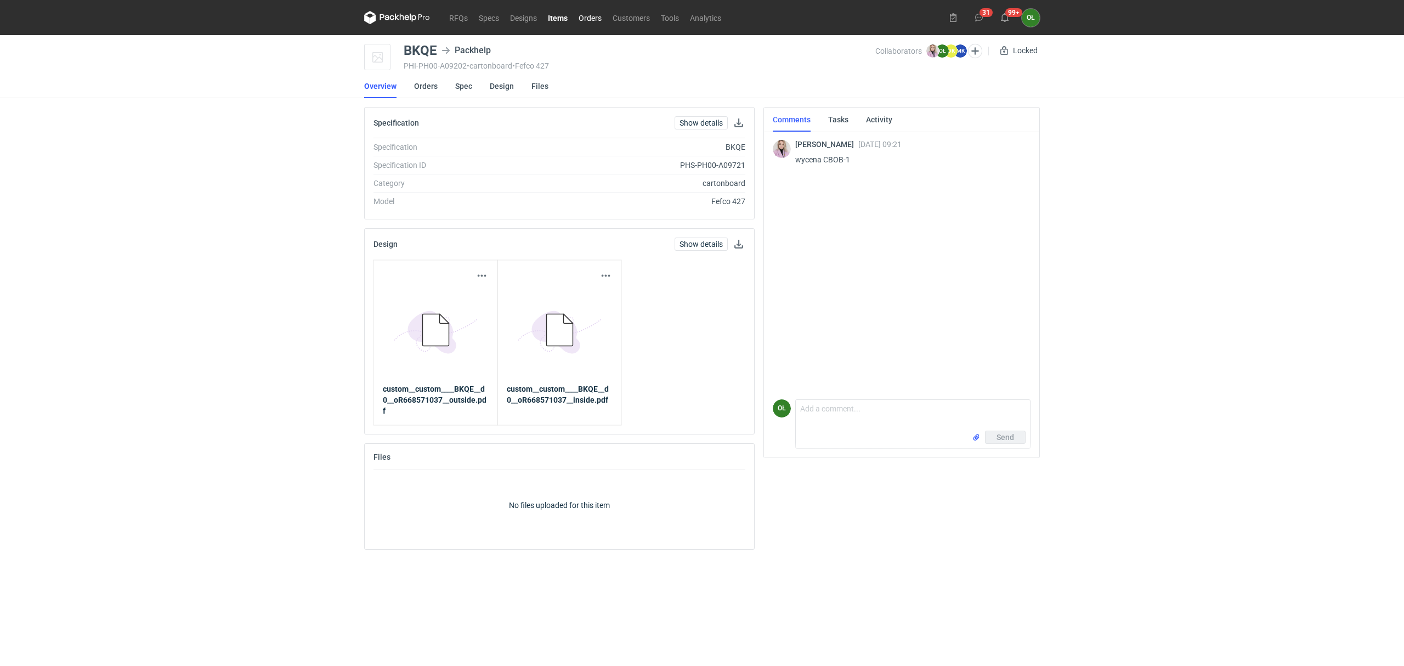
click at [585, 12] on link "Orders" at bounding box center [590, 17] width 34 height 13
